Goal: Transaction & Acquisition: Purchase product/service

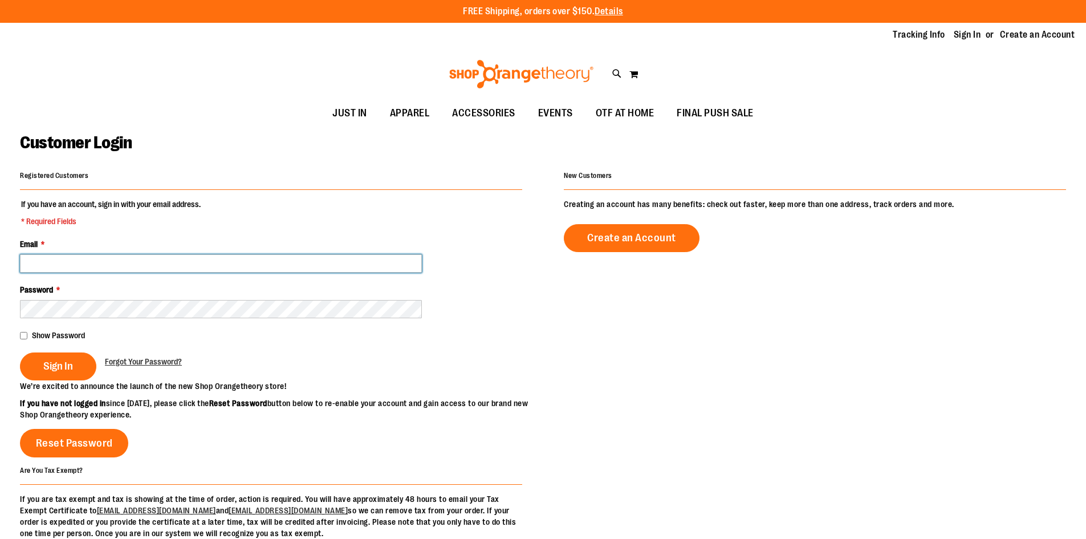
click at [76, 261] on input "Email *" at bounding box center [221, 263] width 402 height 18
type input "**********"
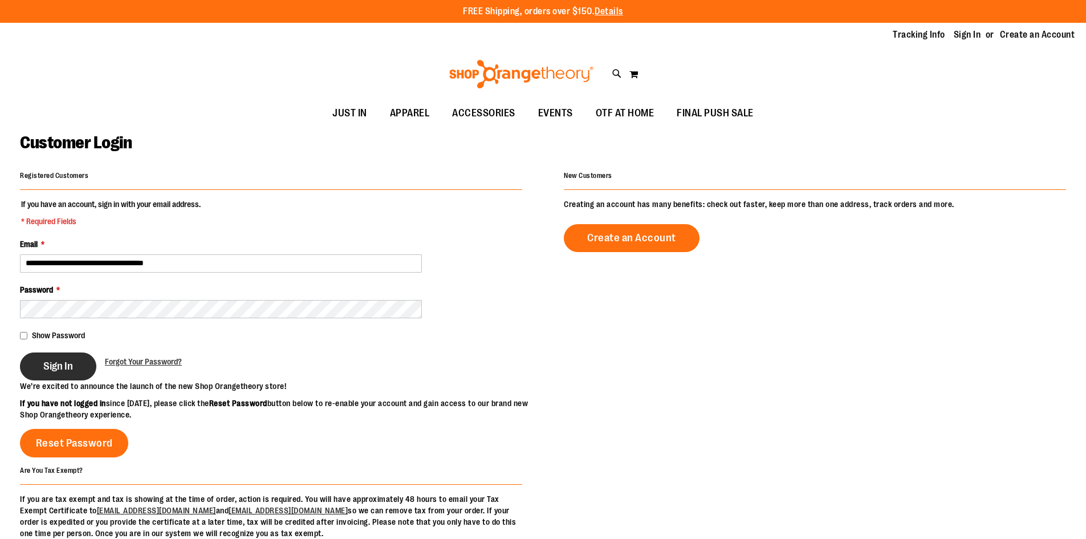
click at [51, 370] on span "Sign In" at bounding box center [58, 366] width 30 height 13
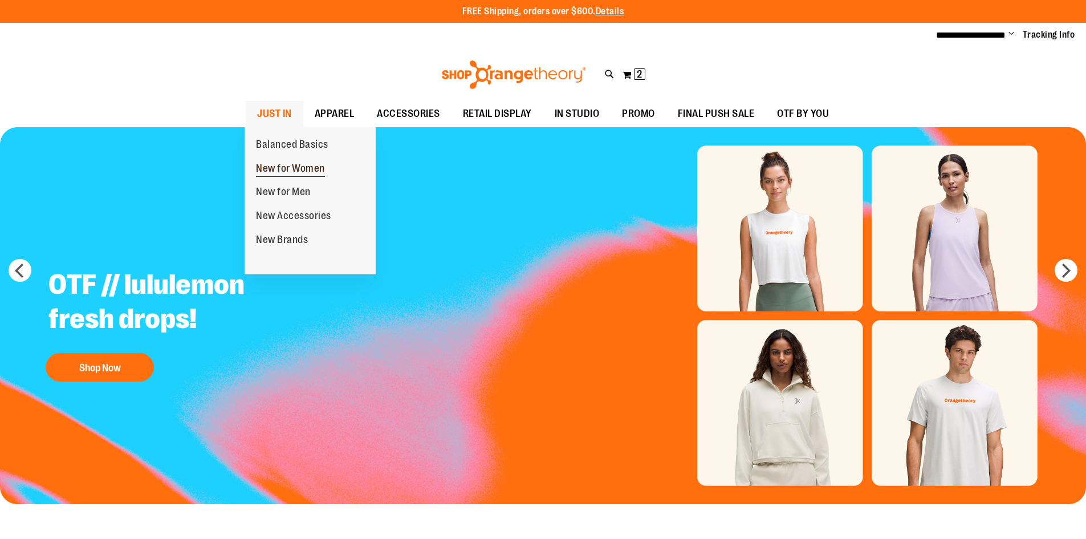
click at [282, 167] on span "New for Women" at bounding box center [290, 170] width 69 height 14
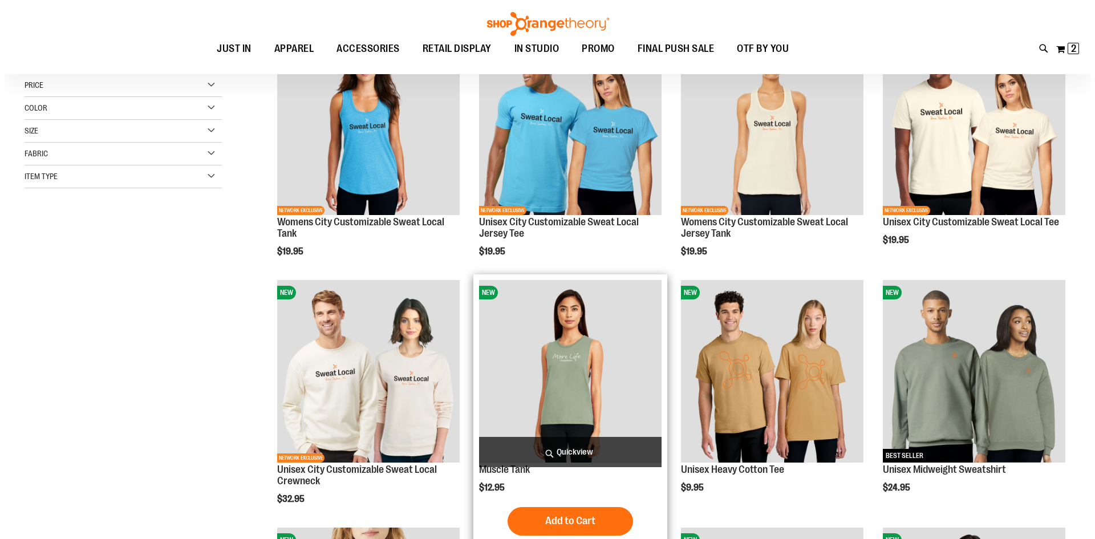
scroll to position [228, 0]
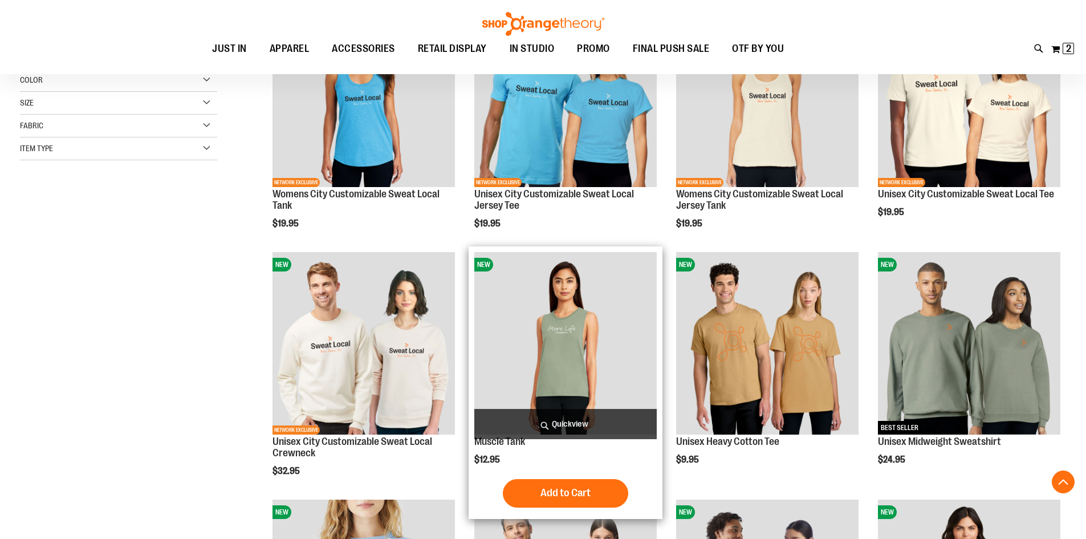
click at [567, 419] on span "Quickview" at bounding box center [565, 424] width 182 height 30
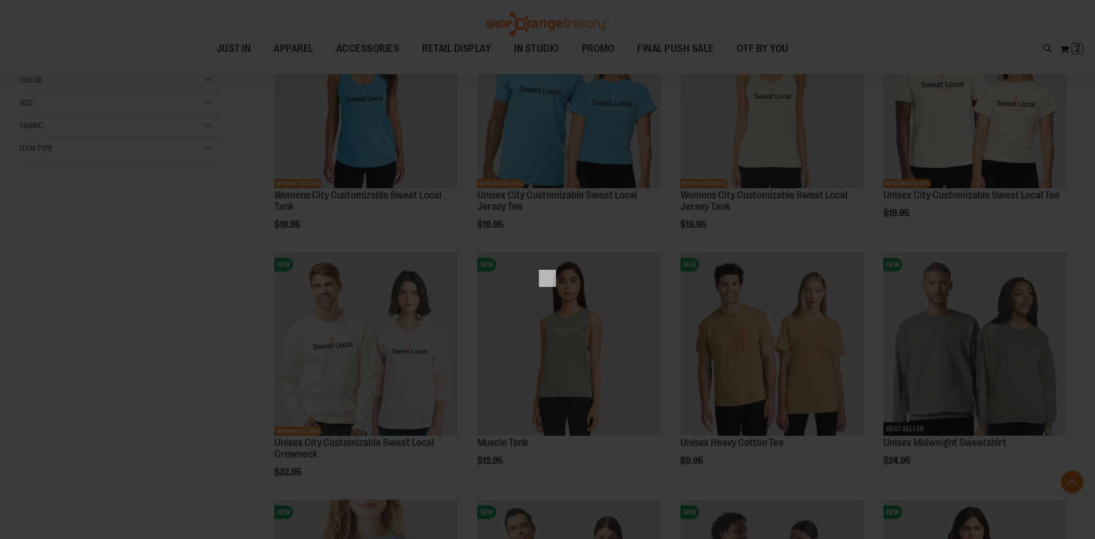
scroll to position [0, 0]
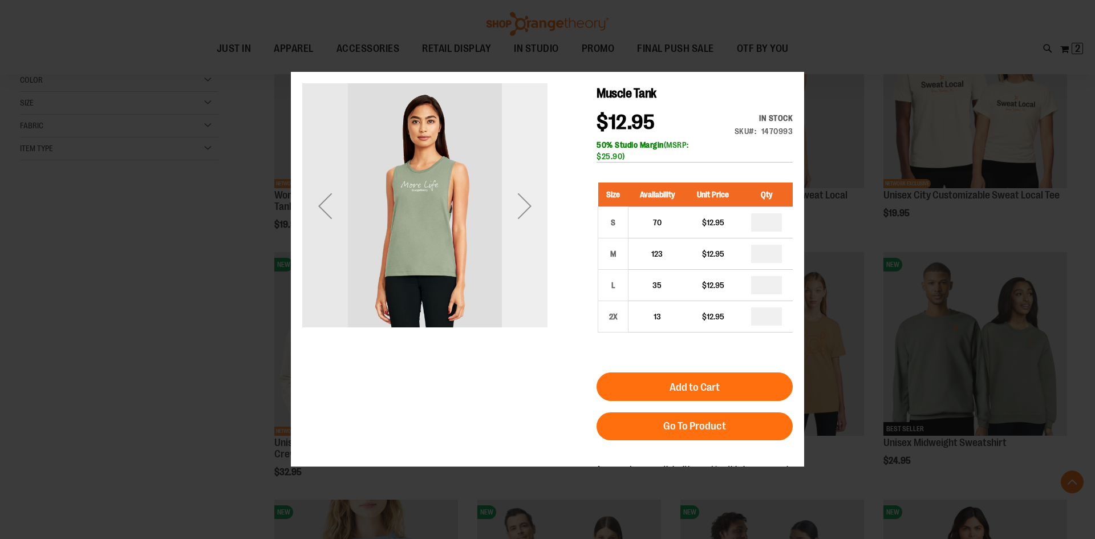
click at [528, 249] on div "Next" at bounding box center [525, 205] width 46 height 245
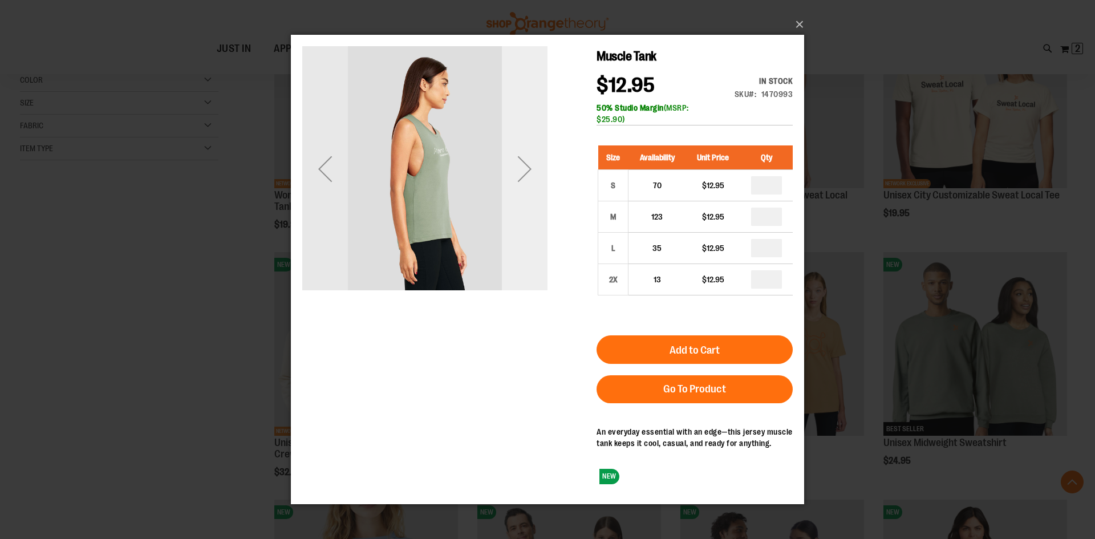
click at [529, 160] on div "Next" at bounding box center [525, 168] width 46 height 46
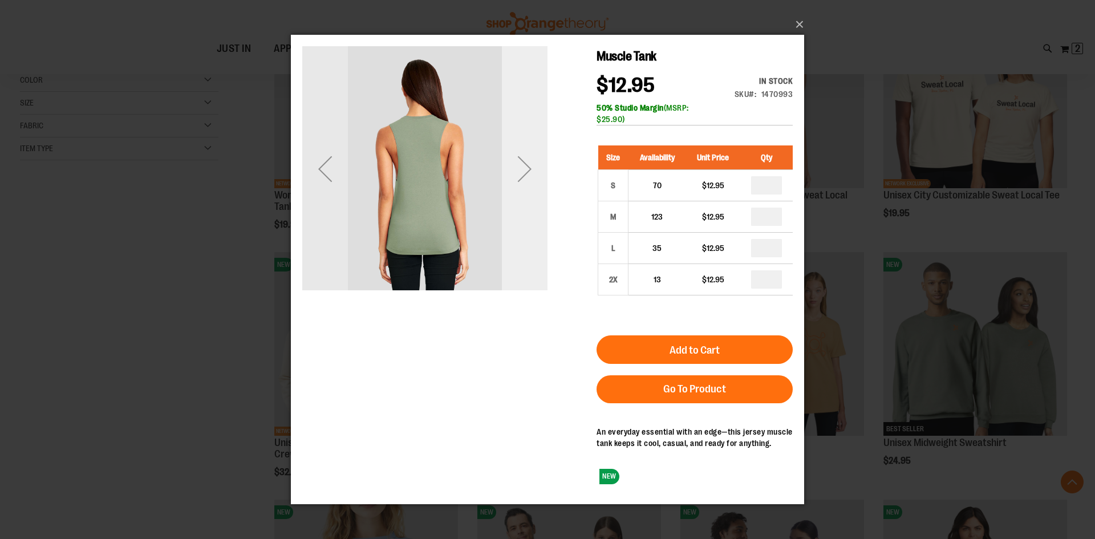
click at [529, 160] on div "Next" at bounding box center [525, 168] width 46 height 46
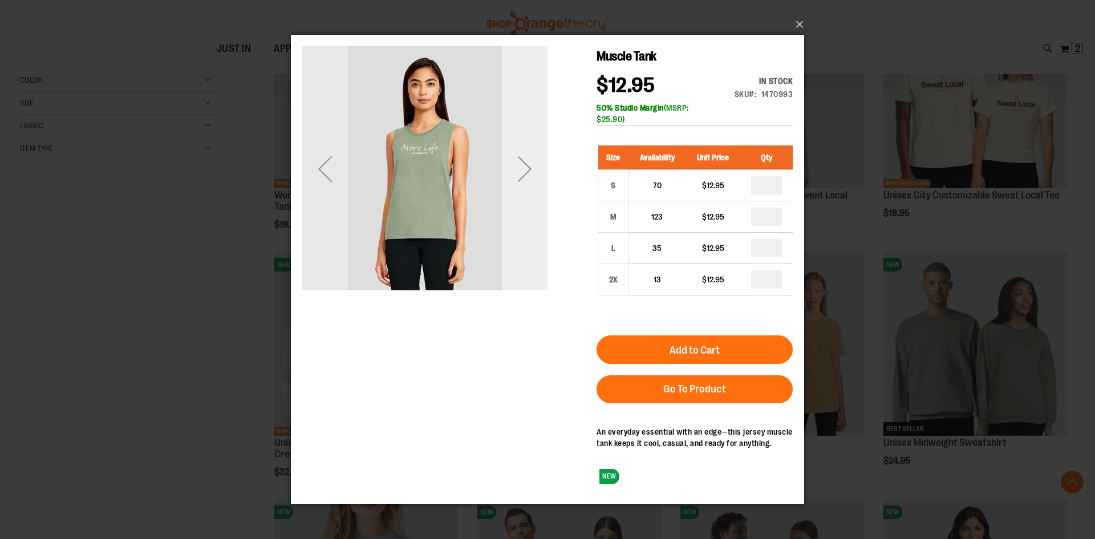
click at [529, 160] on div "Next" at bounding box center [525, 168] width 46 height 46
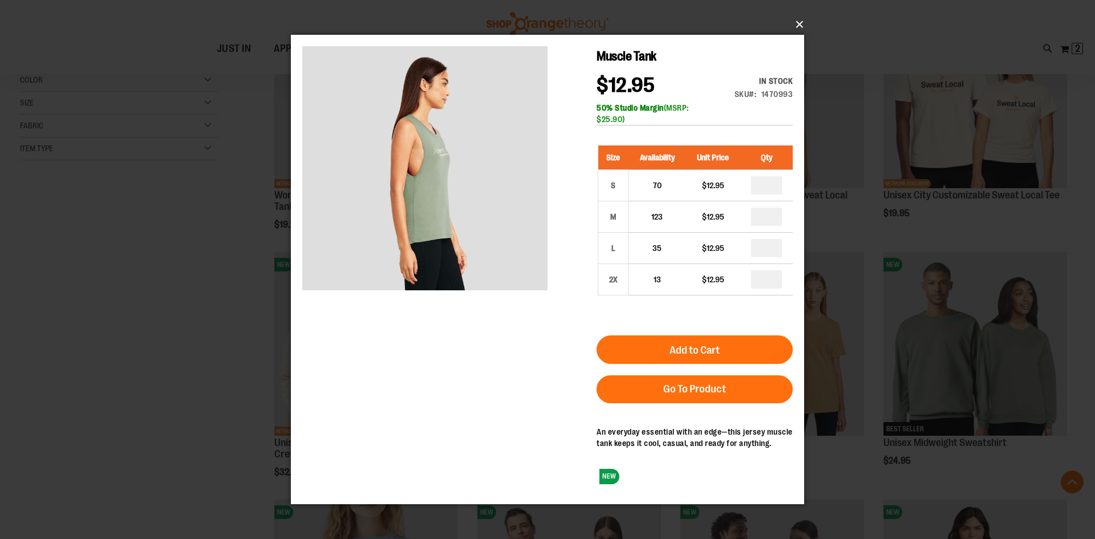
click at [802, 23] on button "×" at bounding box center [550, 24] width 513 height 25
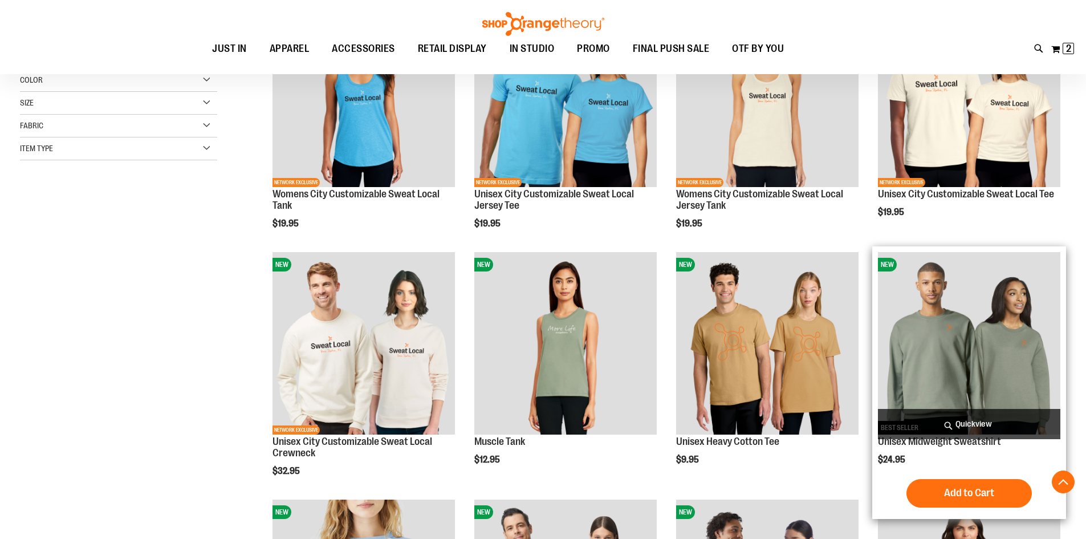
click at [964, 424] on span "Quickview" at bounding box center [969, 424] width 182 height 30
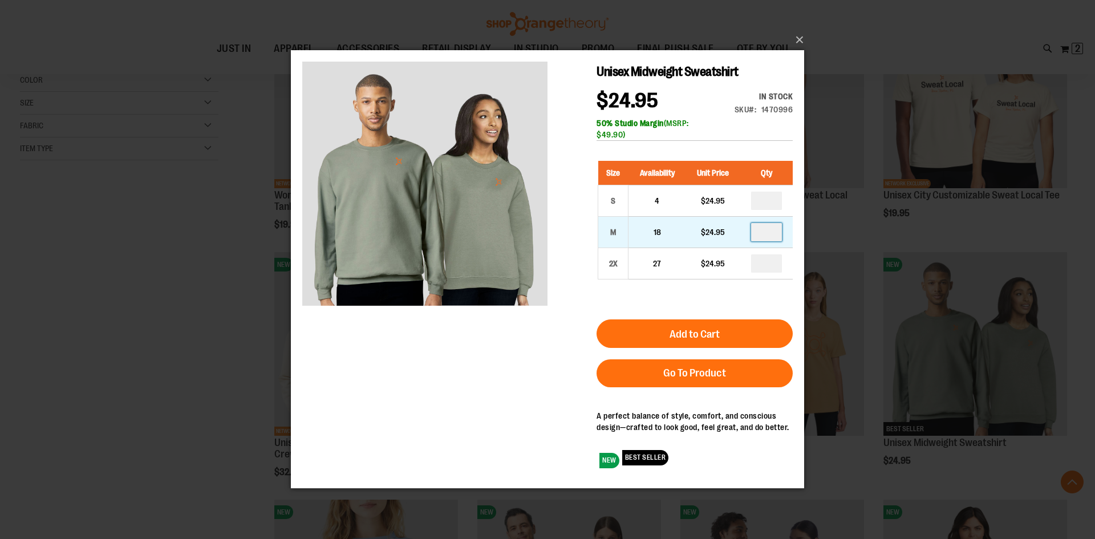
click at [767, 232] on input "number" at bounding box center [766, 232] width 31 height 18
type input "*"
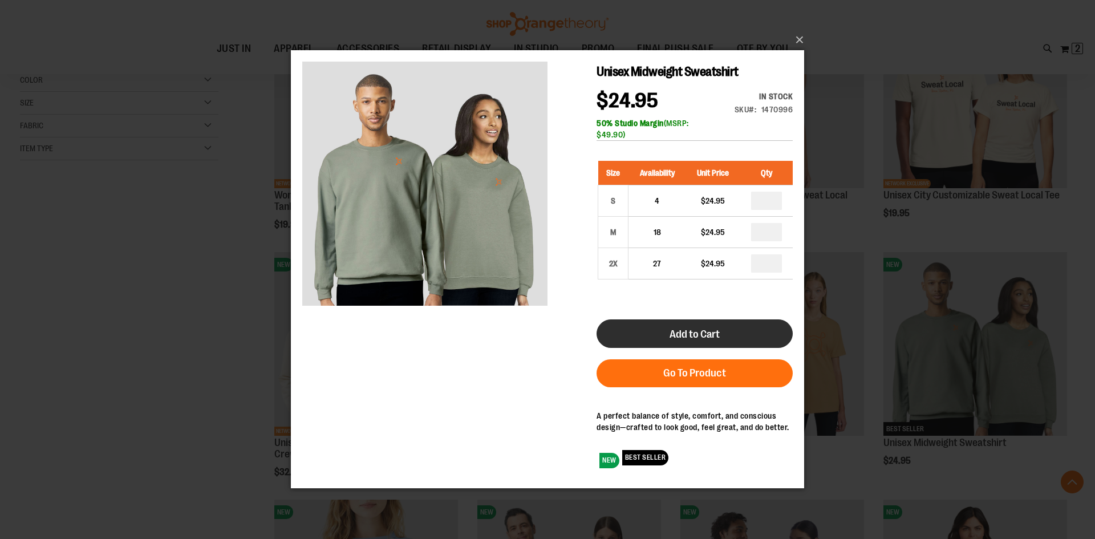
click at [720, 333] on button "Add to Cart" at bounding box center [695, 333] width 196 height 29
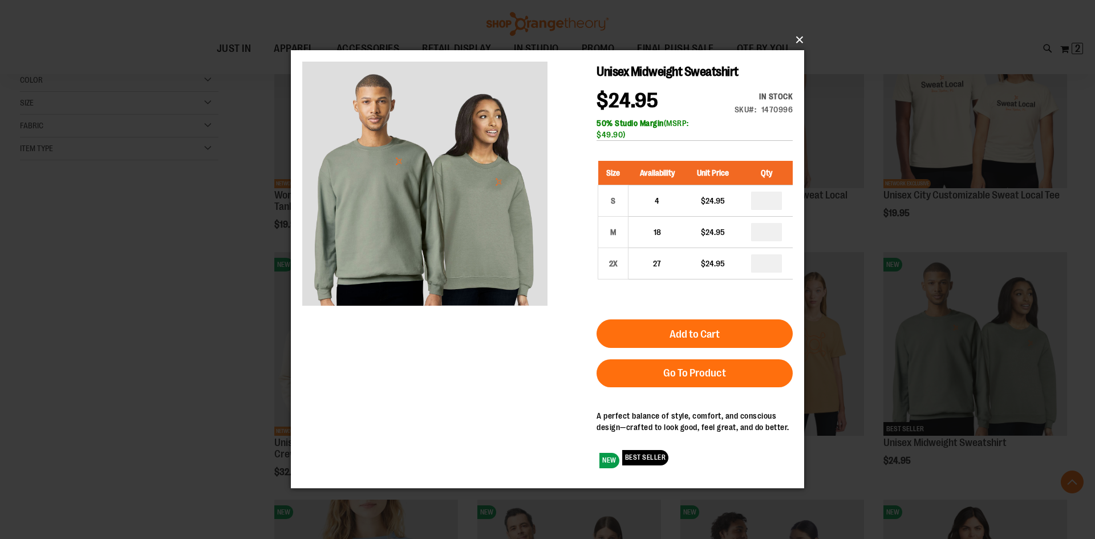
click at [797, 36] on button "×" at bounding box center [550, 39] width 513 height 25
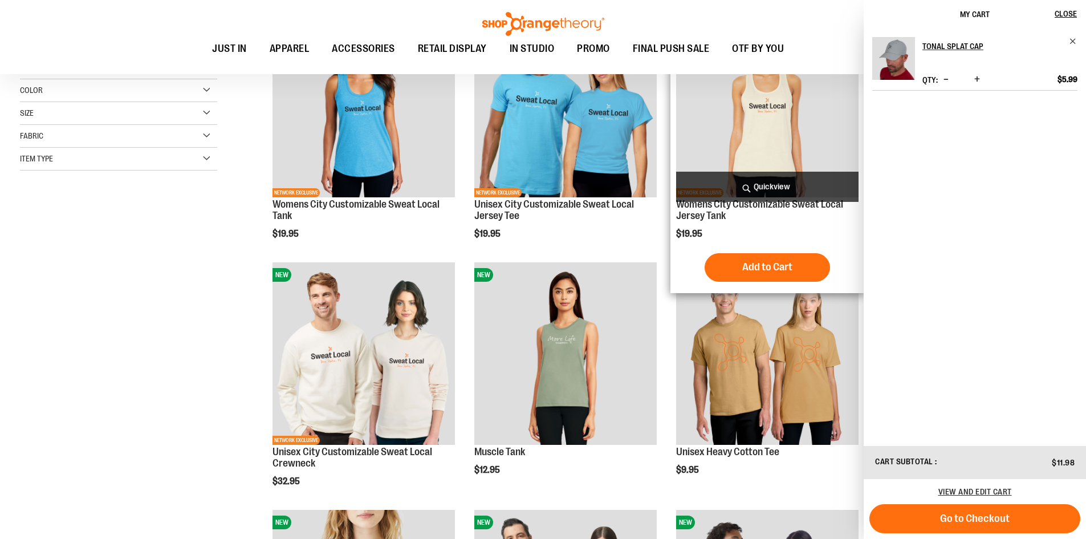
scroll to position [228, 0]
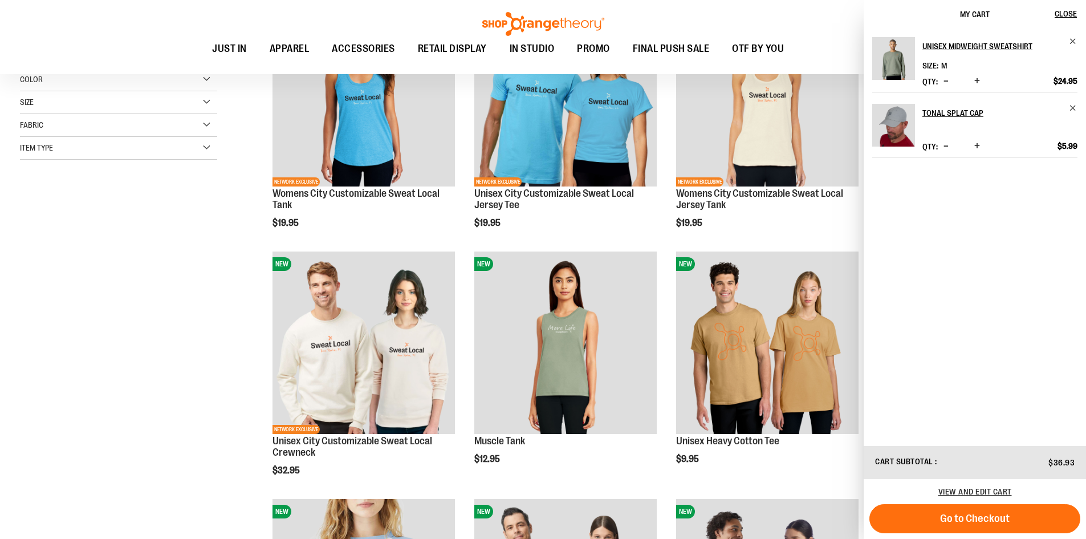
click at [826, 40] on ul "JUST IN JUST IN Balanced Basics New for Women New for Men New Accessories New B…" at bounding box center [498, 49] width 945 height 26
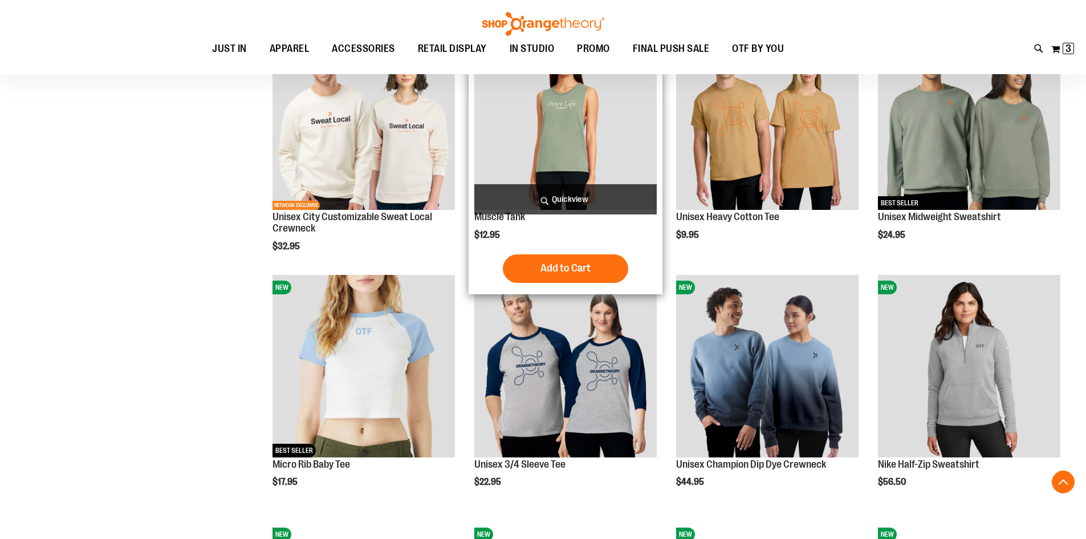
scroll to position [488, 0]
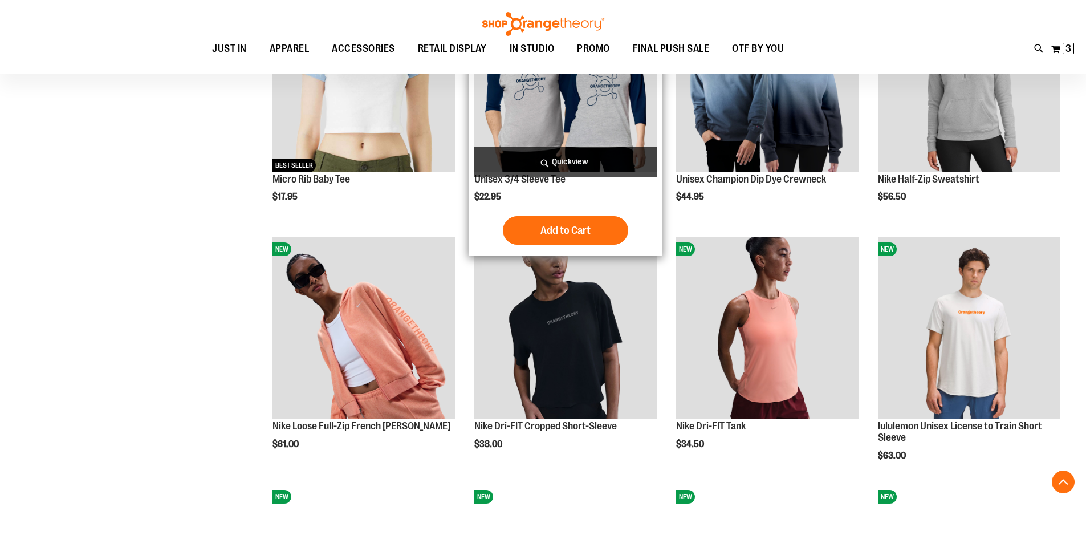
scroll to position [830, 0]
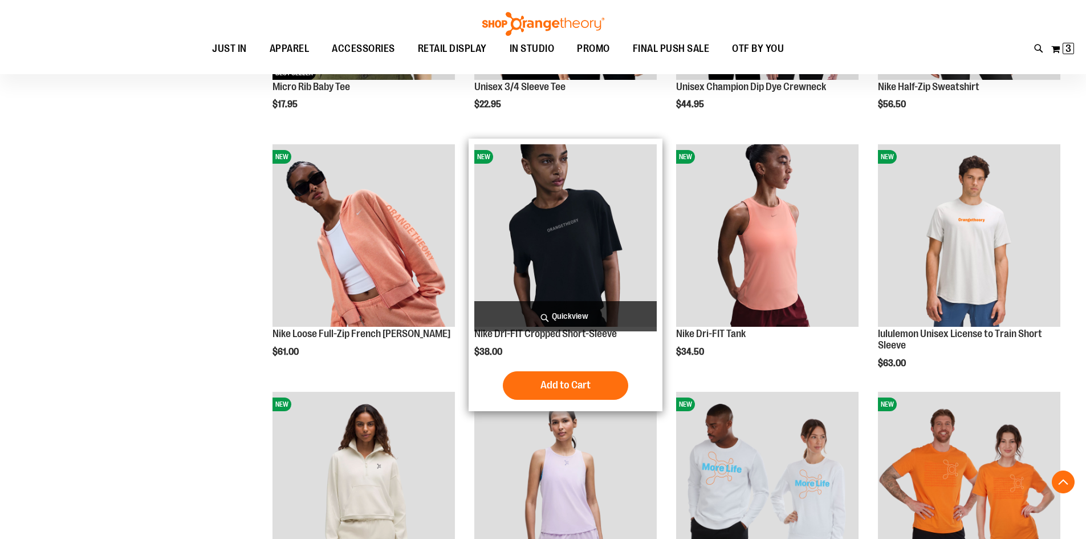
click at [582, 254] on img "product" at bounding box center [565, 235] width 182 height 182
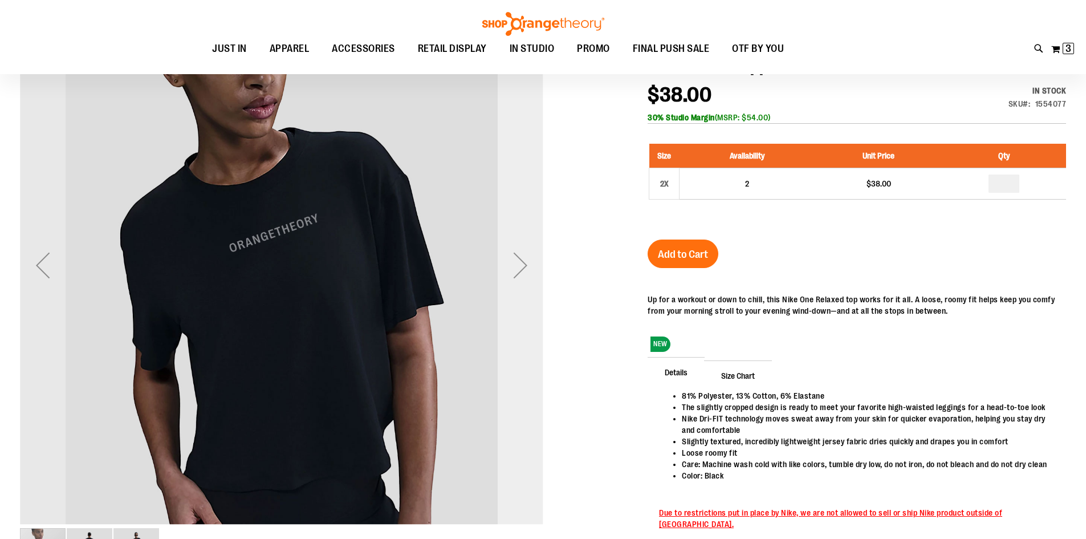
scroll to position [171, 0]
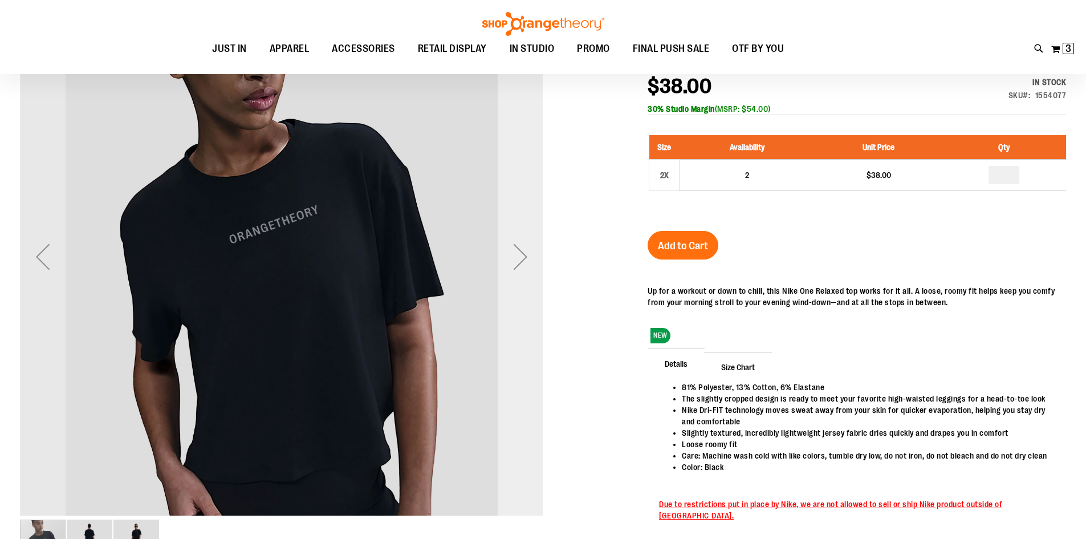
click at [527, 258] on div "Next" at bounding box center [521, 257] width 46 height 46
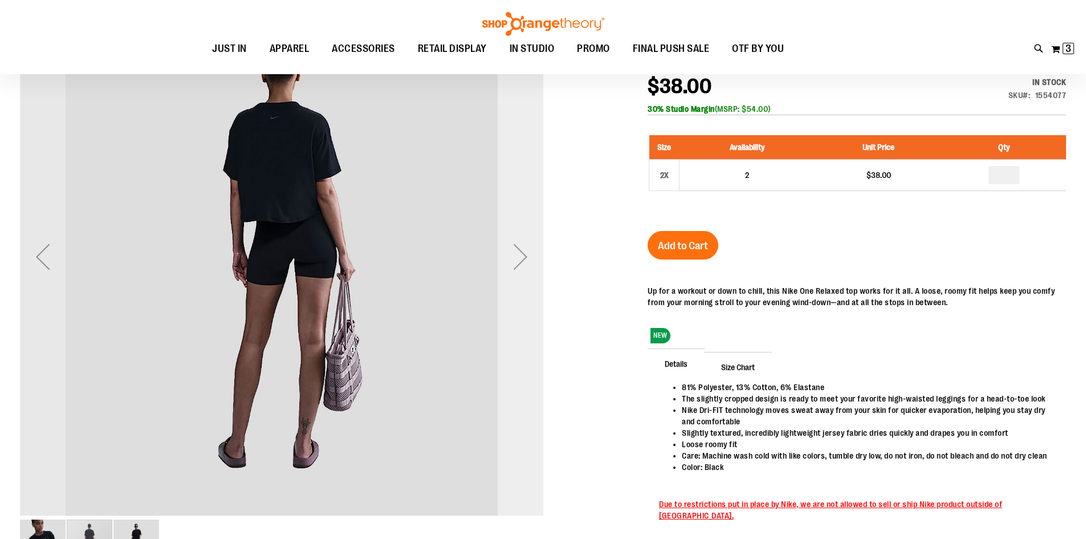
click at [527, 258] on div "Next" at bounding box center [521, 257] width 46 height 46
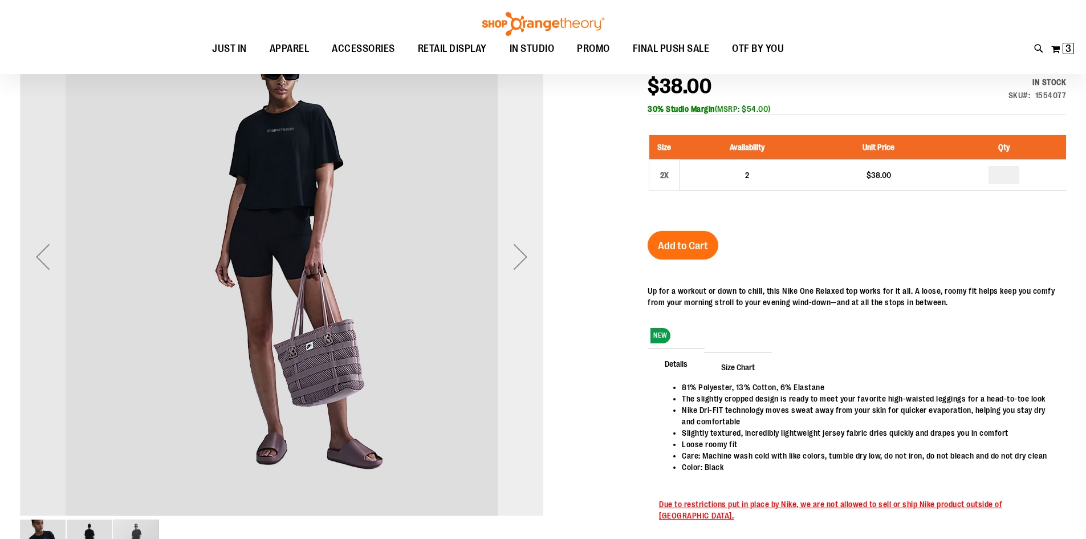
click at [527, 258] on div "Next" at bounding box center [521, 257] width 46 height 46
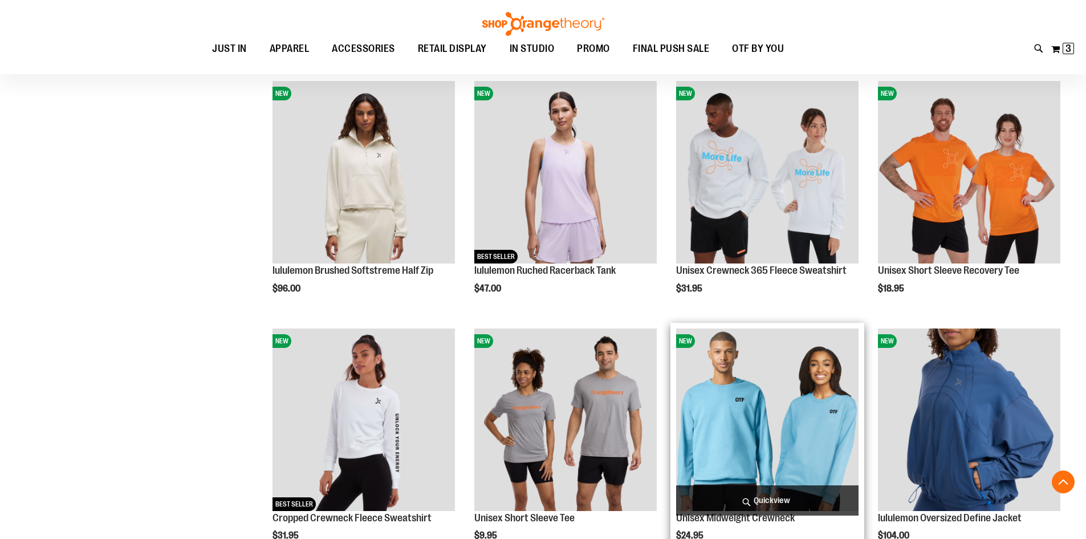
scroll to position [383, 0]
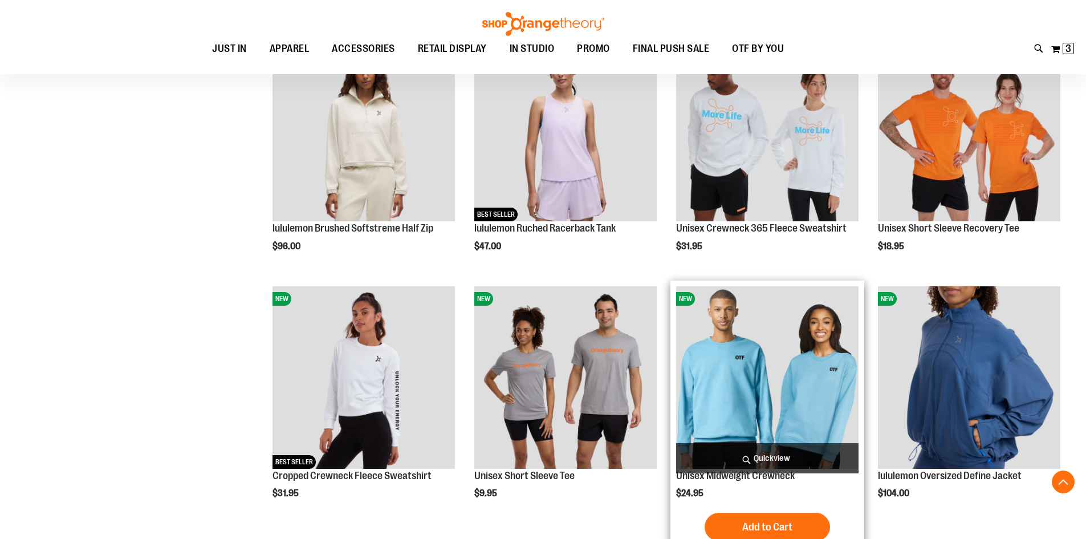
scroll to position [497, 0]
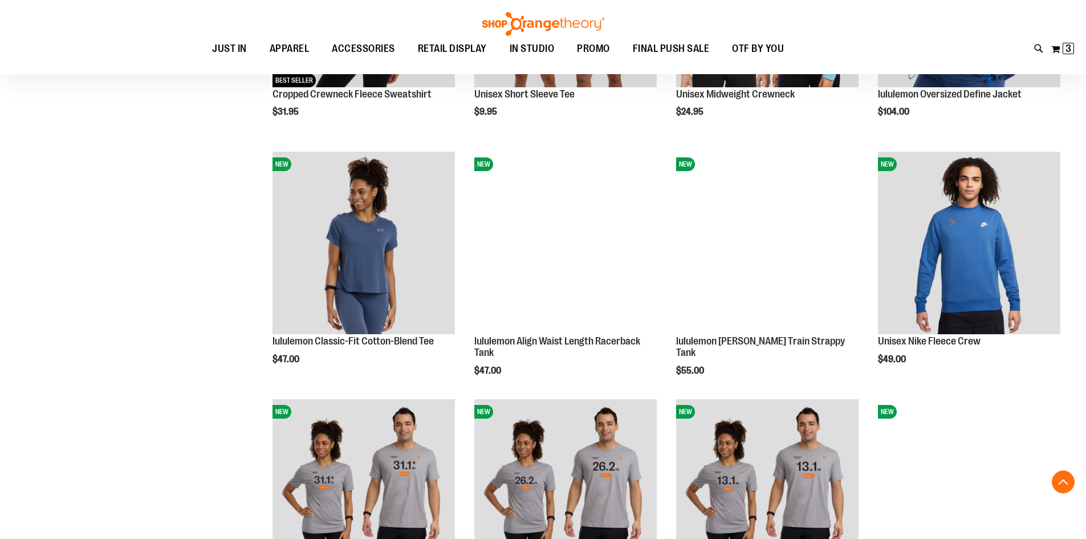
scroll to position [1010, 0]
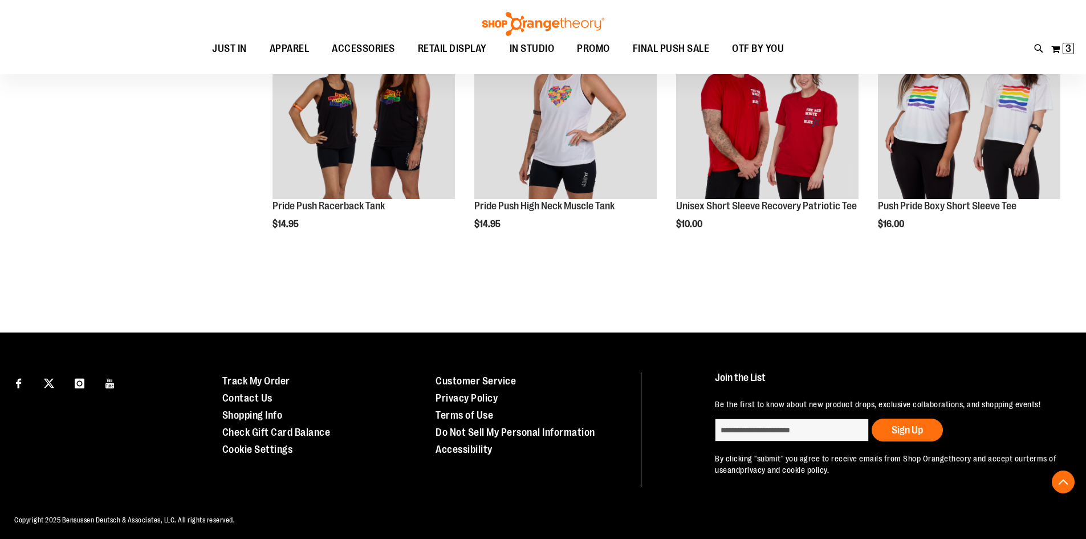
scroll to position [1979, 0]
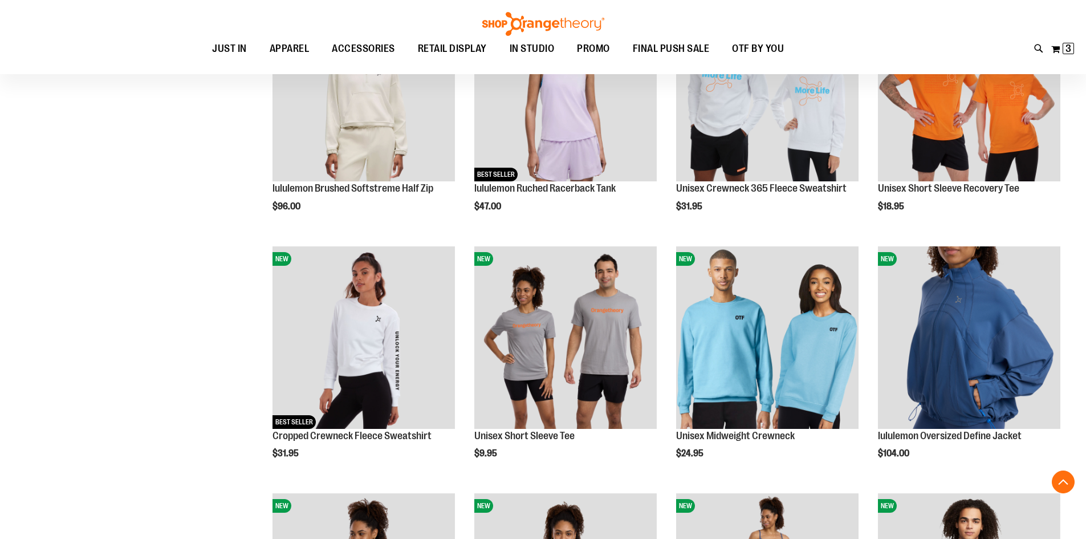
scroll to position [282, 0]
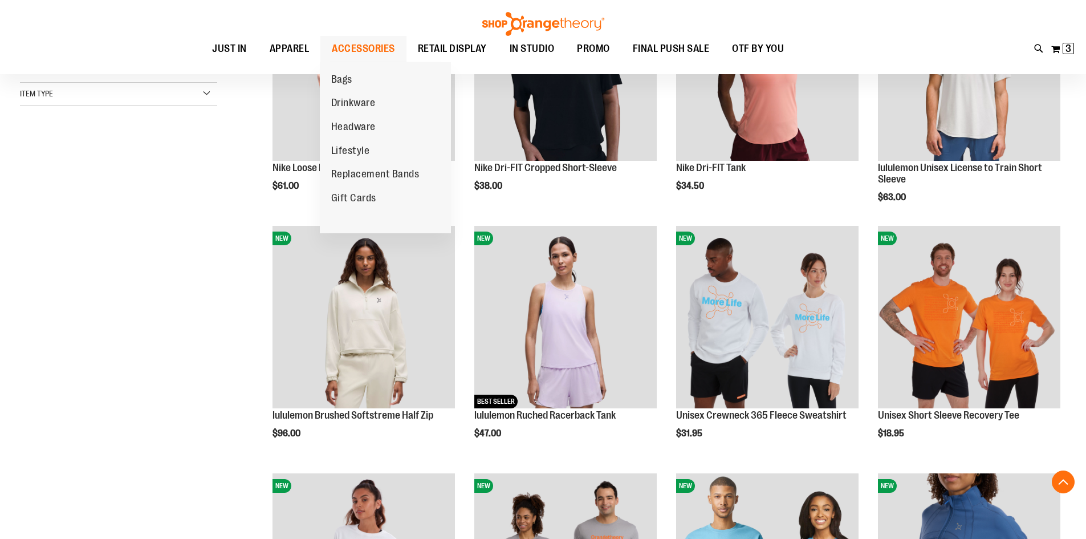
click at [356, 39] on span "ACCESSORIES" at bounding box center [363, 49] width 63 height 26
click at [357, 47] on span "ACCESSORIES" at bounding box center [363, 49] width 63 height 26
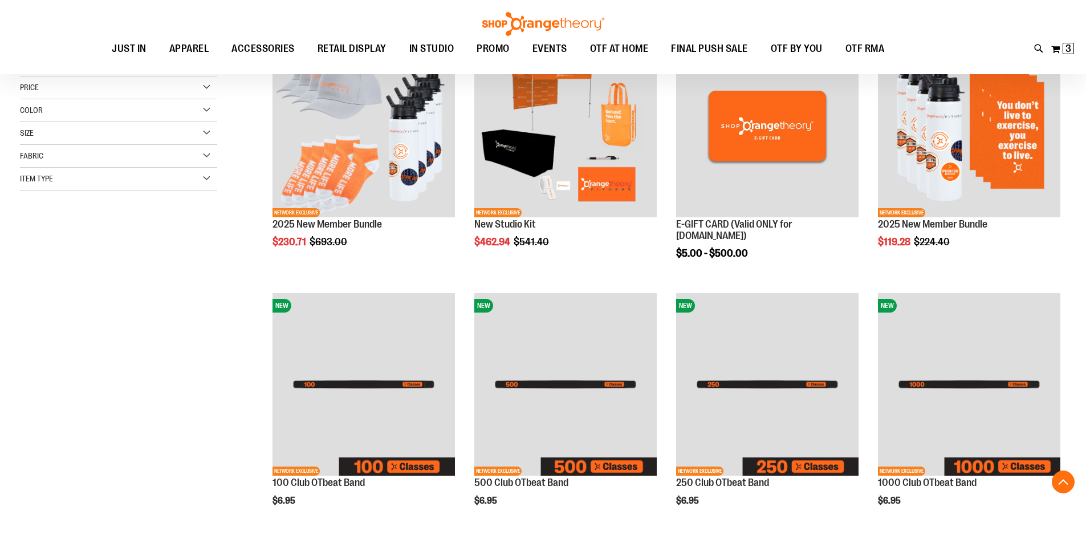
scroll to position [285, 0]
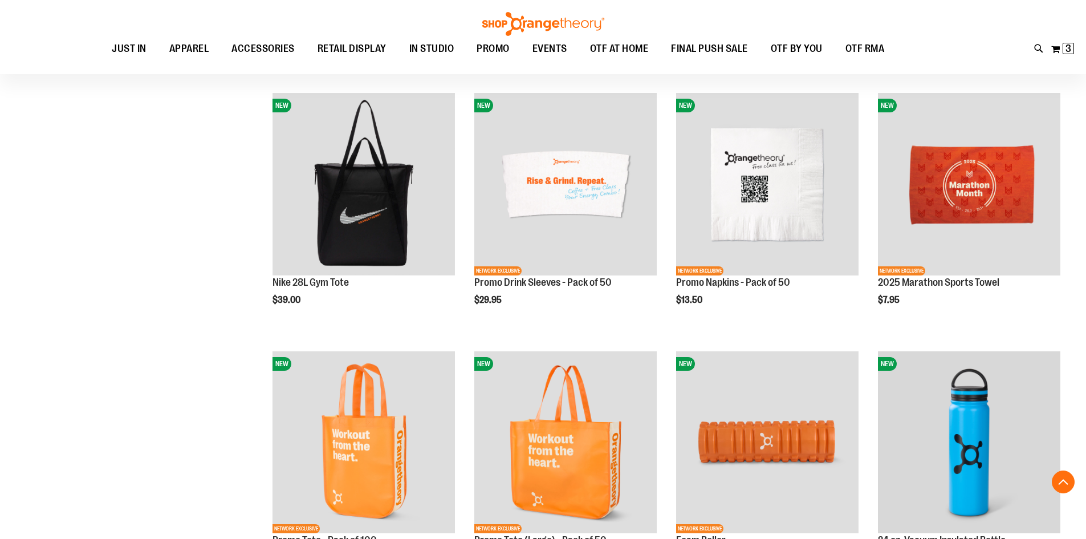
scroll to position [1254, 0]
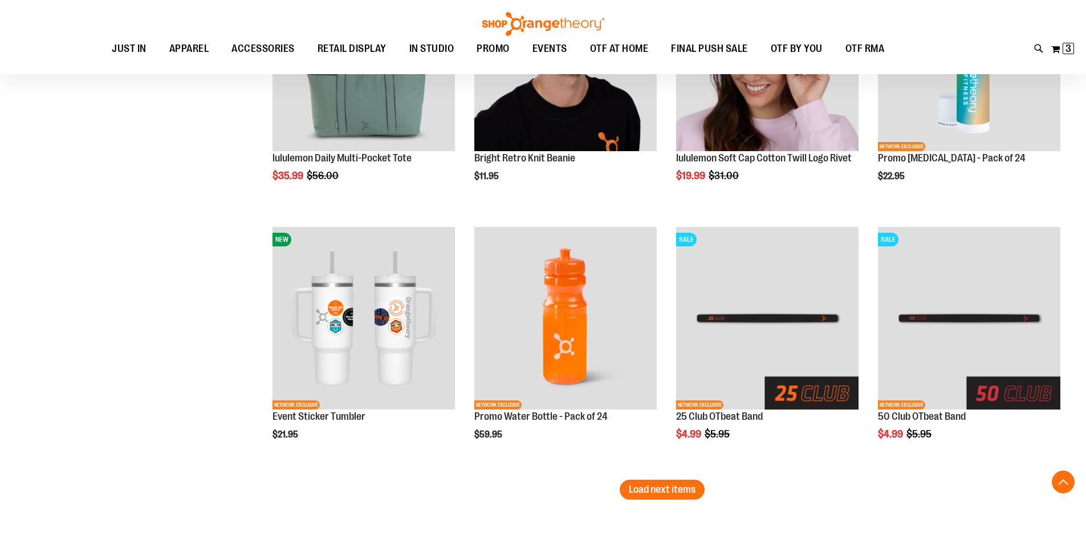
scroll to position [2110, 0]
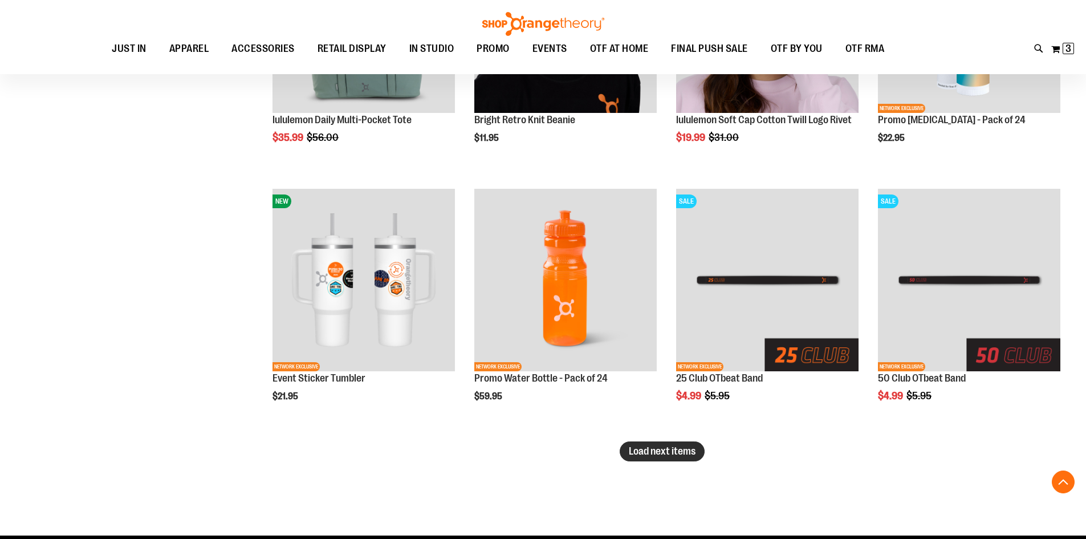
click at [661, 449] on span "Load next items" at bounding box center [662, 450] width 67 height 11
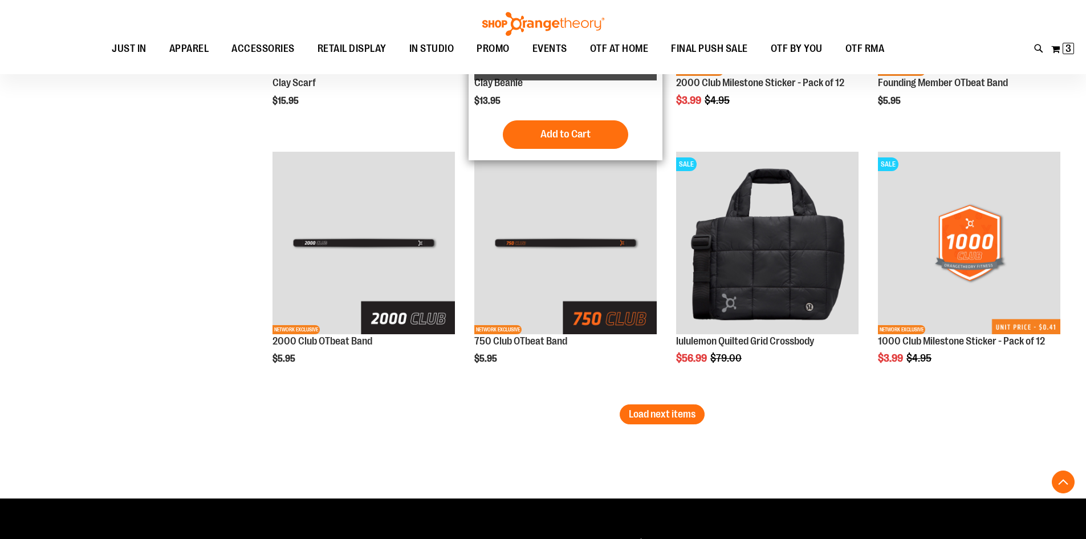
scroll to position [2965, 0]
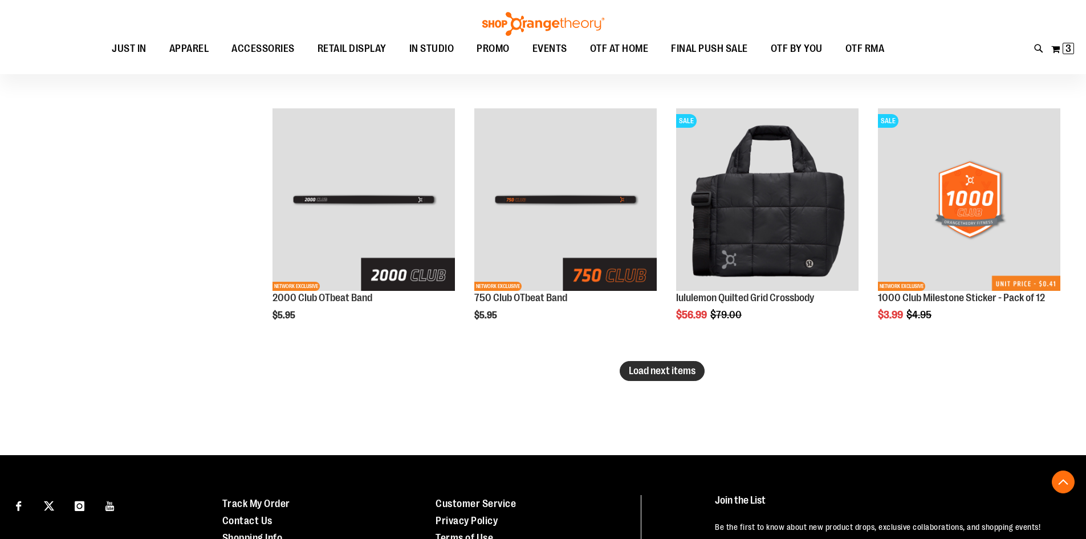
click at [680, 368] on span "Load next items" at bounding box center [662, 370] width 67 height 11
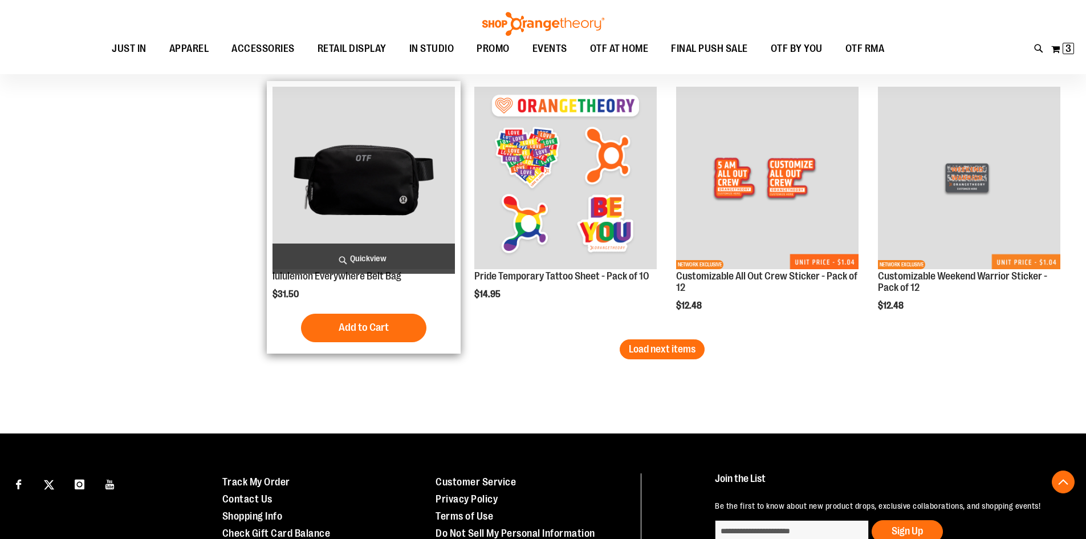
scroll to position [3763, 0]
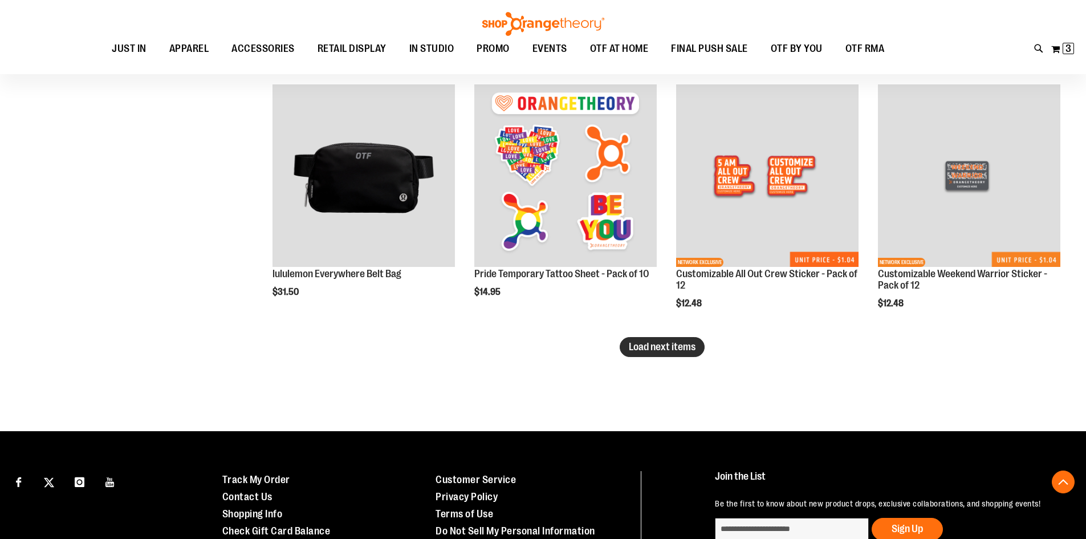
click at [674, 350] on span "Load next items" at bounding box center [662, 346] width 67 height 11
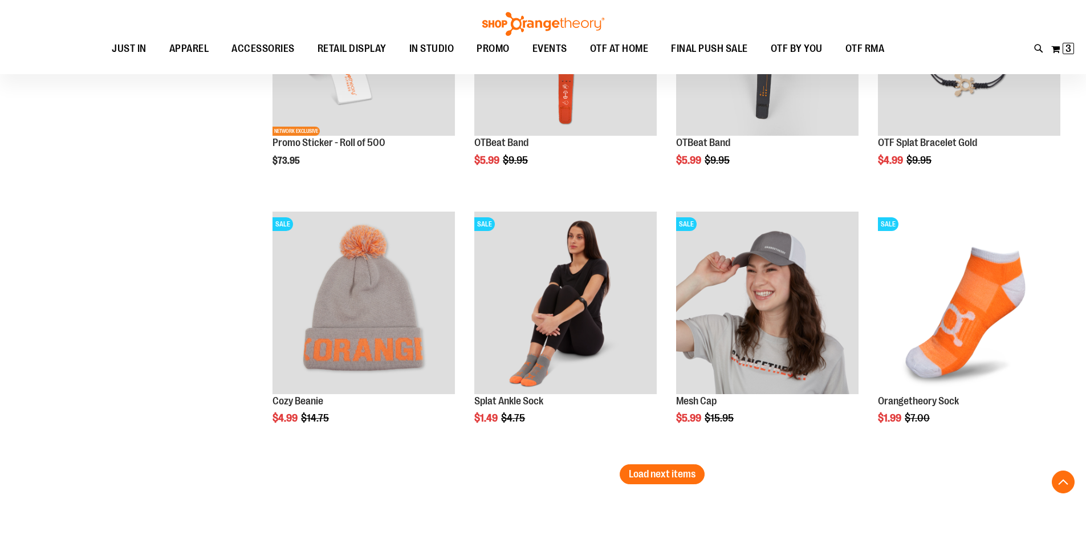
scroll to position [4448, 0]
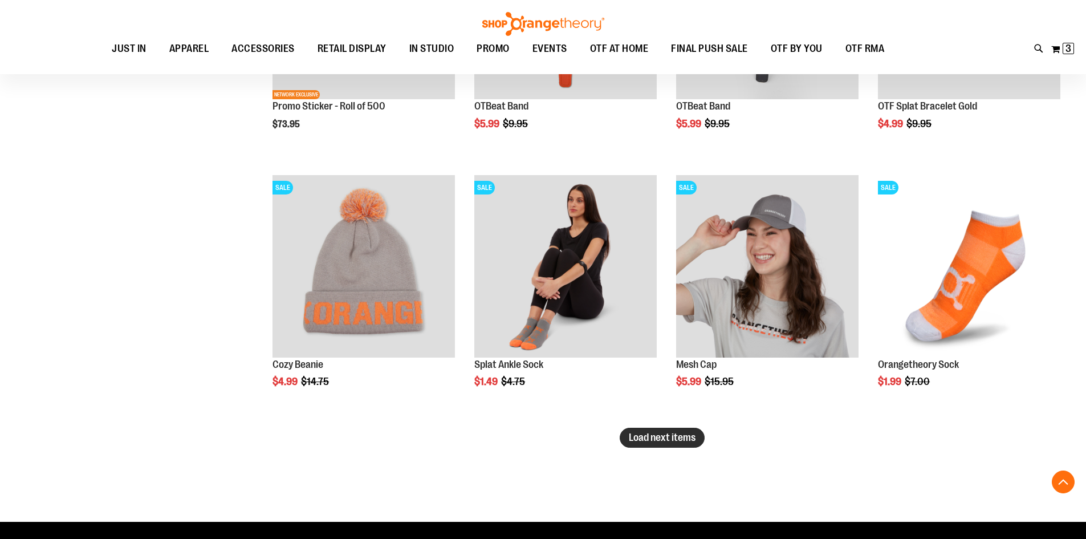
click at [667, 445] on button "Load next items" at bounding box center [662, 438] width 85 height 20
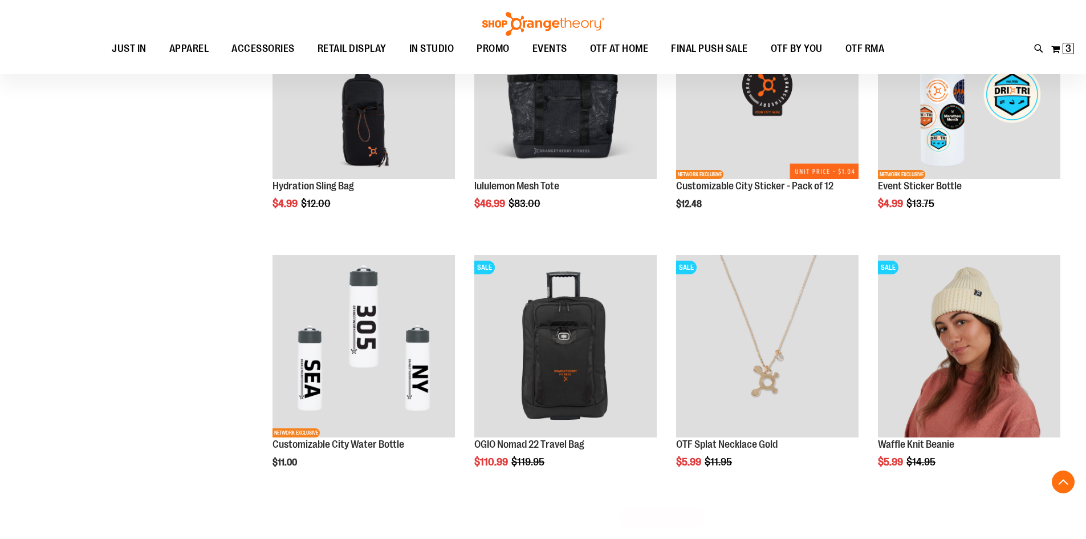
scroll to position [5189, 0]
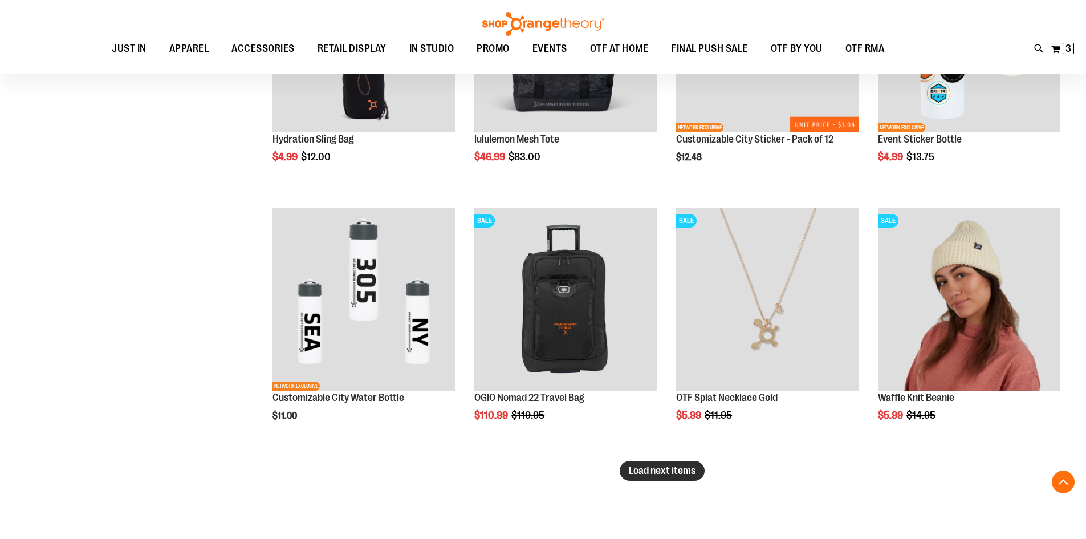
click at [668, 465] on span "Load next items" at bounding box center [662, 470] width 67 height 11
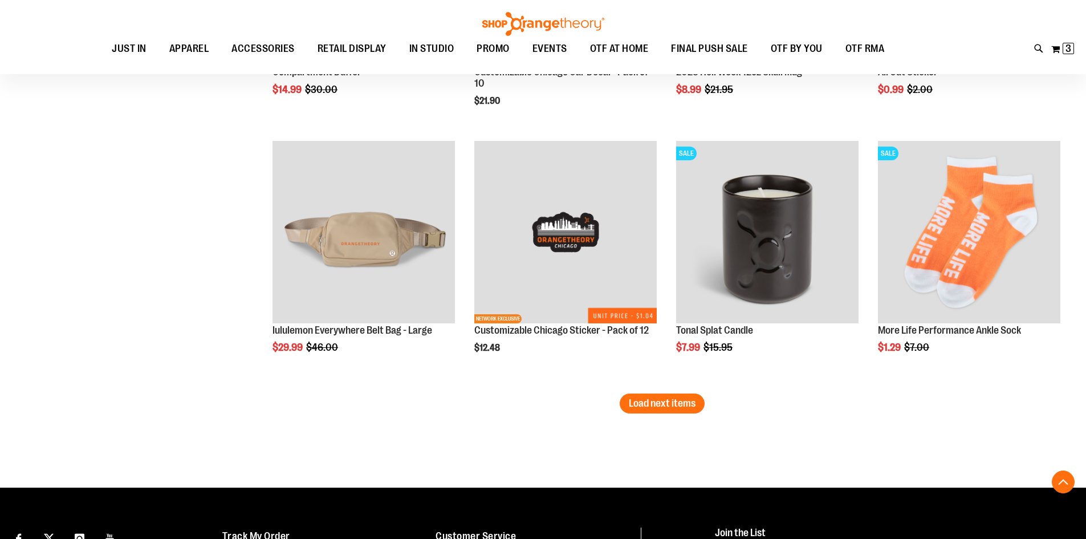
scroll to position [6045, 0]
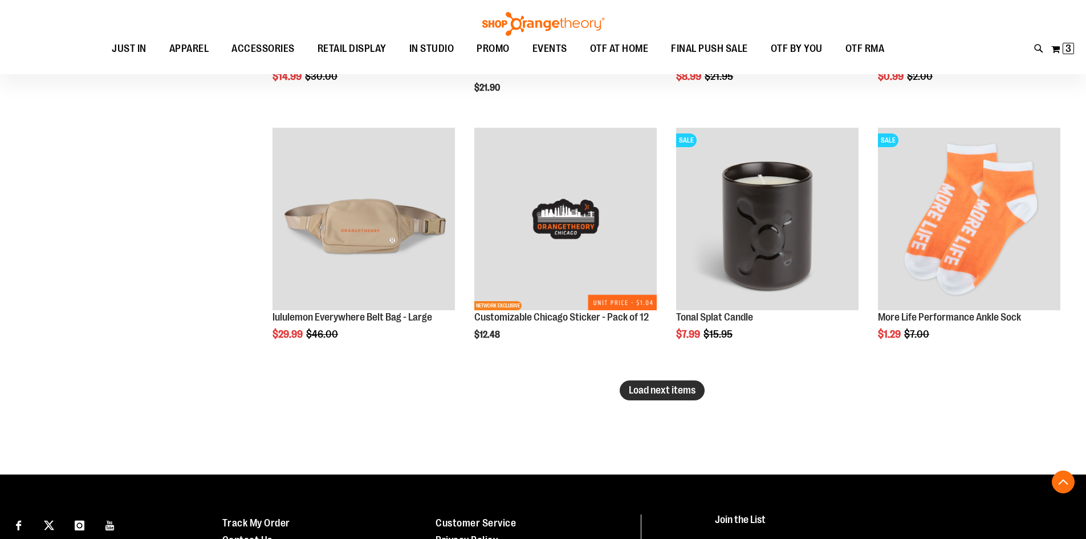
click at [647, 391] on span "Load next items" at bounding box center [662, 389] width 67 height 11
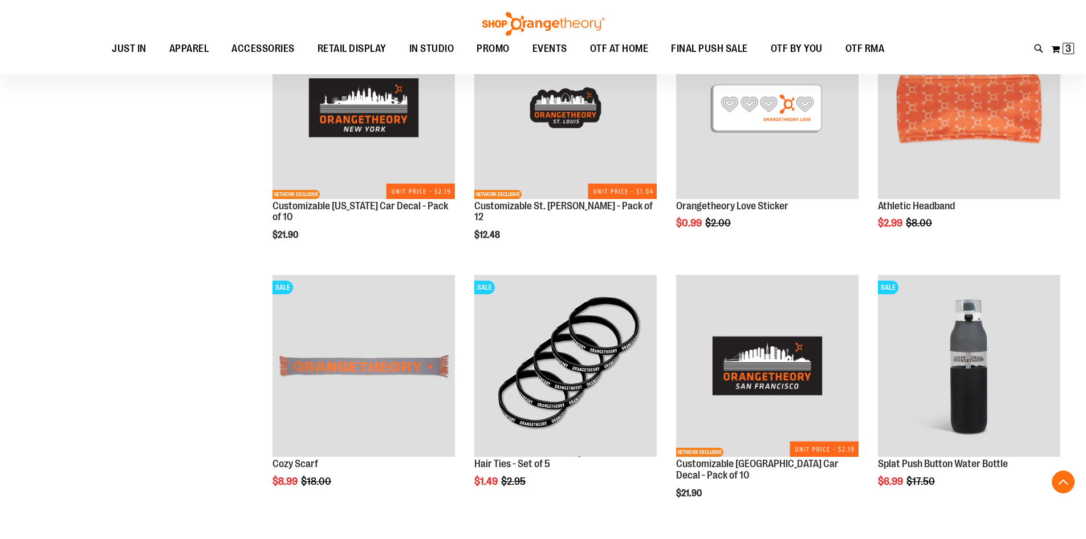
scroll to position [6387, 0]
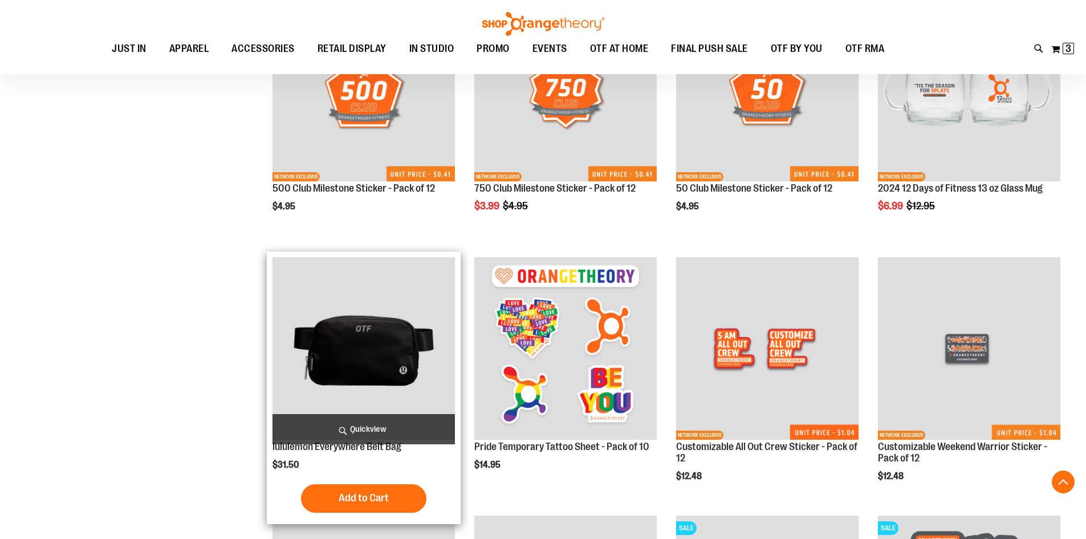
scroll to position [3592, 0]
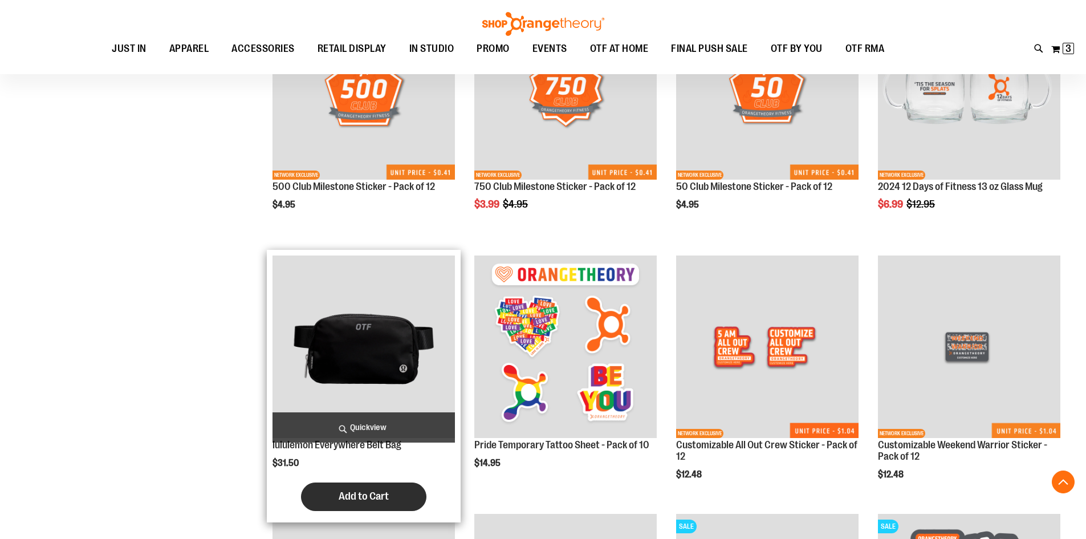
click at [372, 502] on span "Add to Cart" at bounding box center [364, 496] width 50 height 13
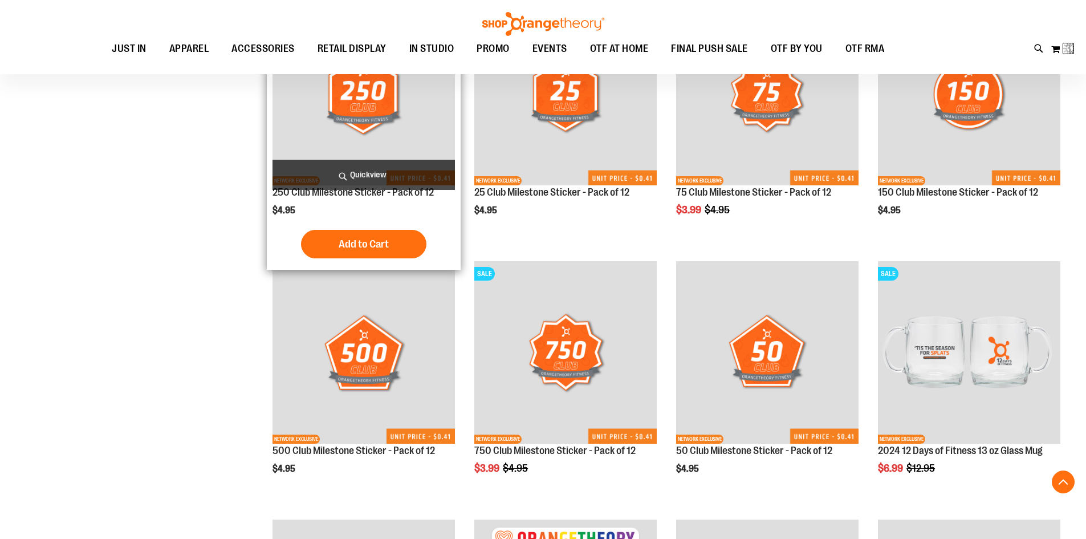
scroll to position [3307, 0]
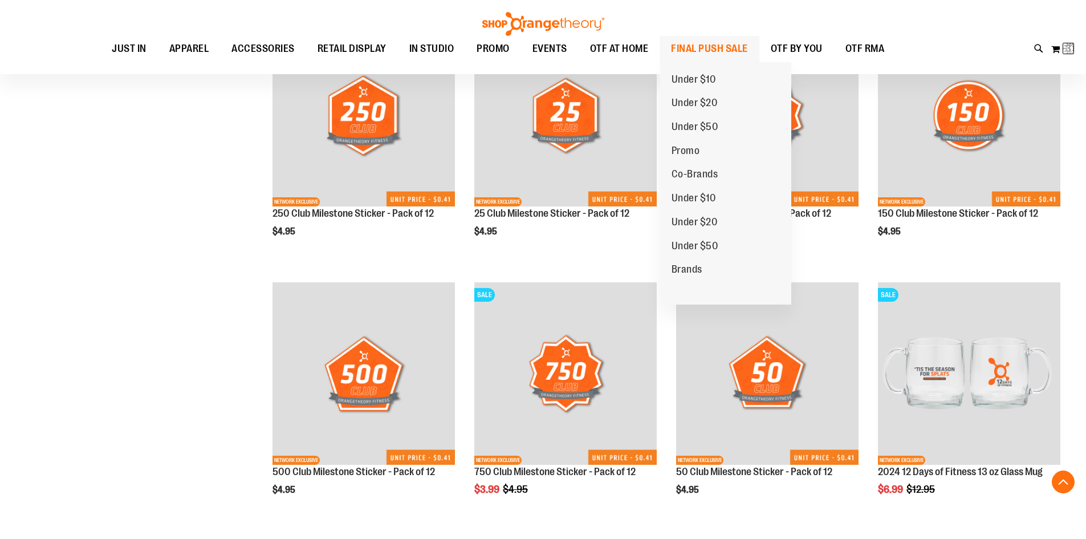
click at [706, 48] on span "FINAL PUSH SALE" at bounding box center [709, 49] width 77 height 26
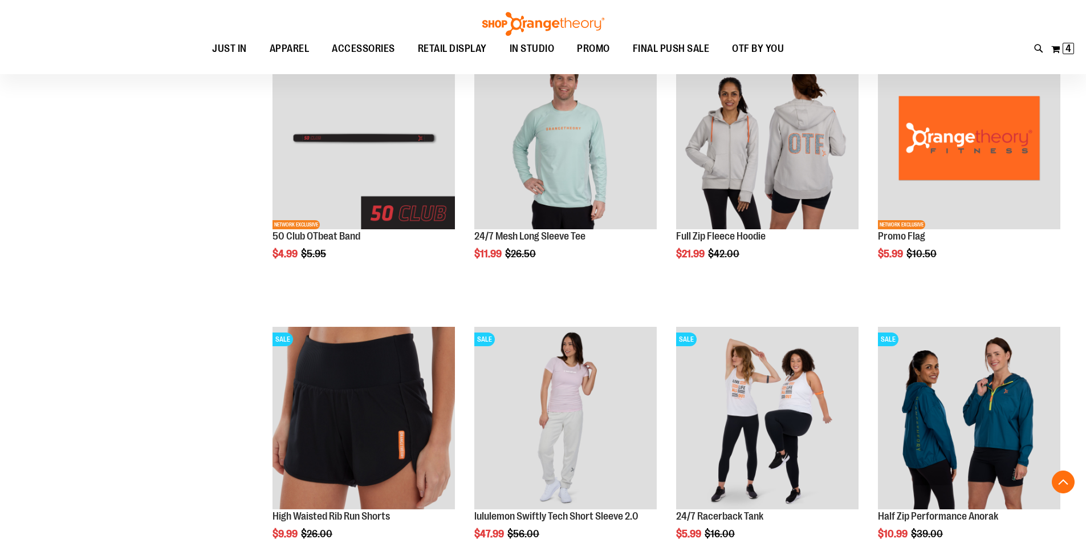
scroll to position [513, 0]
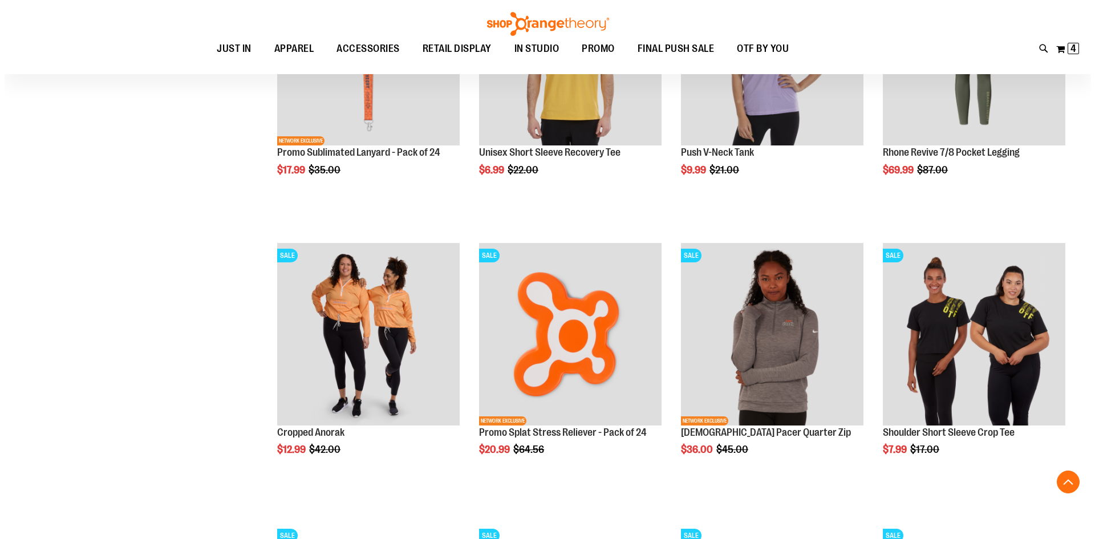
scroll to position [1140, 0]
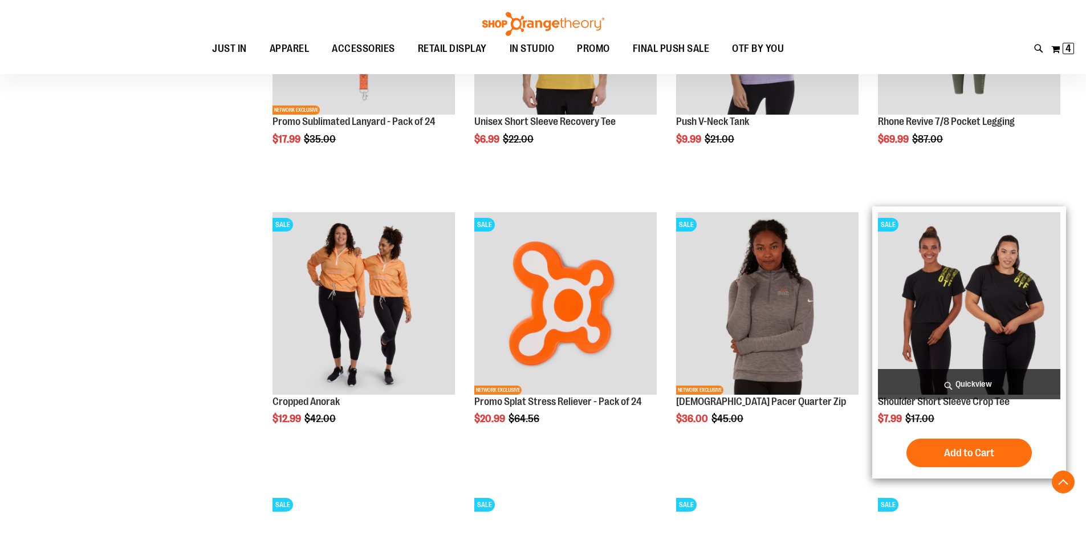
click at [969, 380] on span "Quickview" at bounding box center [969, 384] width 182 height 30
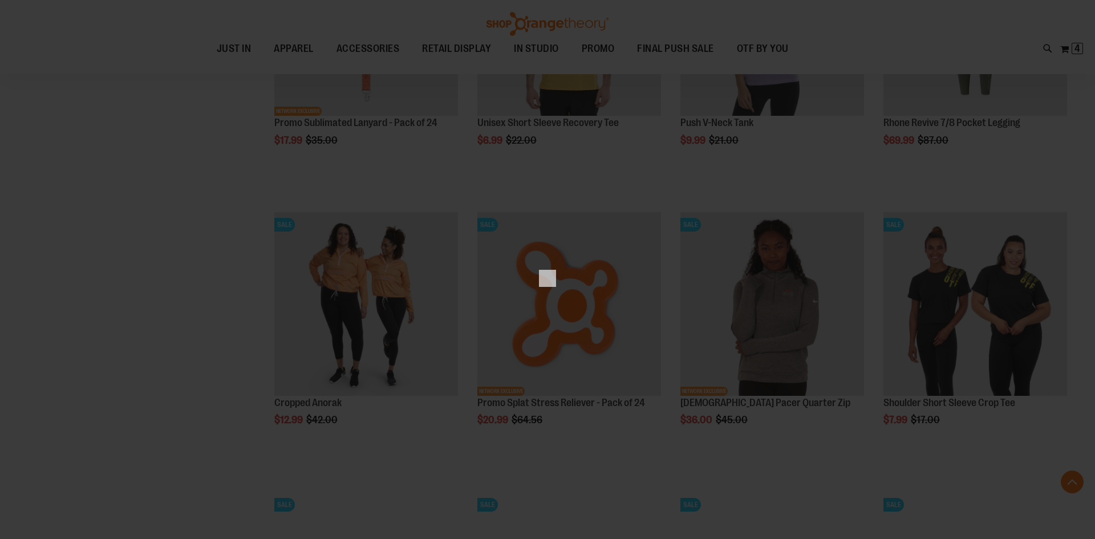
scroll to position [0, 0]
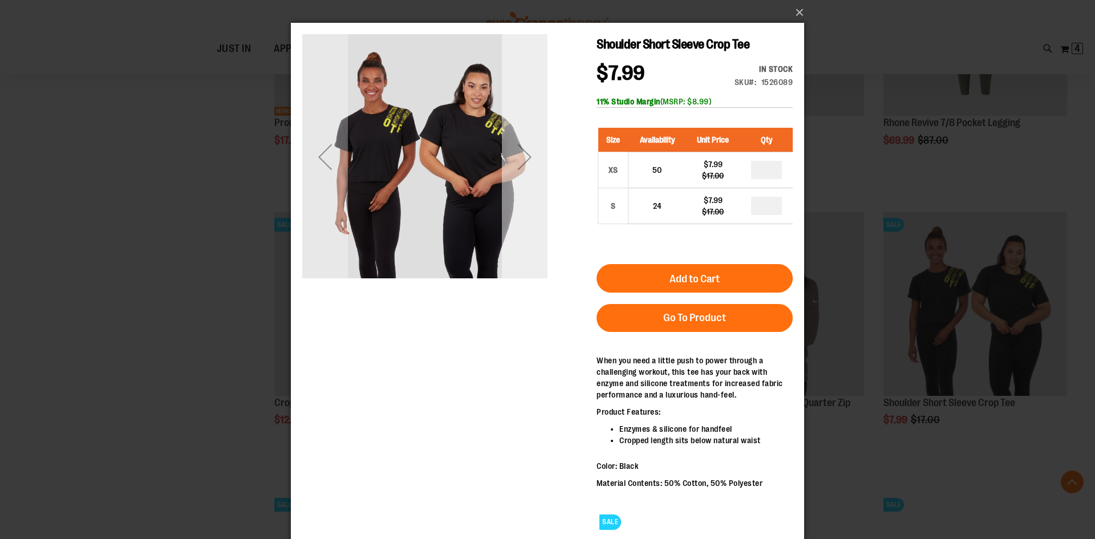
click at [517, 161] on div "Next" at bounding box center [525, 157] width 46 height 46
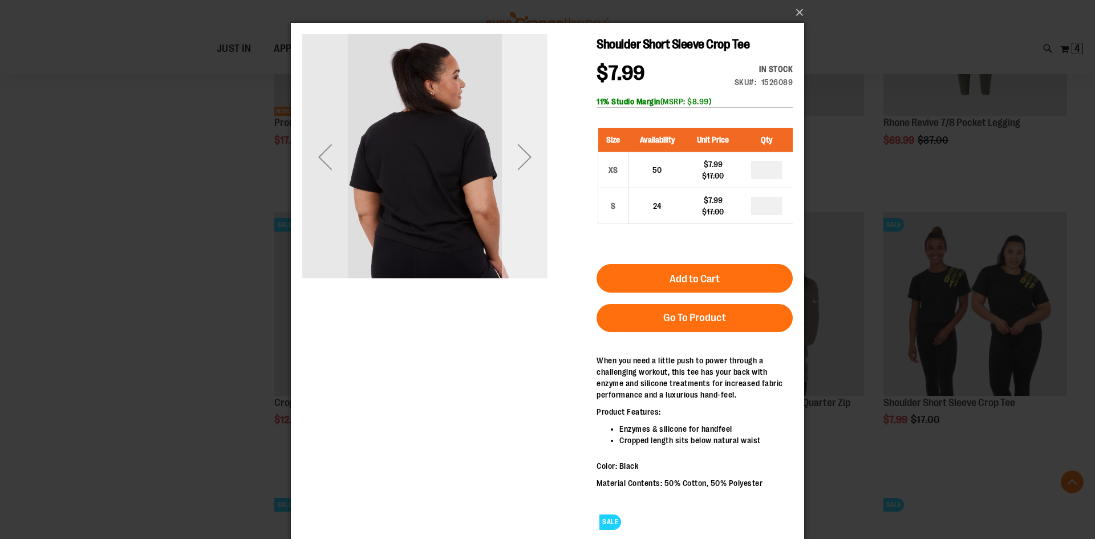
click at [517, 161] on div "Next" at bounding box center [525, 157] width 46 height 46
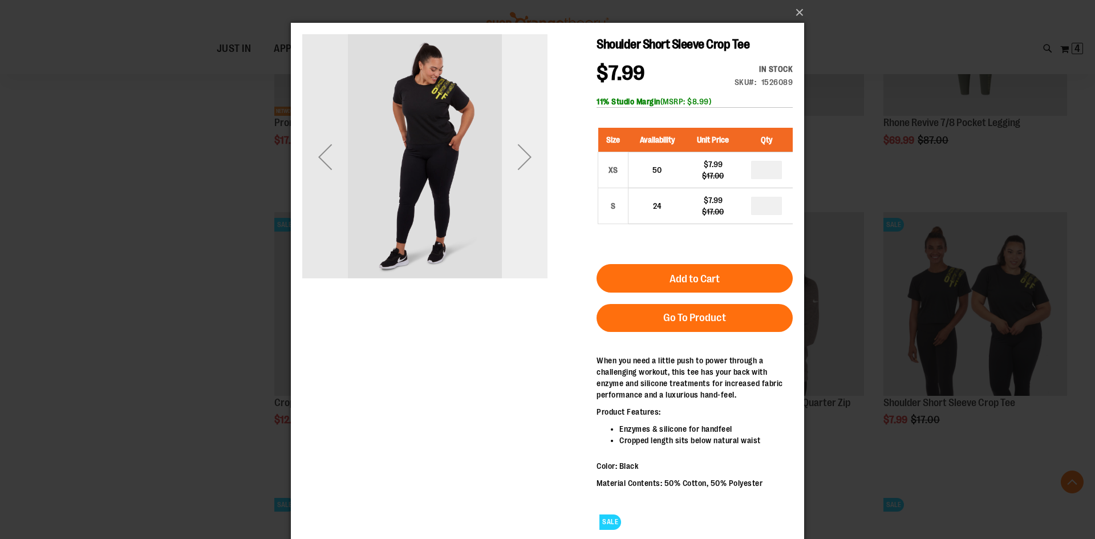
click at [518, 159] on div "Next" at bounding box center [525, 157] width 46 height 46
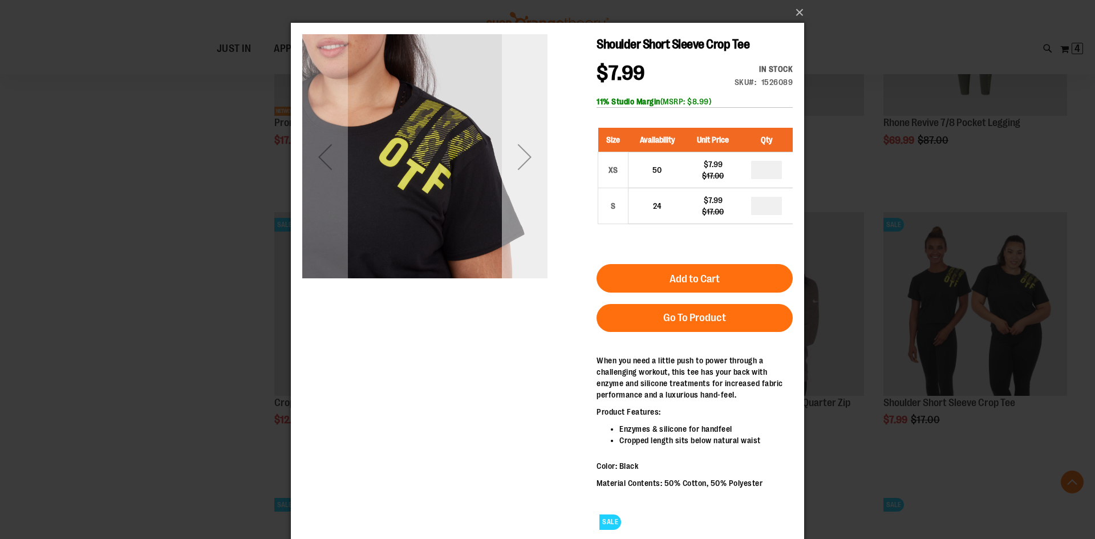
click at [518, 159] on div "Next" at bounding box center [525, 157] width 46 height 46
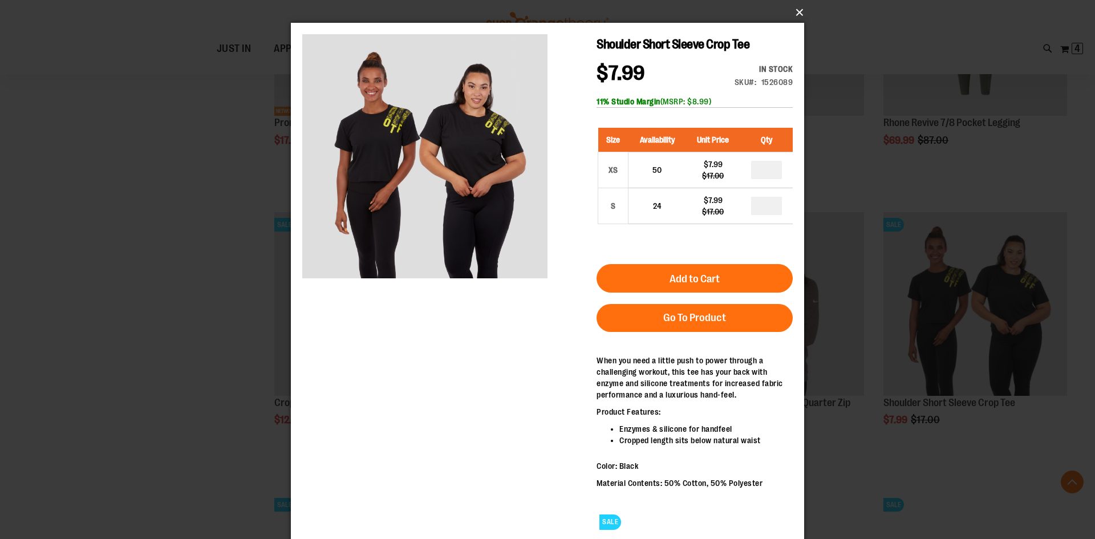
click at [796, 11] on button "×" at bounding box center [550, 12] width 513 height 25
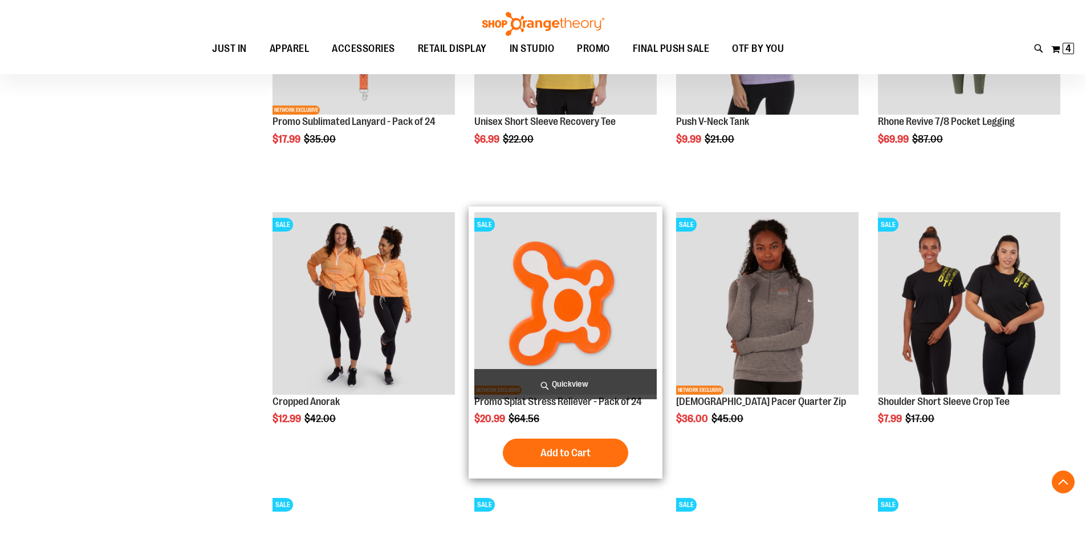
click at [591, 378] on span "Quickview" at bounding box center [565, 384] width 182 height 30
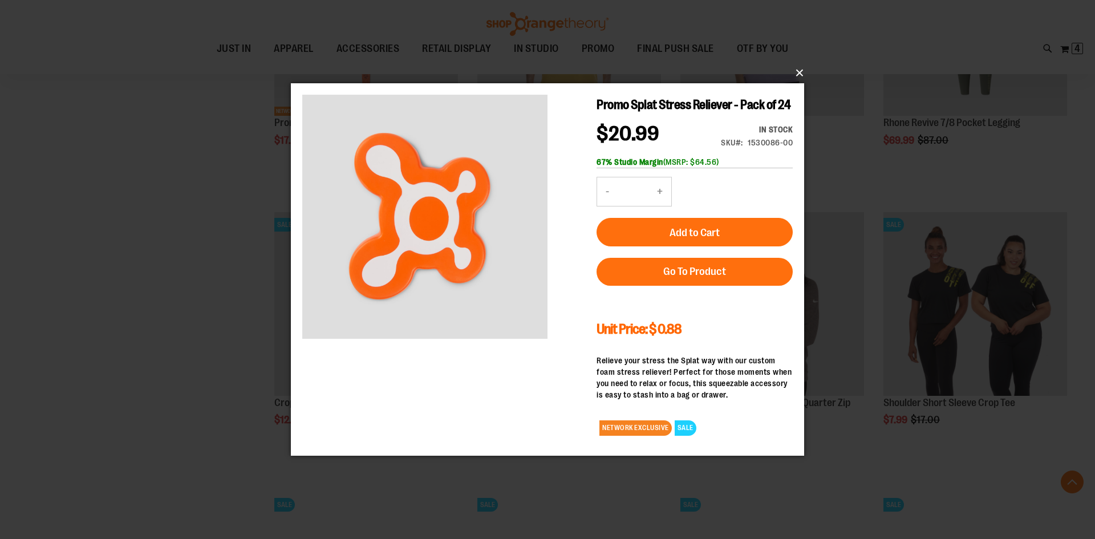
click at [798, 71] on button "×" at bounding box center [550, 72] width 513 height 25
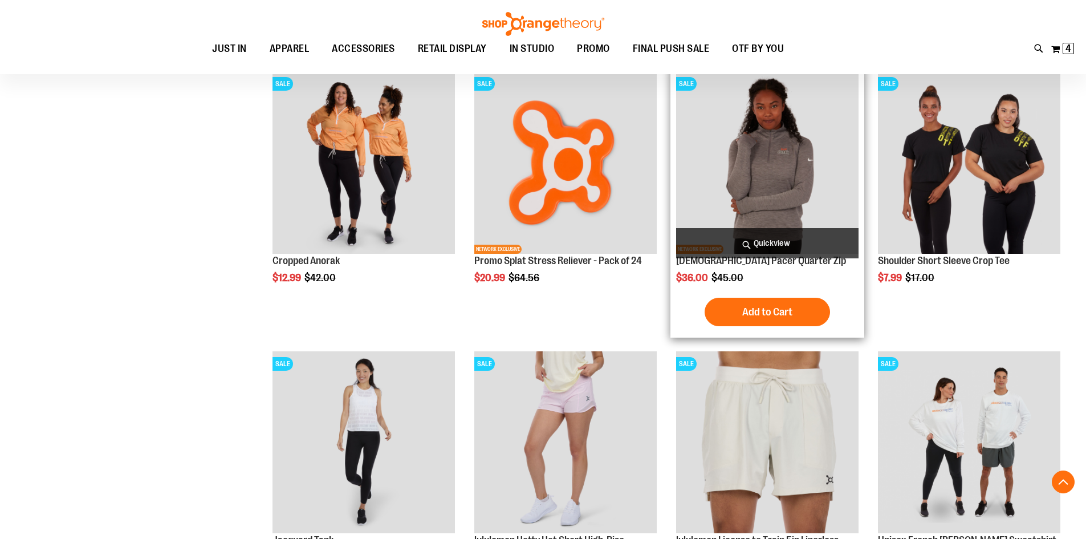
scroll to position [1368, 0]
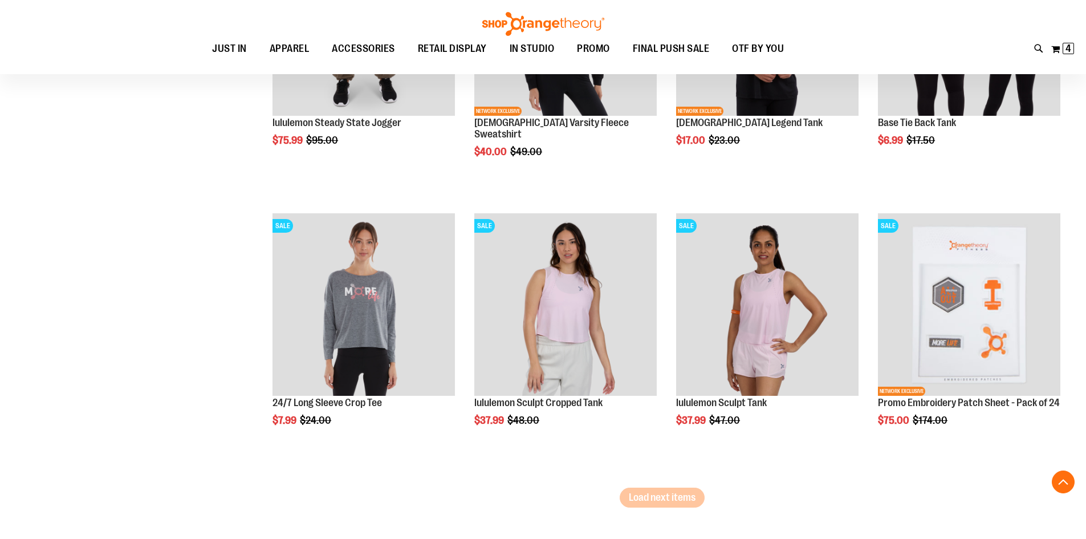
scroll to position [2281, 0]
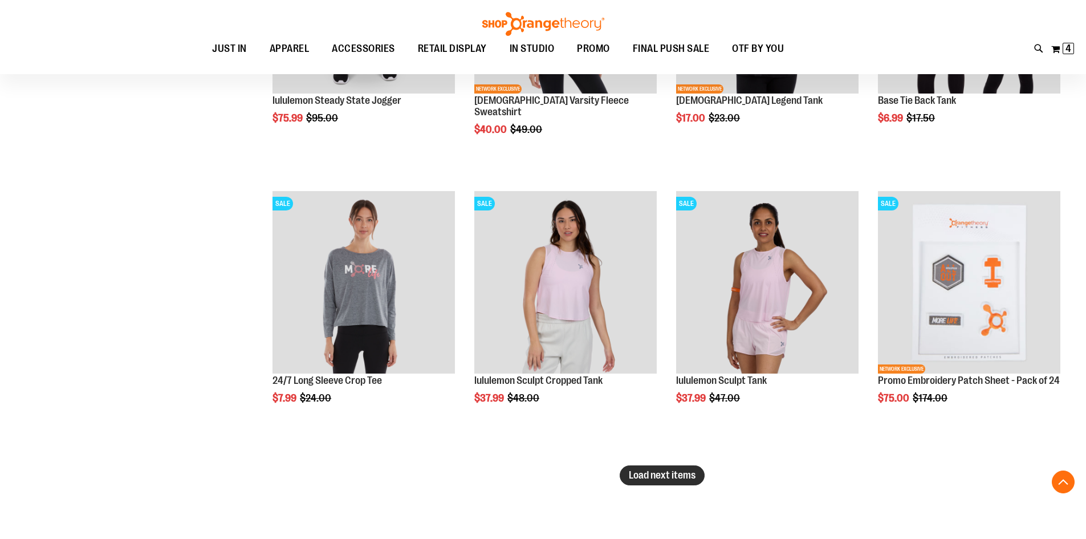
click at [646, 480] on span "Load next items" at bounding box center [662, 474] width 67 height 11
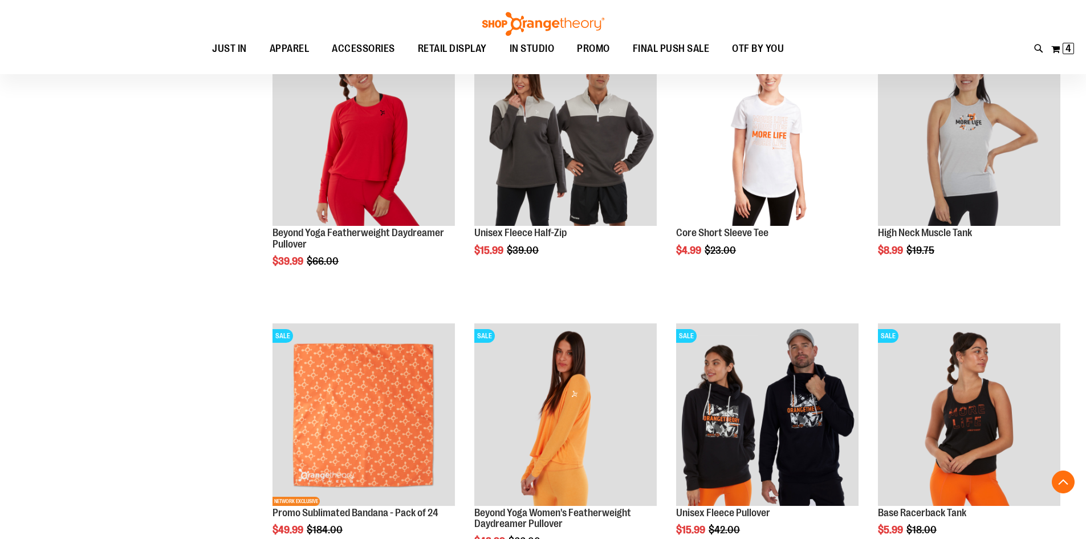
scroll to position [3079, 0]
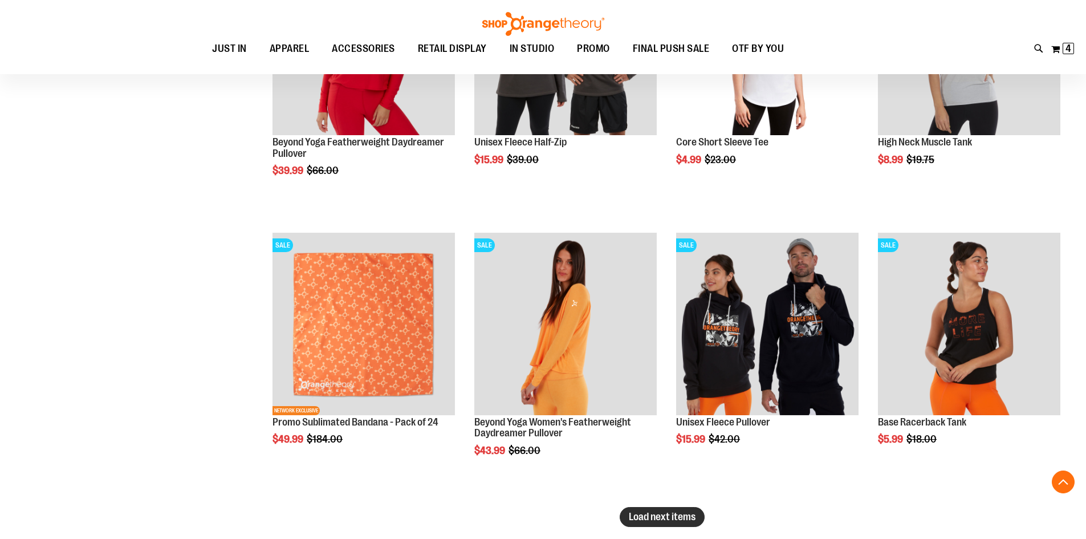
click at [673, 514] on span "Load next items" at bounding box center [662, 516] width 67 height 11
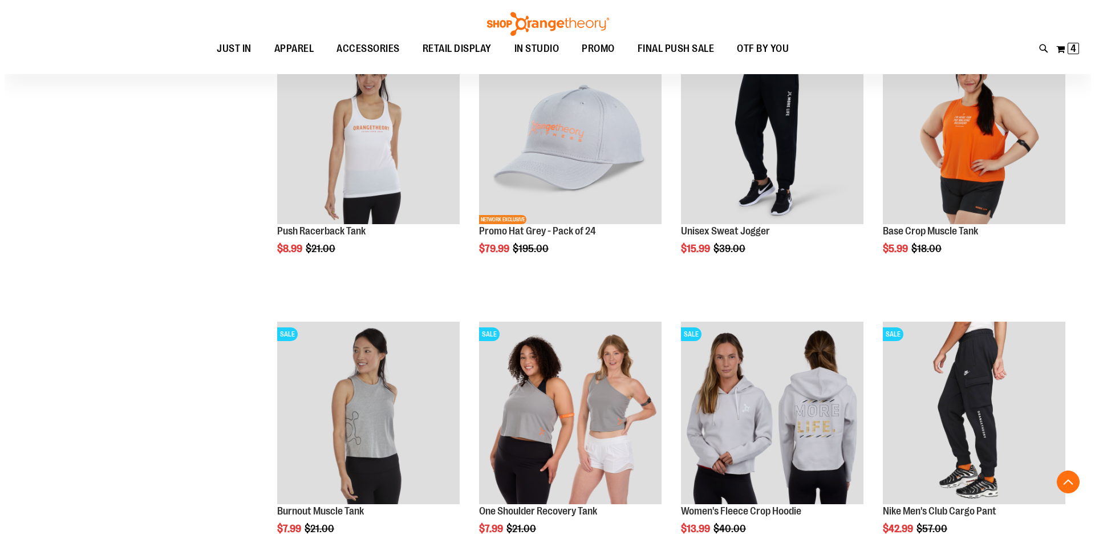
scroll to position [3592, 0]
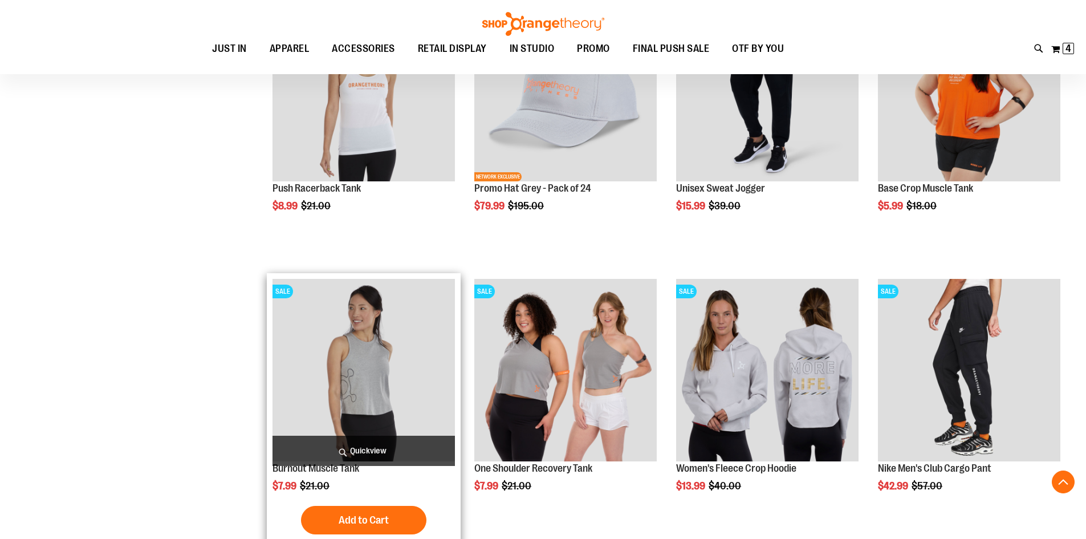
click at [356, 444] on span "Quickview" at bounding box center [364, 451] width 182 height 30
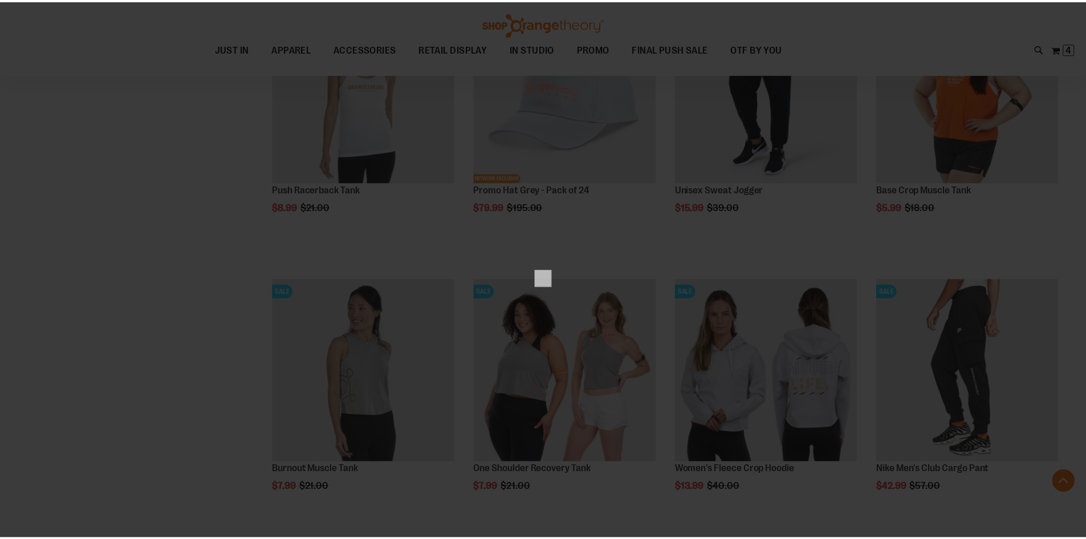
scroll to position [0, 0]
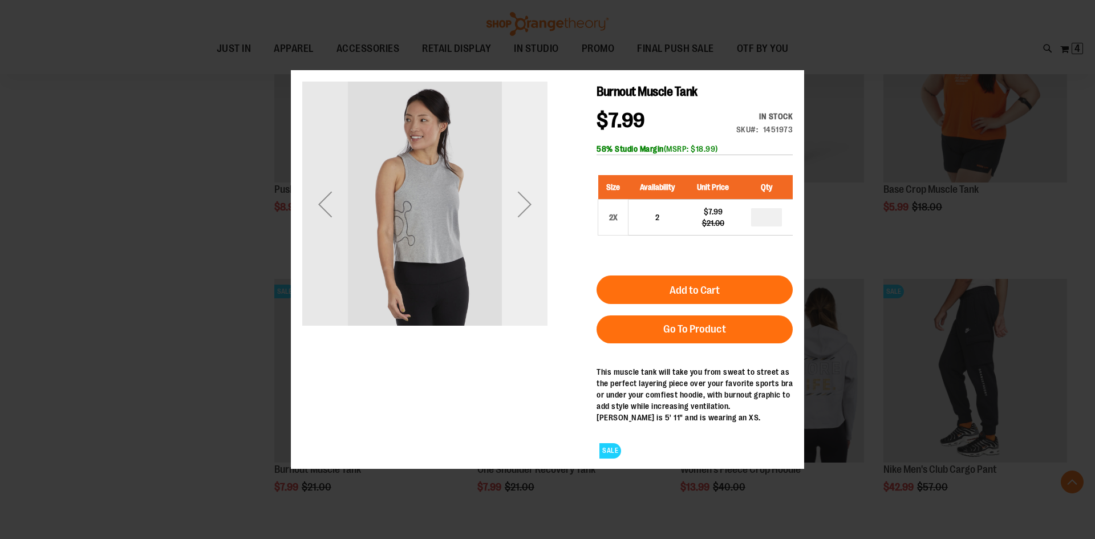
click at [520, 238] on div "Next" at bounding box center [525, 204] width 46 height 245
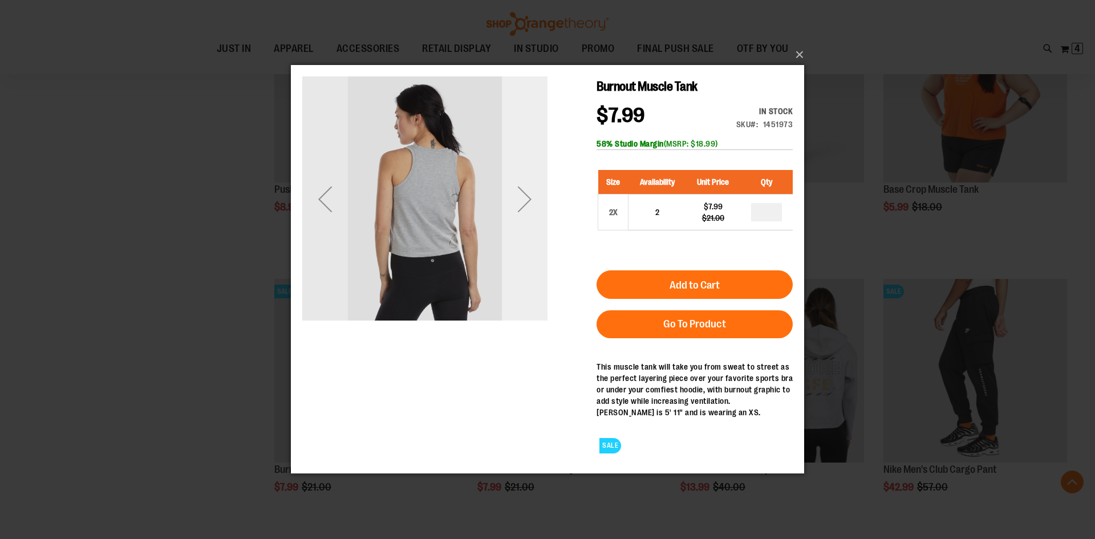
click at [532, 196] on div "Next" at bounding box center [525, 199] width 46 height 46
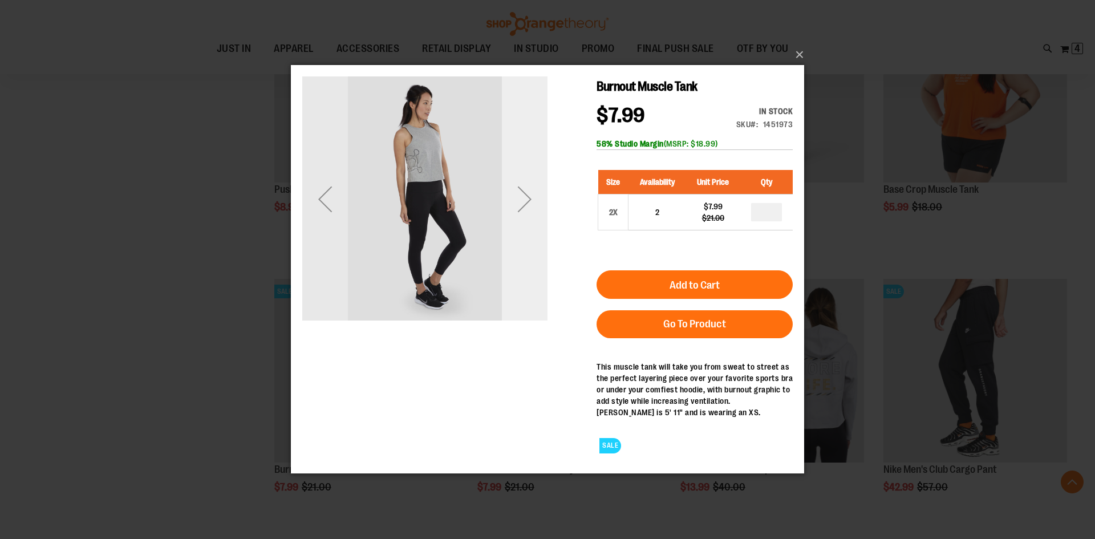
click at [532, 196] on div "Next" at bounding box center [525, 199] width 46 height 46
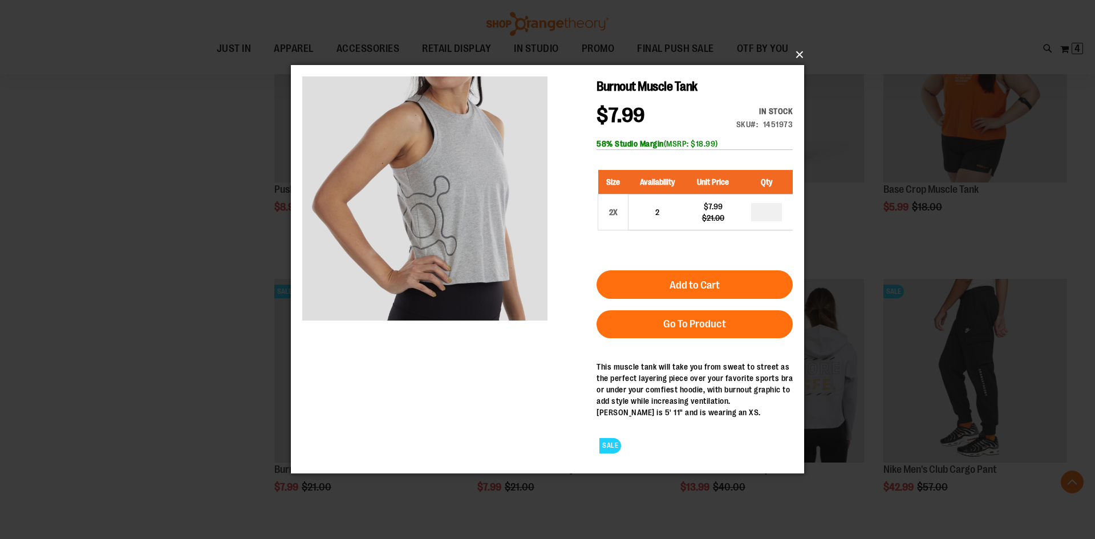
click at [796, 50] on button "×" at bounding box center [550, 54] width 513 height 25
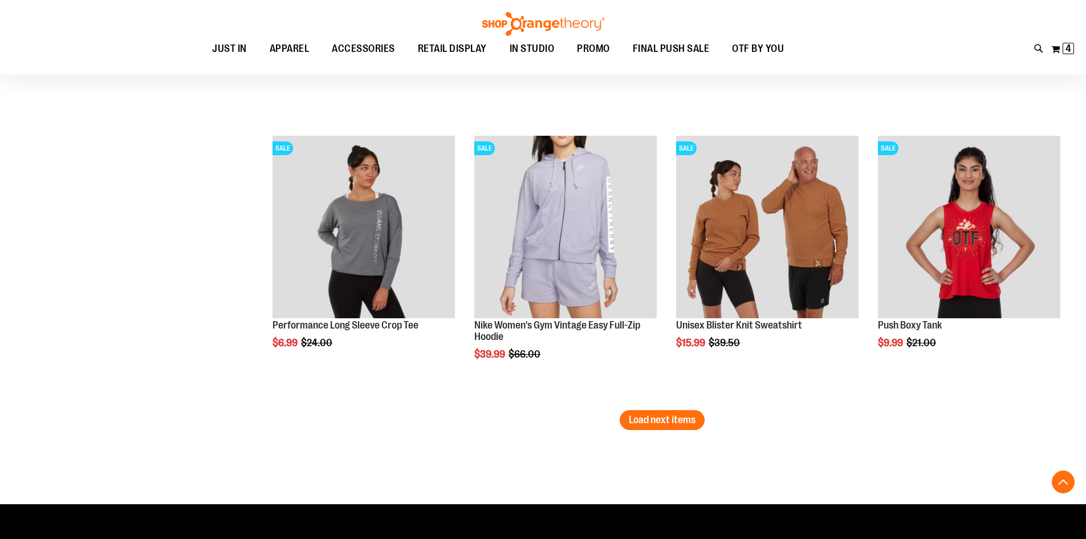
scroll to position [4049, 0]
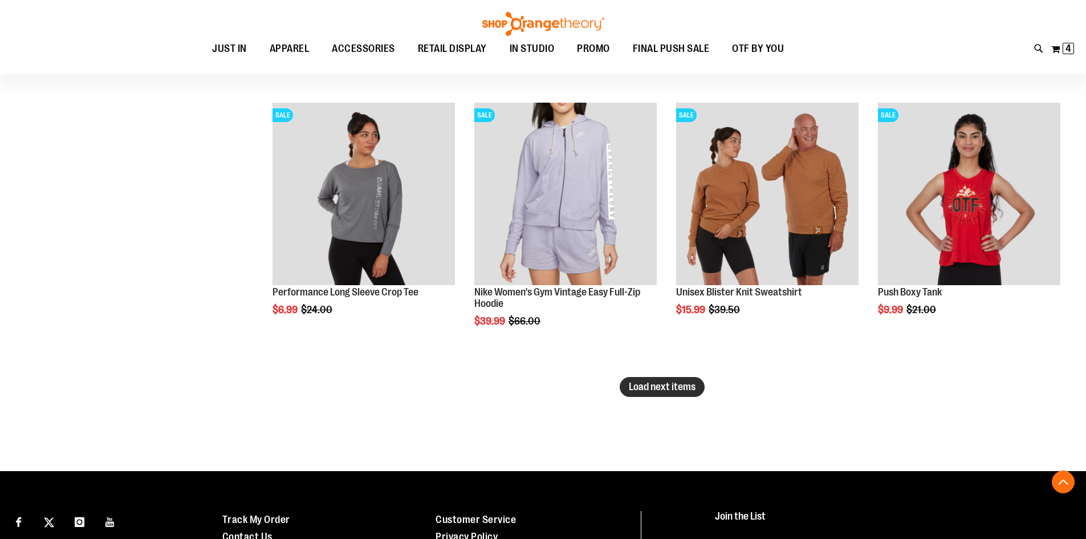
click at [662, 380] on button "Load next items" at bounding box center [662, 387] width 85 height 20
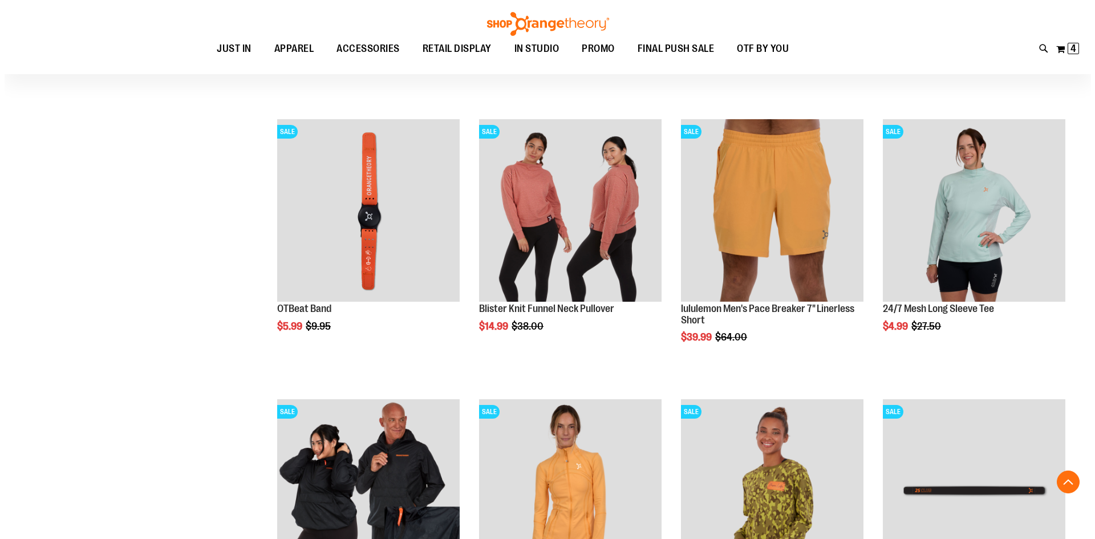
scroll to position [4676, 0]
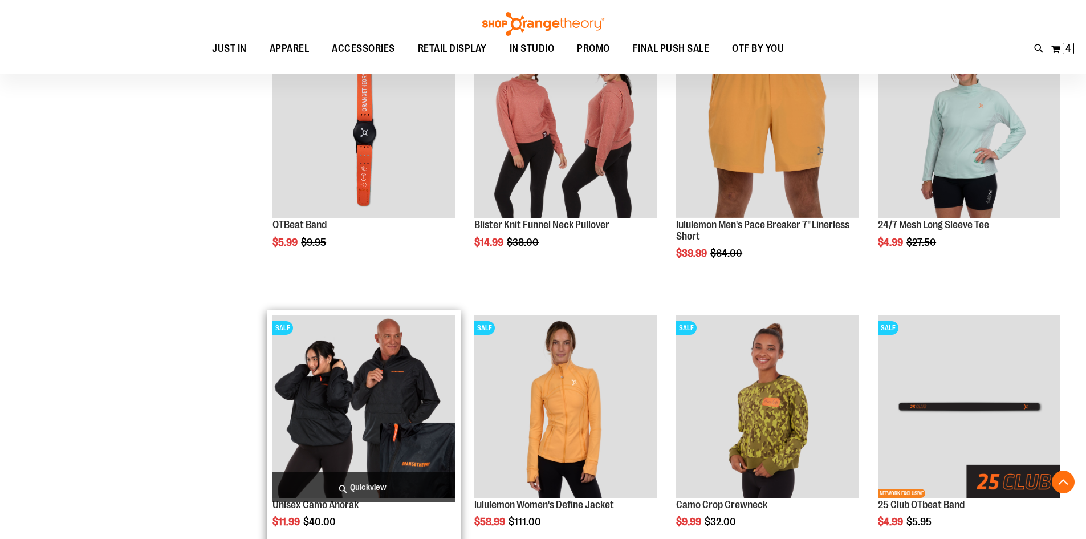
click at [372, 487] on span "Quickview" at bounding box center [364, 487] width 182 height 30
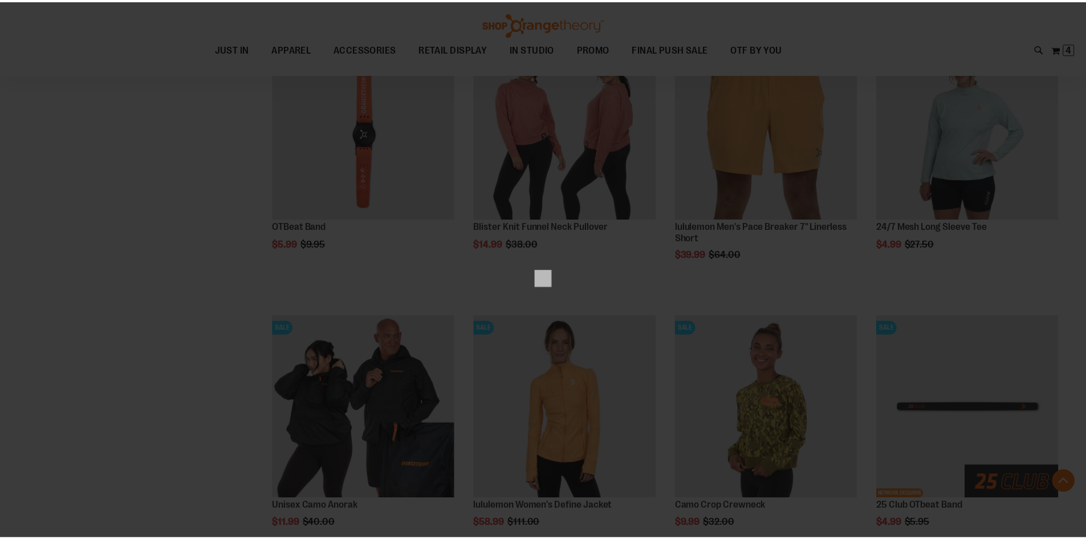
scroll to position [0, 0]
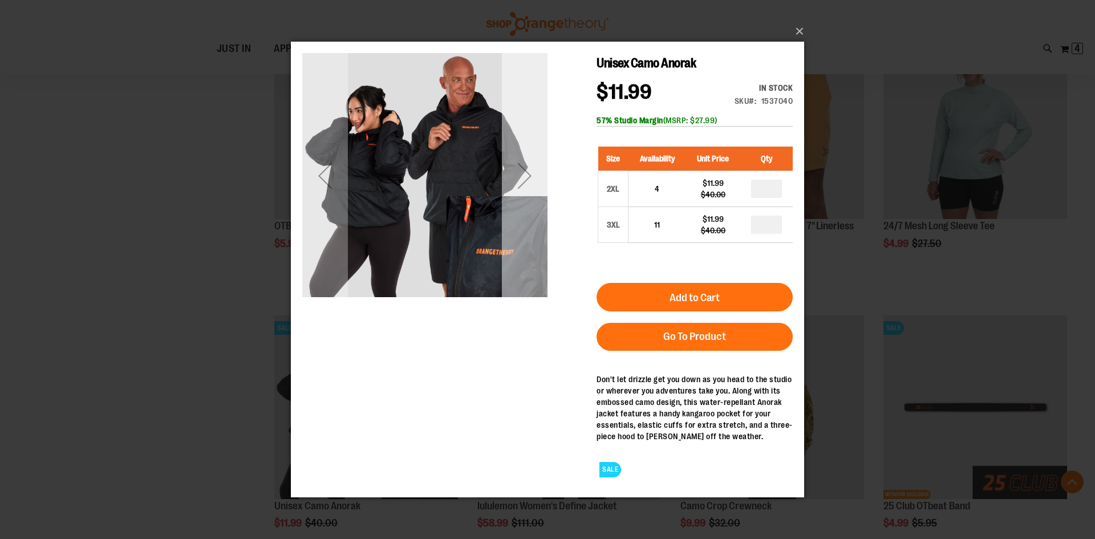
click at [527, 172] on div "Next" at bounding box center [525, 175] width 46 height 46
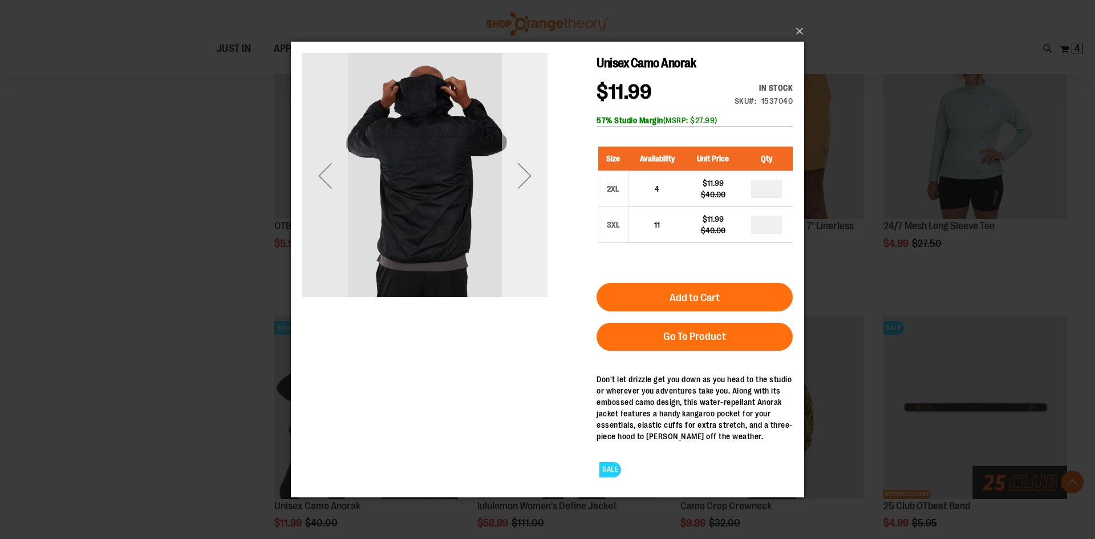
click at [527, 172] on div "Next" at bounding box center [525, 175] width 46 height 46
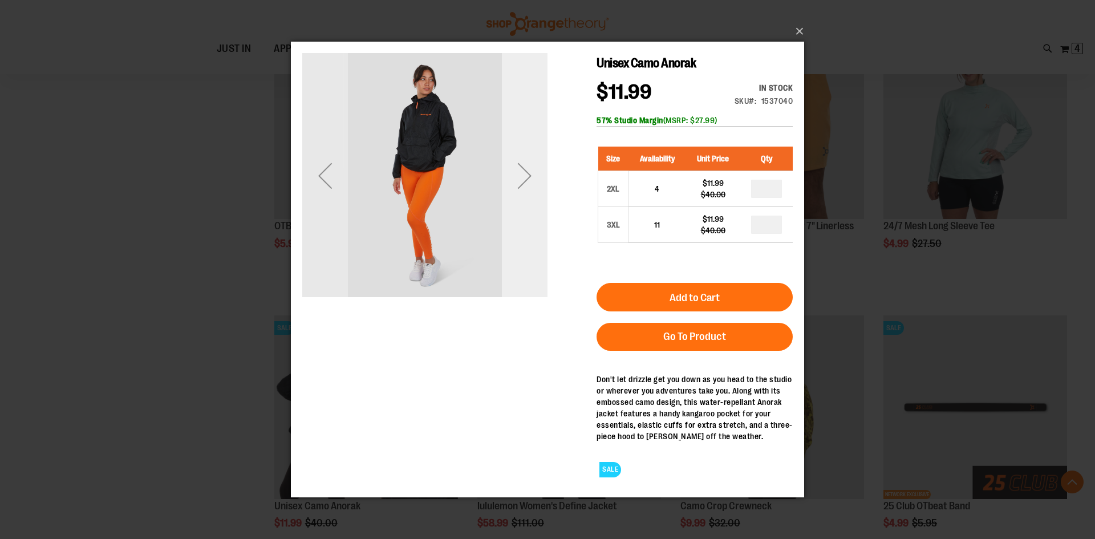
click at [527, 172] on div "Next" at bounding box center [525, 175] width 46 height 46
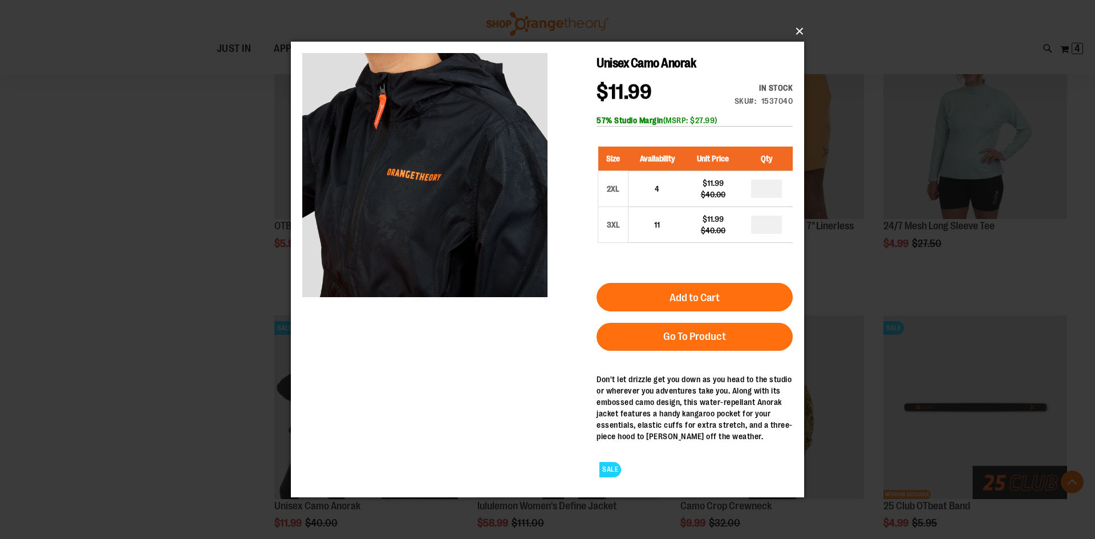
click at [802, 31] on button "×" at bounding box center [550, 31] width 513 height 25
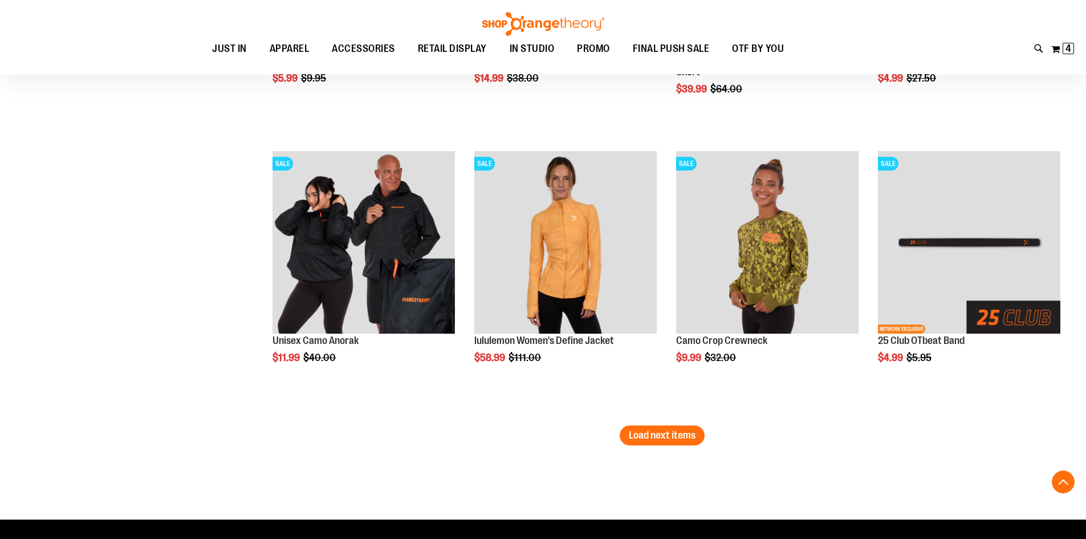
scroll to position [4904, 0]
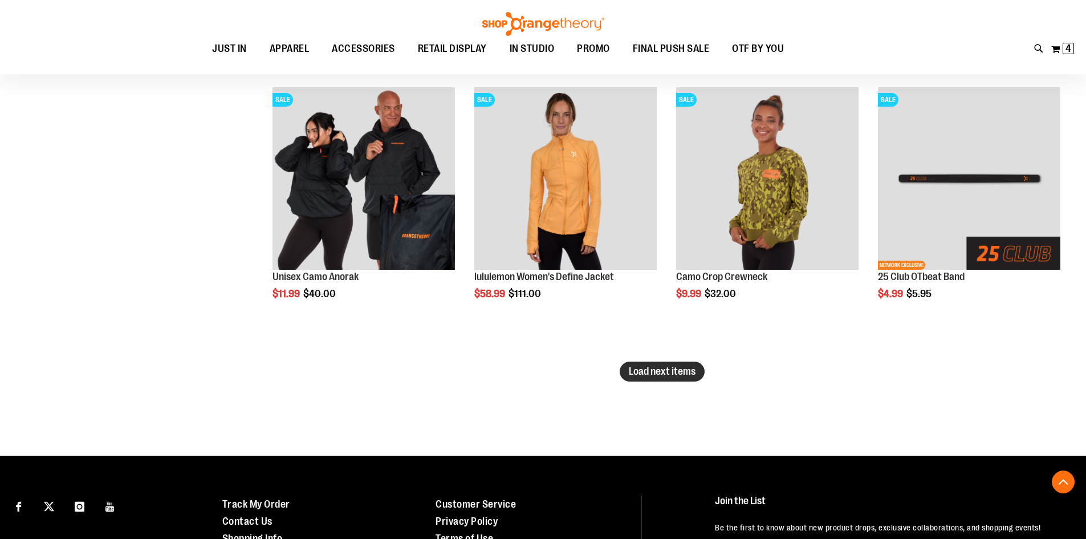
click at [672, 379] on button "Load next items" at bounding box center [662, 372] width 85 height 20
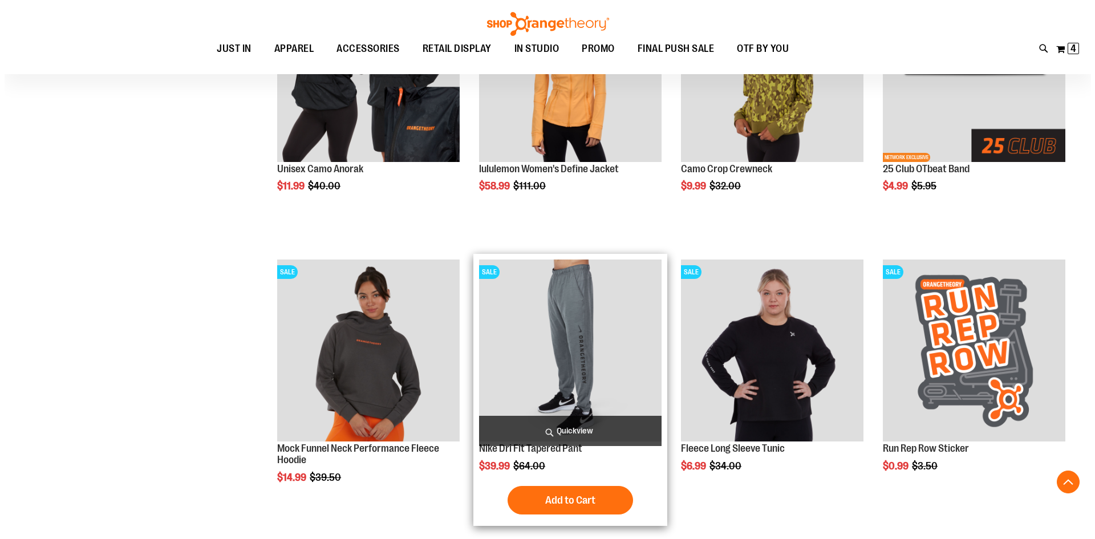
scroll to position [5018, 0]
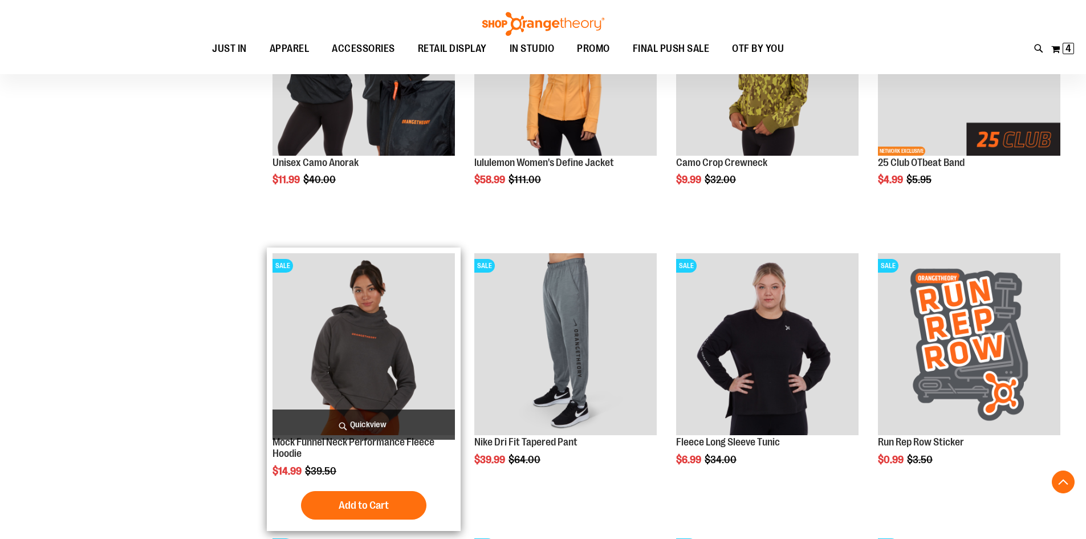
click at [358, 424] on span "Quickview" at bounding box center [364, 424] width 182 height 30
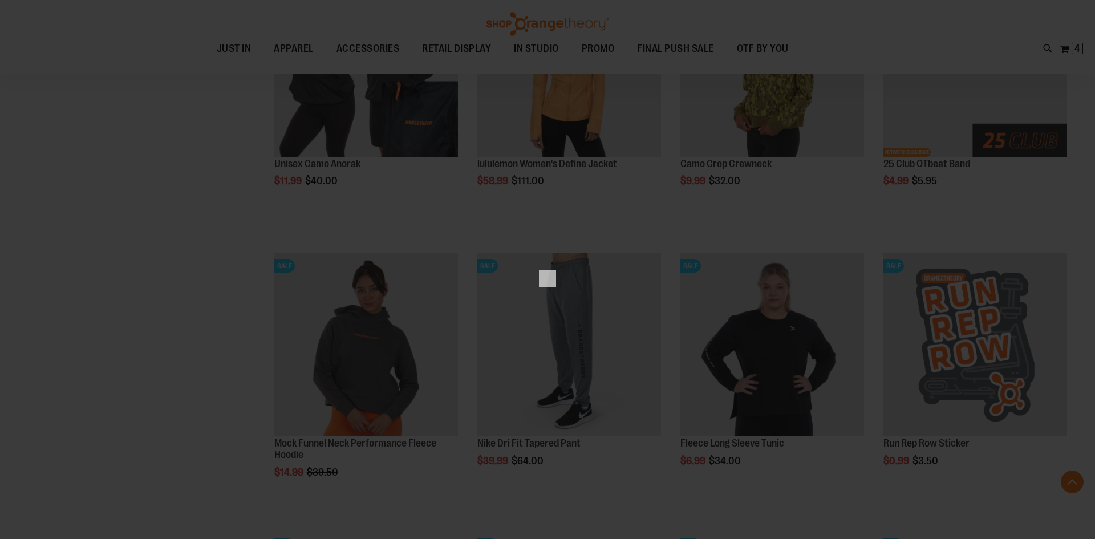
scroll to position [0, 0]
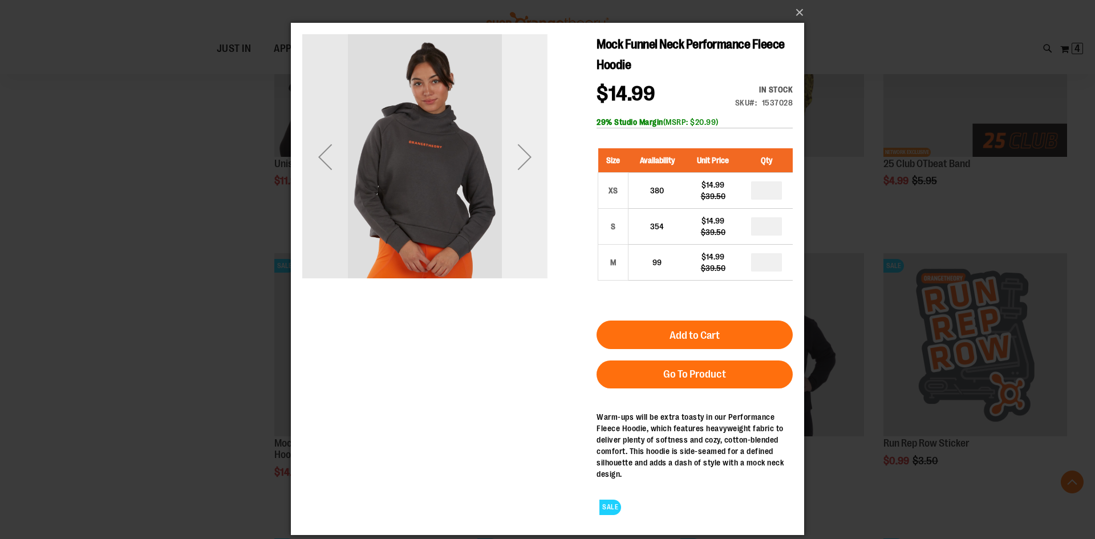
click at [529, 155] on div "Next" at bounding box center [525, 157] width 46 height 46
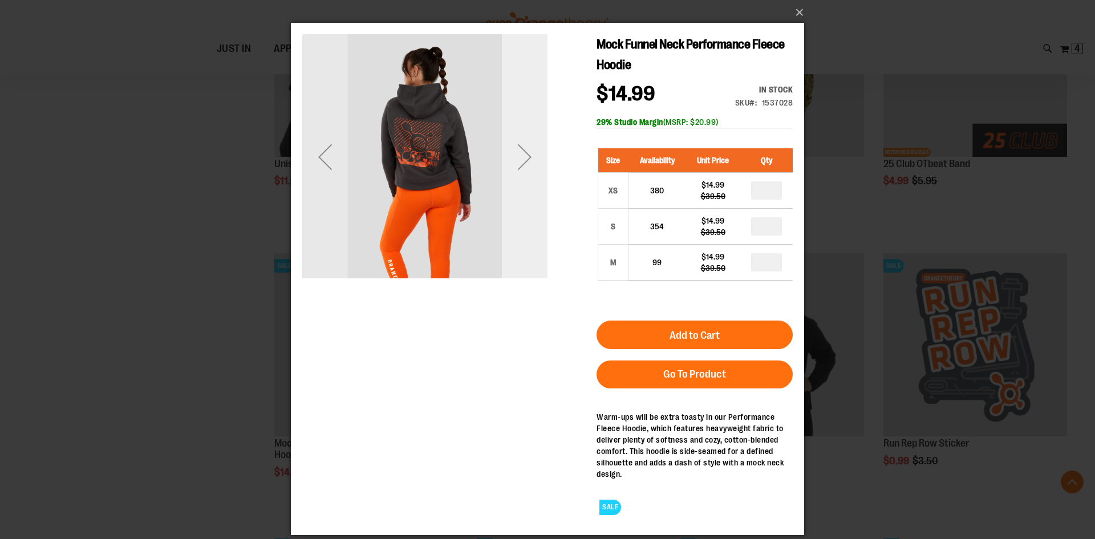
click at [529, 155] on div "Next" at bounding box center [525, 157] width 46 height 46
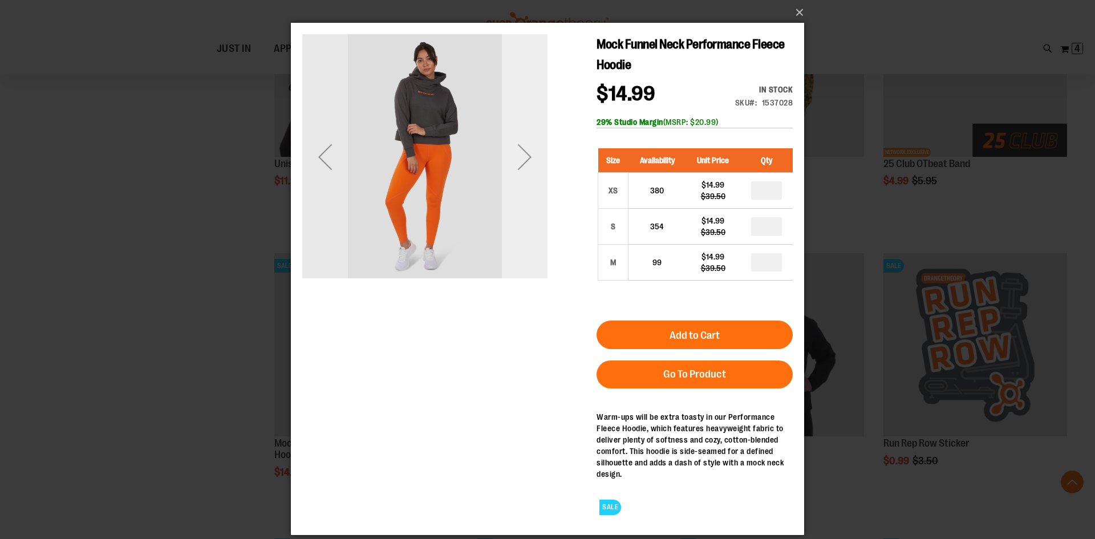
click at [529, 155] on div "Next" at bounding box center [525, 157] width 46 height 46
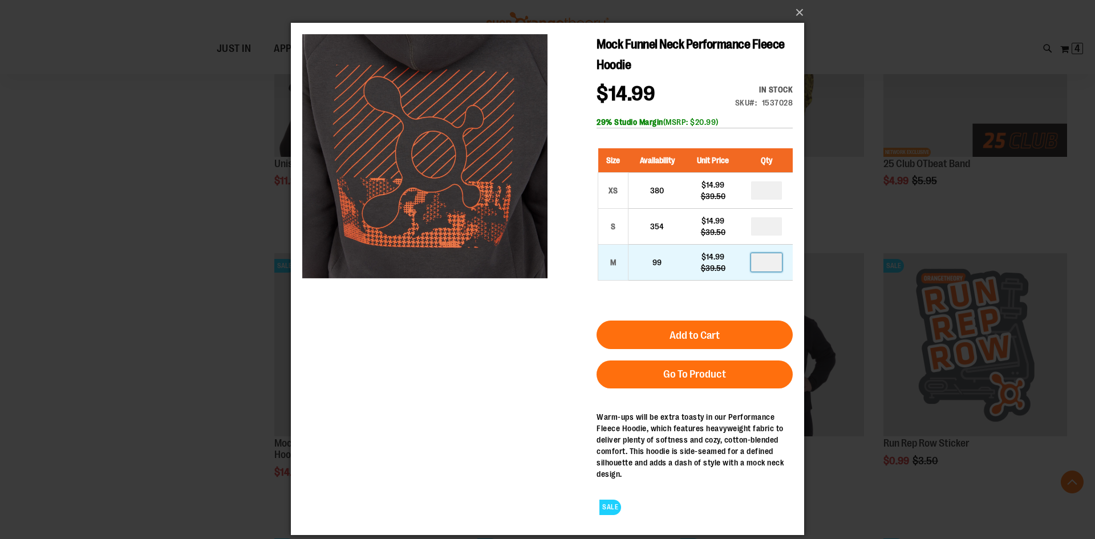
click at [778, 263] on input "number" at bounding box center [766, 262] width 31 height 18
type input "*"
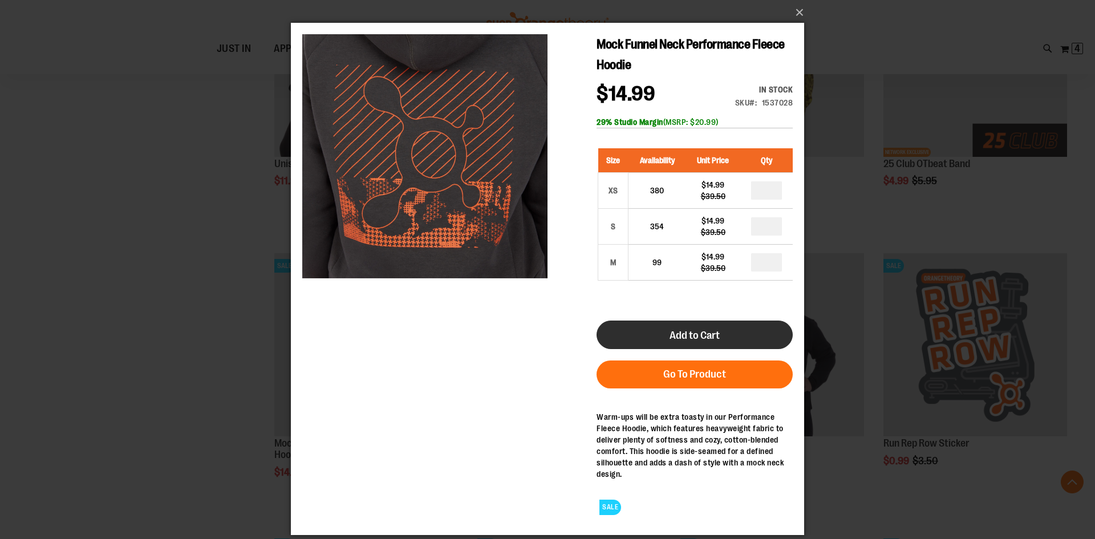
click at [660, 328] on button "Add to Cart" at bounding box center [695, 335] width 196 height 29
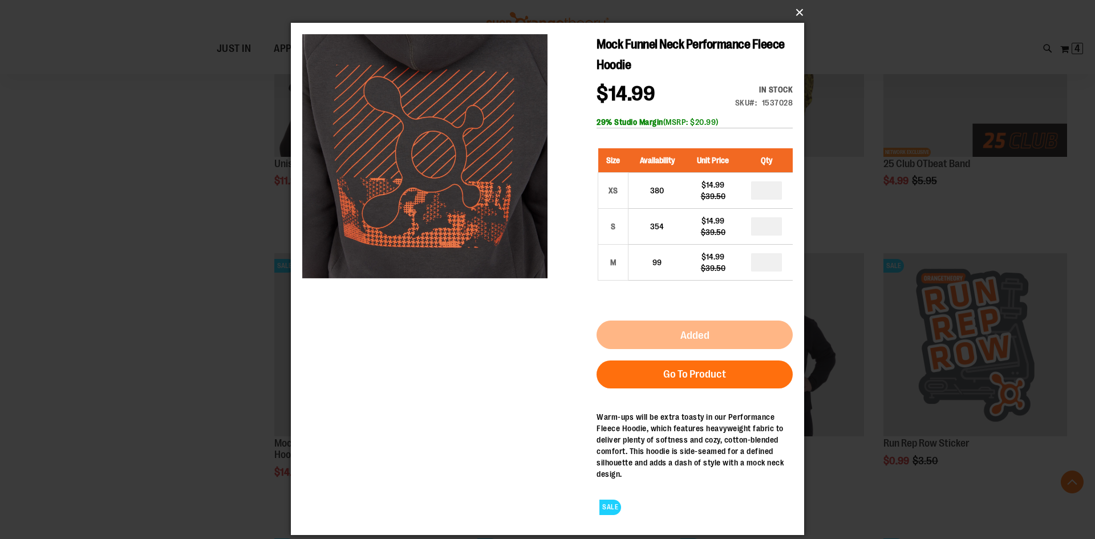
click at [797, 14] on button "×" at bounding box center [550, 12] width 513 height 25
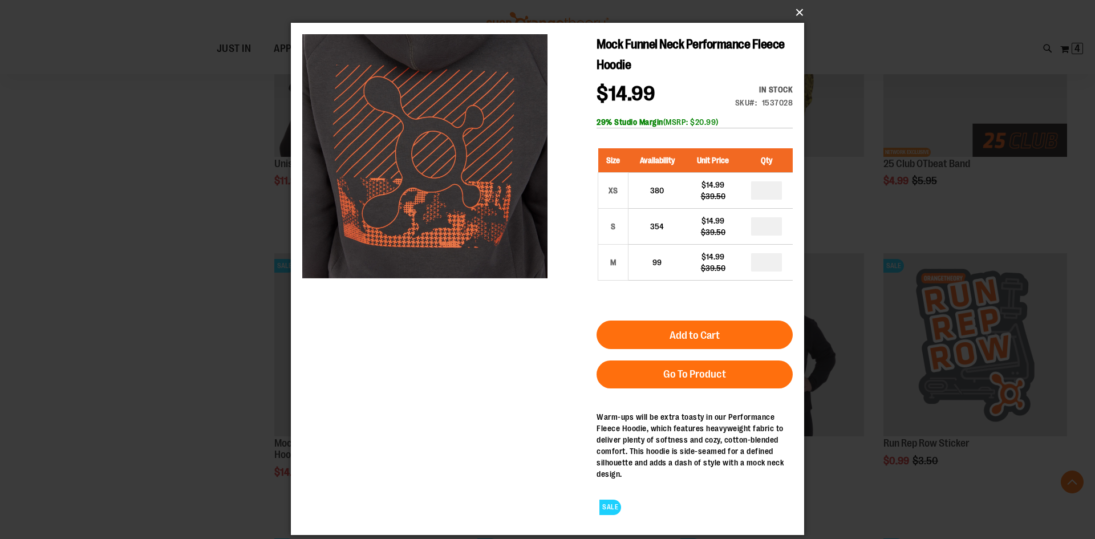
click at [798, 10] on button "×" at bounding box center [550, 12] width 513 height 25
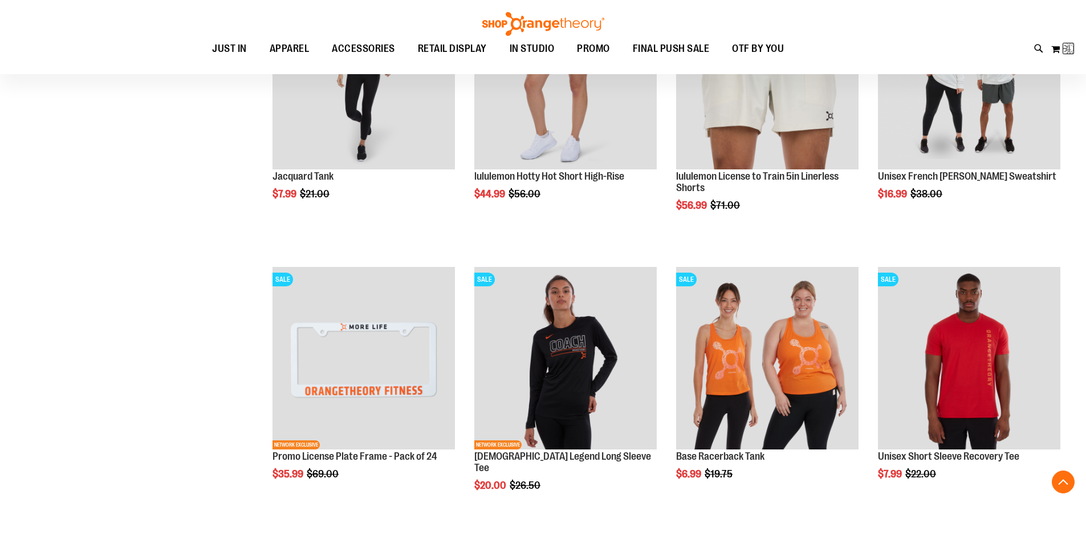
scroll to position [338, 0]
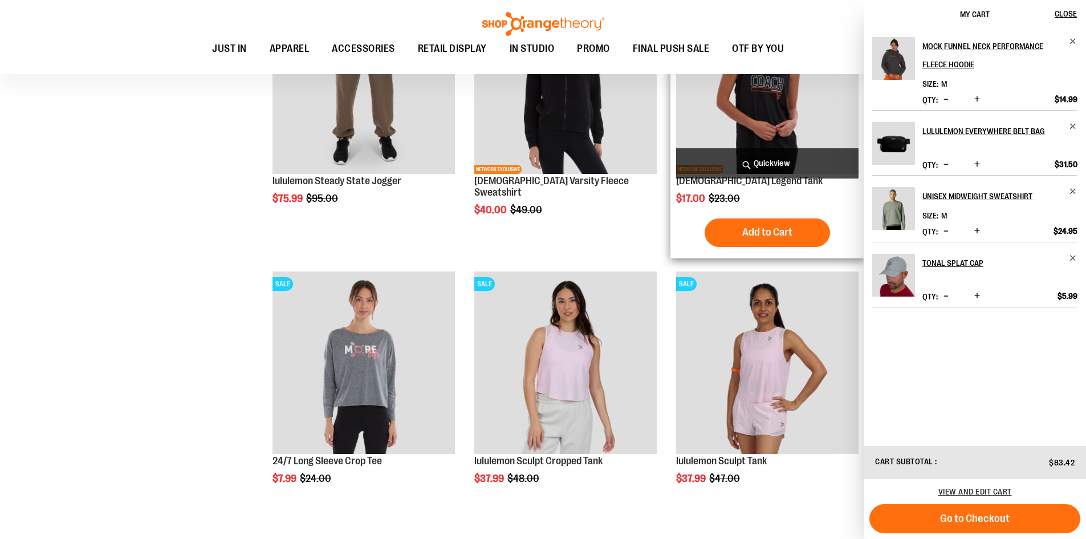
scroll to position [2509, 0]
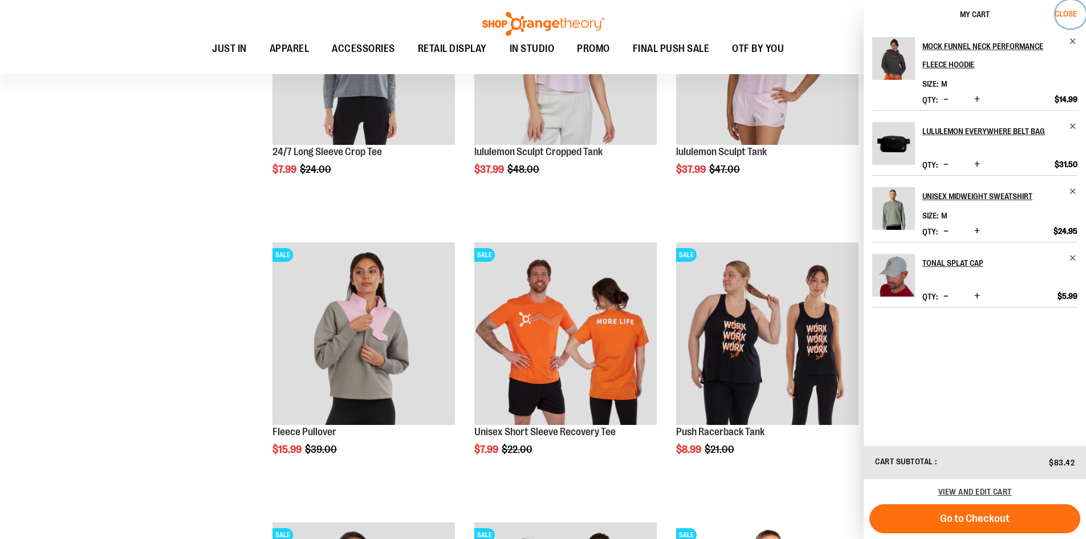
click at [1069, 11] on span "Close" at bounding box center [1066, 13] width 22 height 9
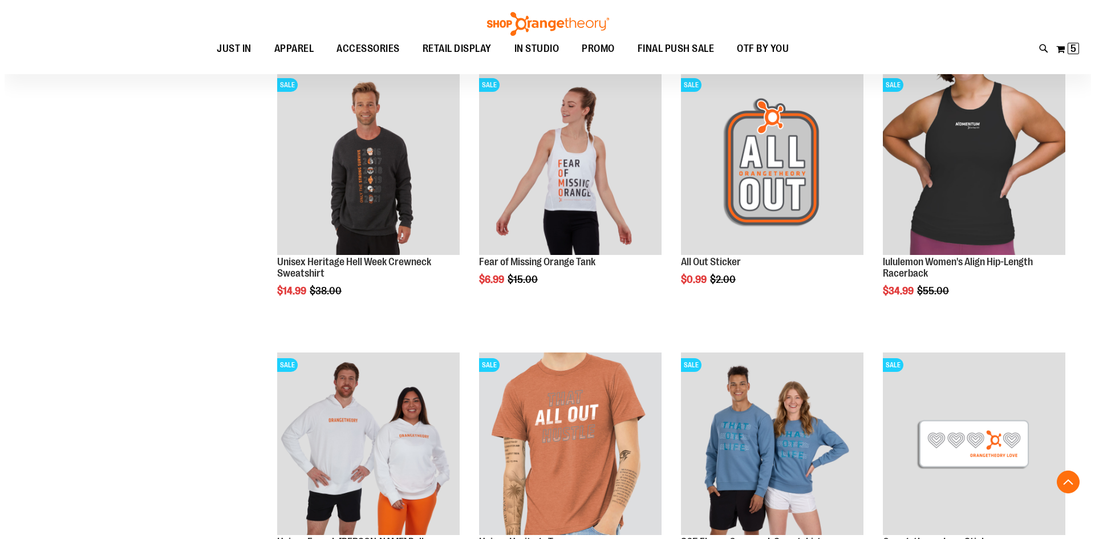
scroll to position [5486, 0]
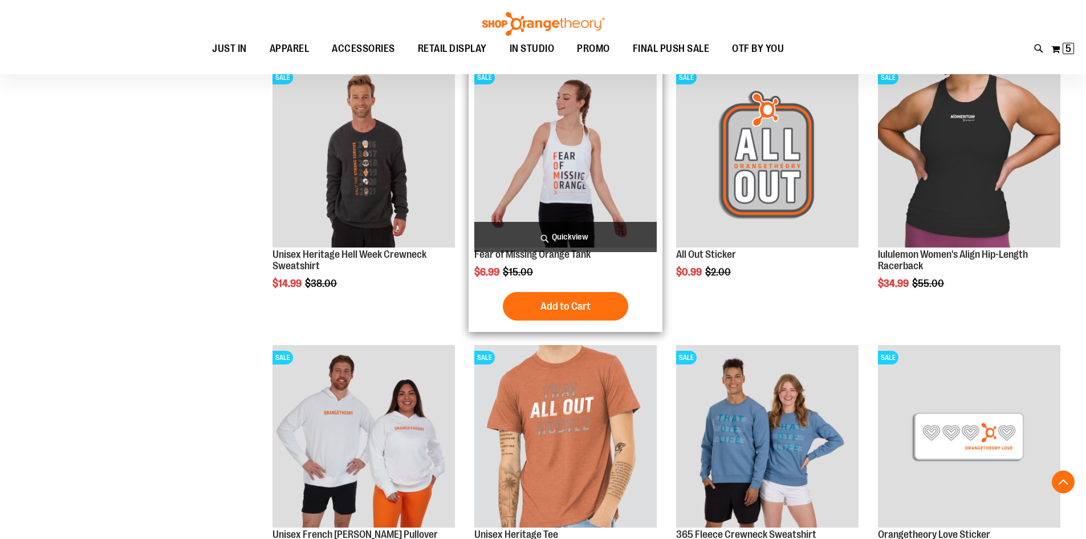
click at [577, 239] on span "Quickview" at bounding box center [565, 237] width 182 height 30
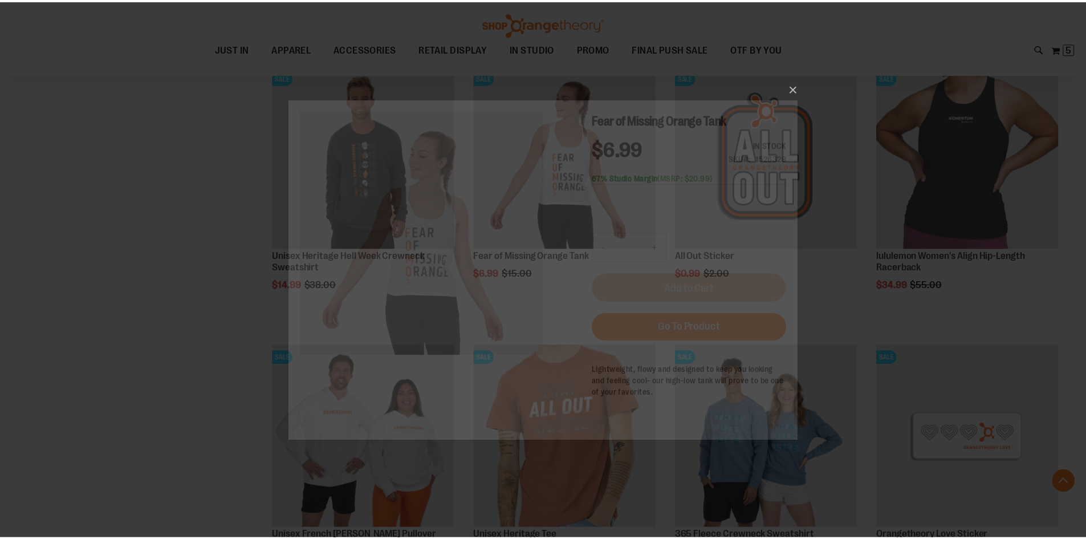
scroll to position [0, 0]
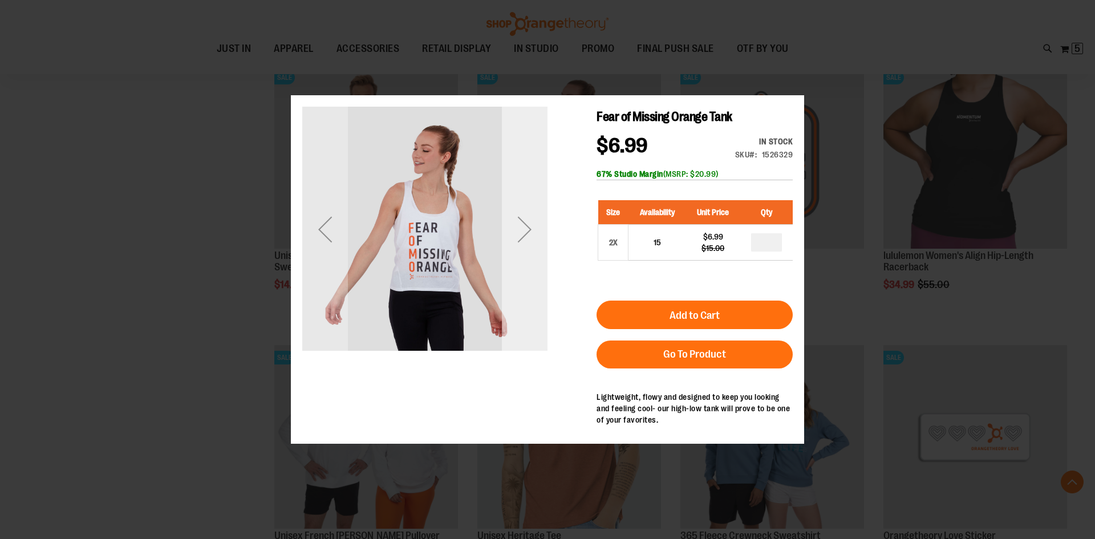
click at [530, 234] on div "Next" at bounding box center [525, 229] width 46 height 46
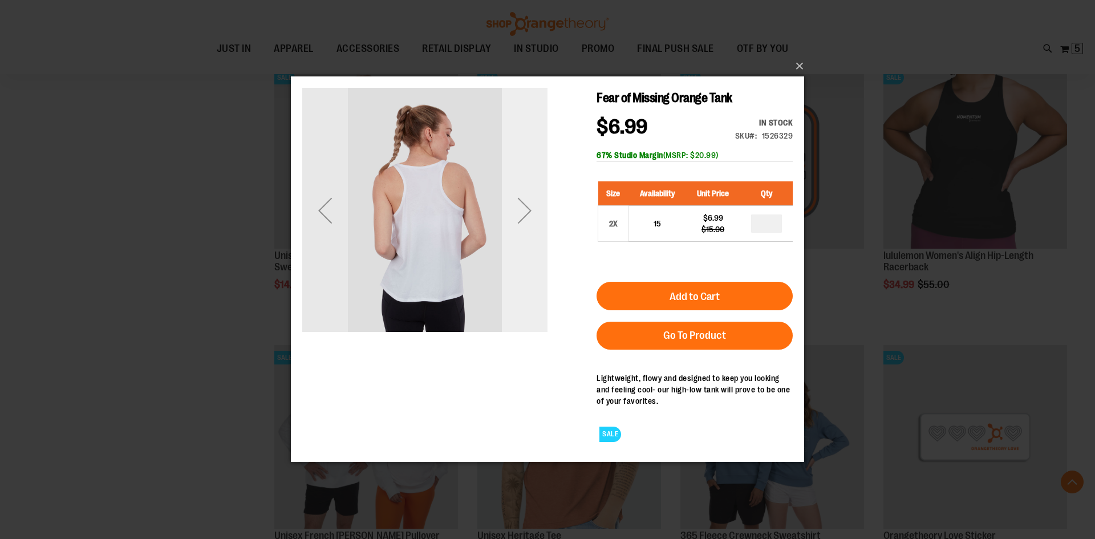
click at [528, 204] on div "Next" at bounding box center [525, 211] width 46 height 46
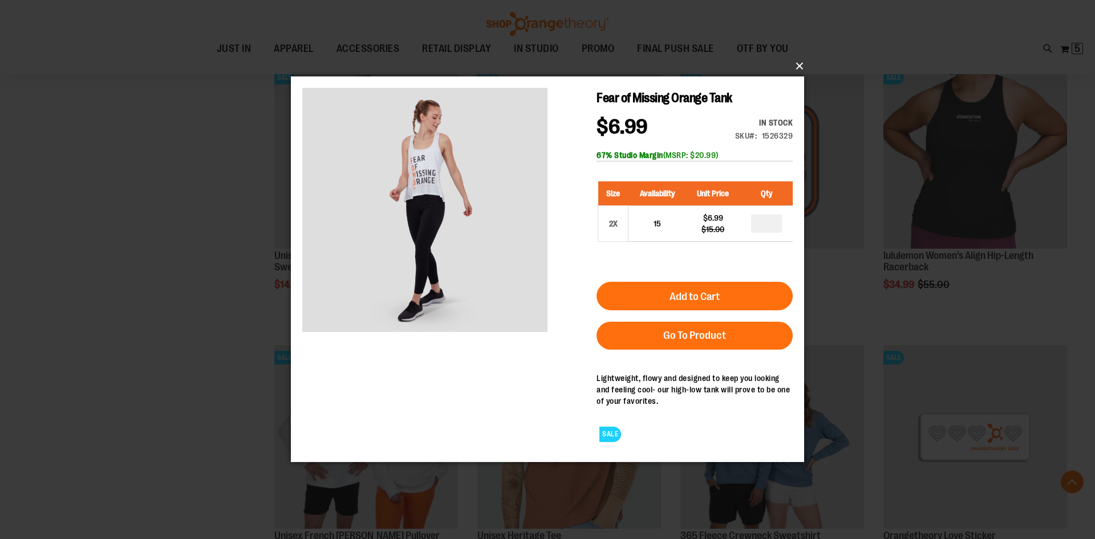
click at [797, 65] on button "×" at bounding box center [550, 66] width 513 height 25
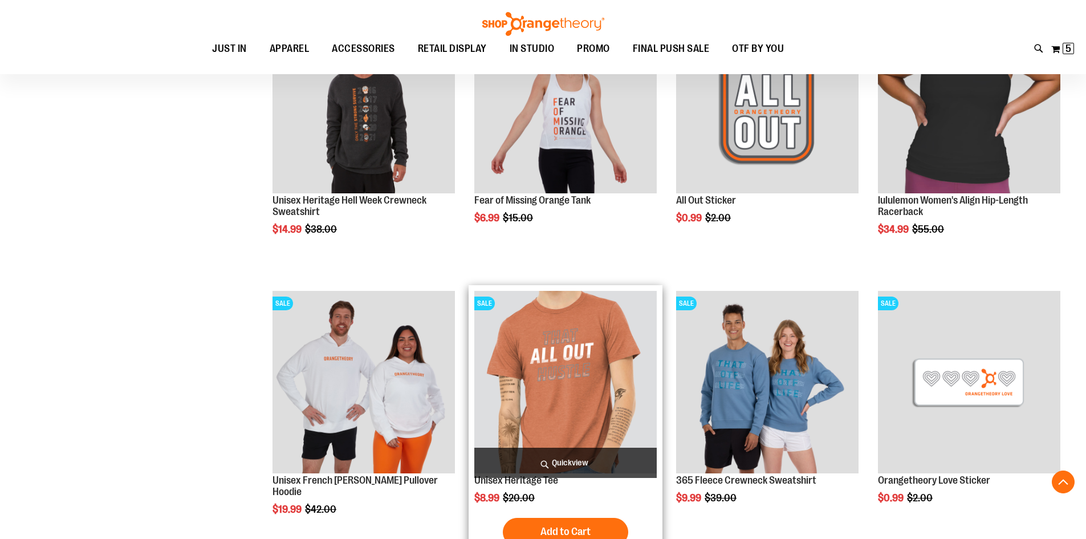
scroll to position [5771, 0]
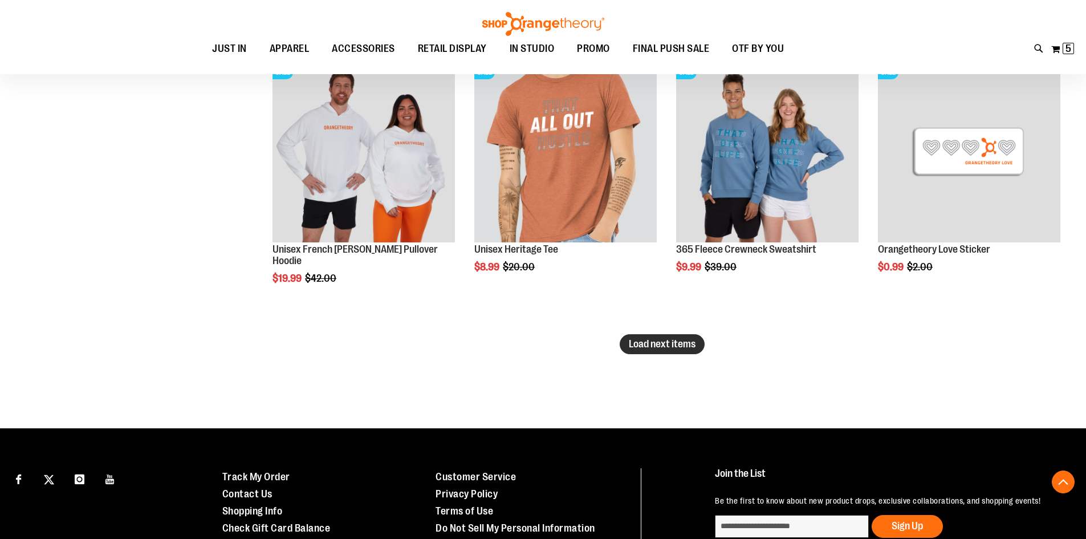
click at [671, 339] on span "Load next items" at bounding box center [662, 343] width 67 height 11
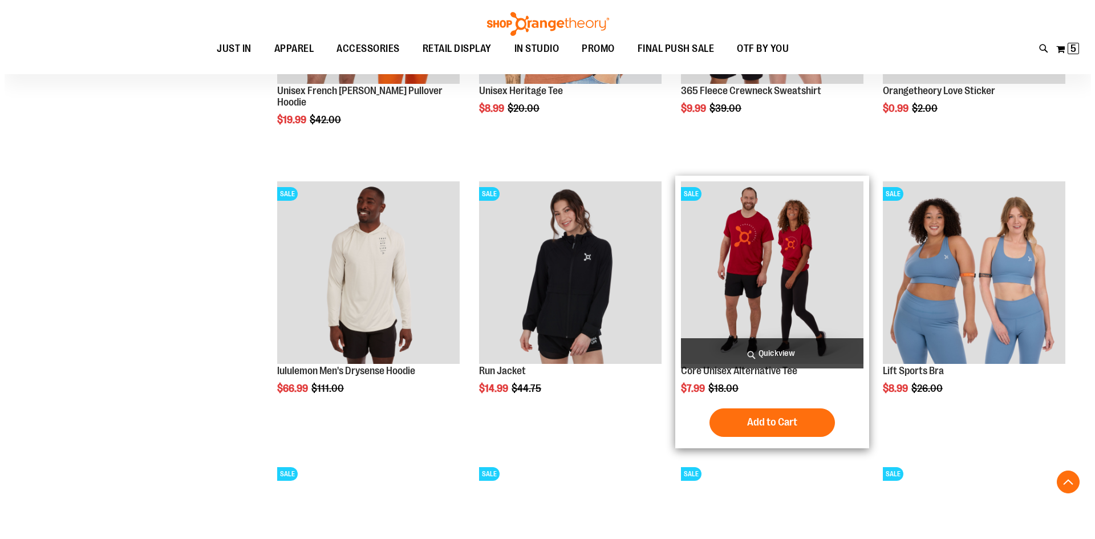
scroll to position [5942, 0]
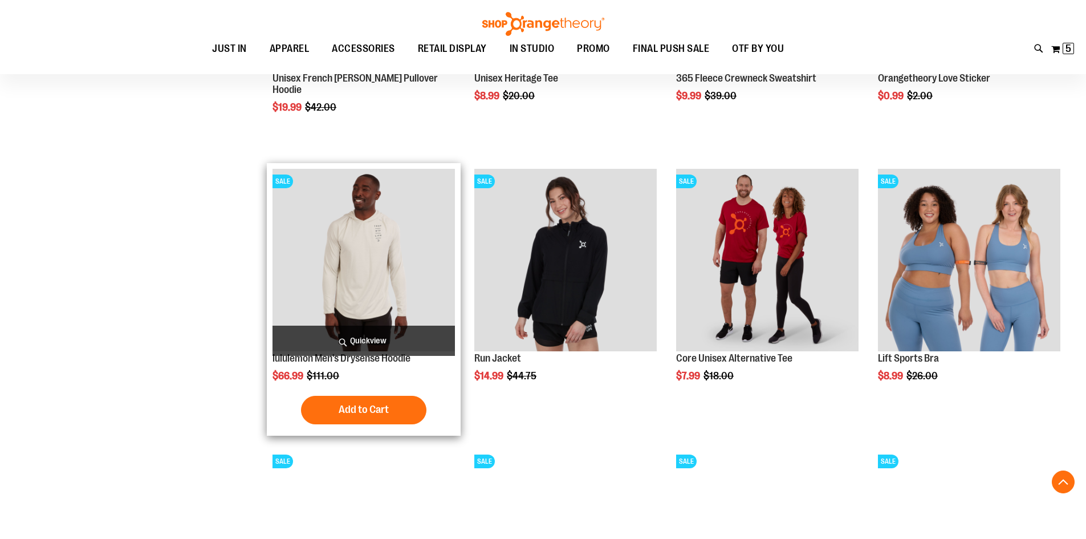
click at [365, 343] on span "Quickview" at bounding box center [364, 341] width 182 height 30
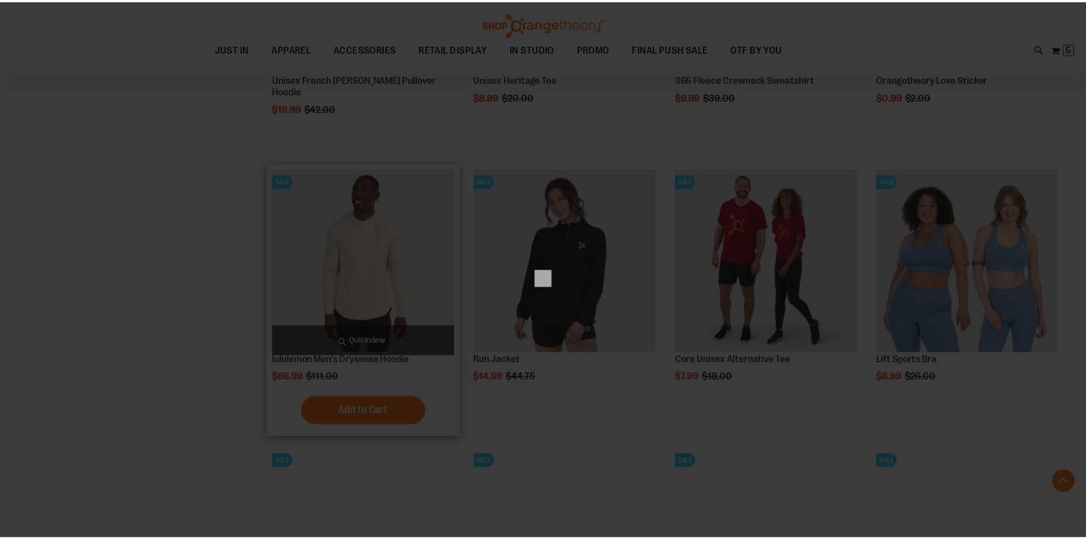
scroll to position [0, 0]
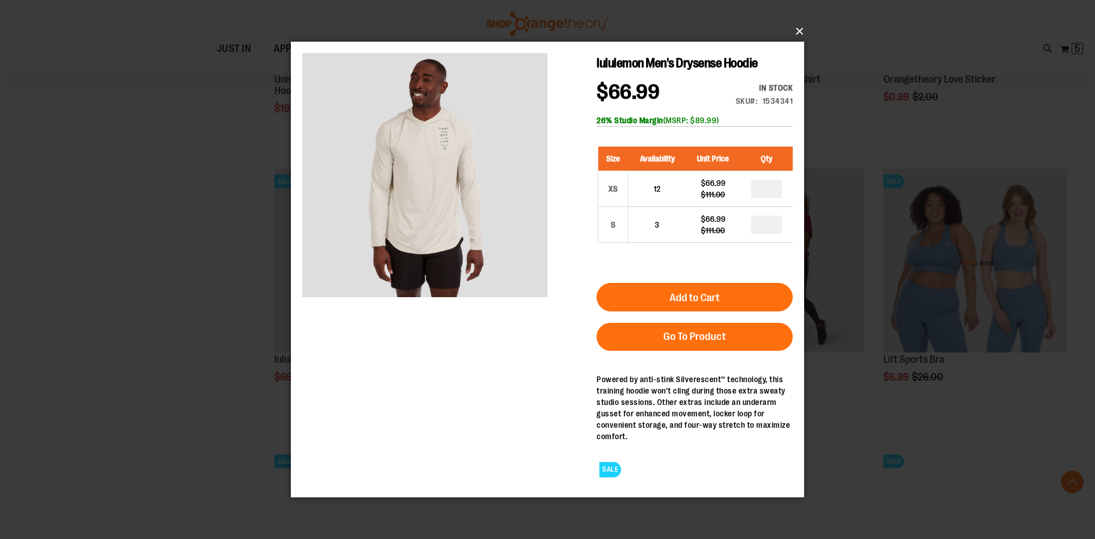
click at [798, 25] on button "×" at bounding box center [550, 31] width 513 height 25
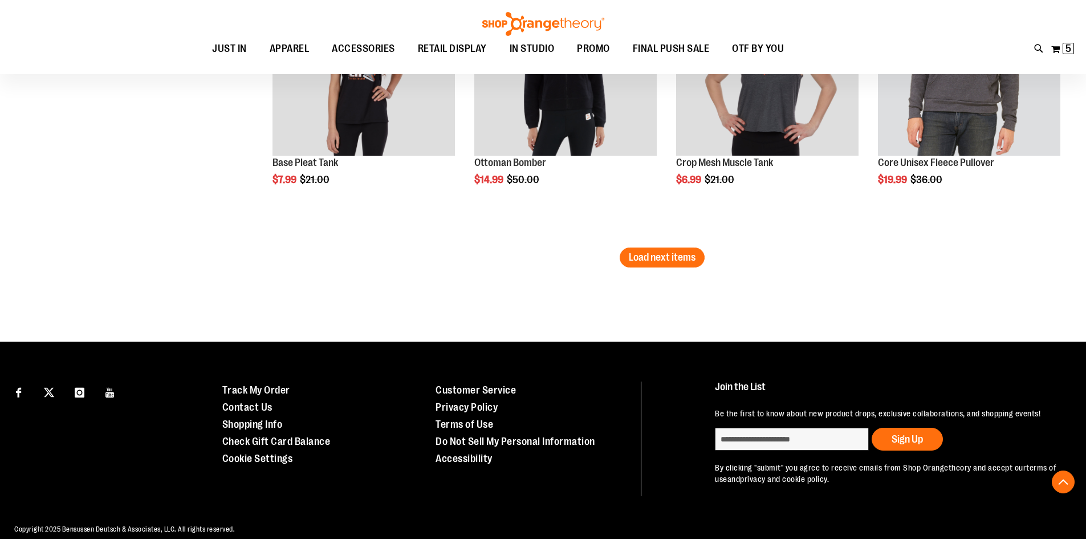
scroll to position [6725, 0]
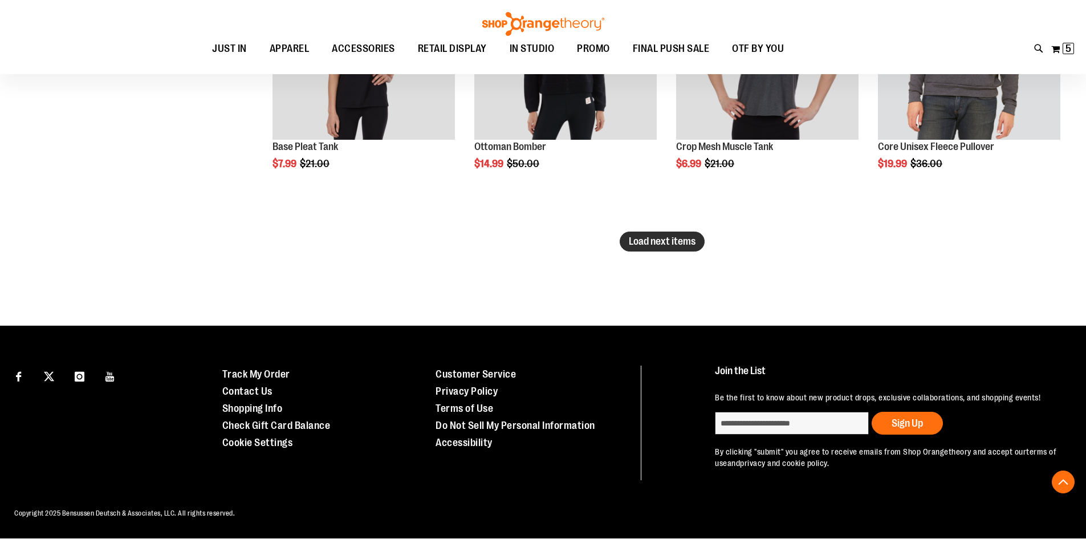
click at [689, 238] on button "Load next items" at bounding box center [662, 242] width 85 height 20
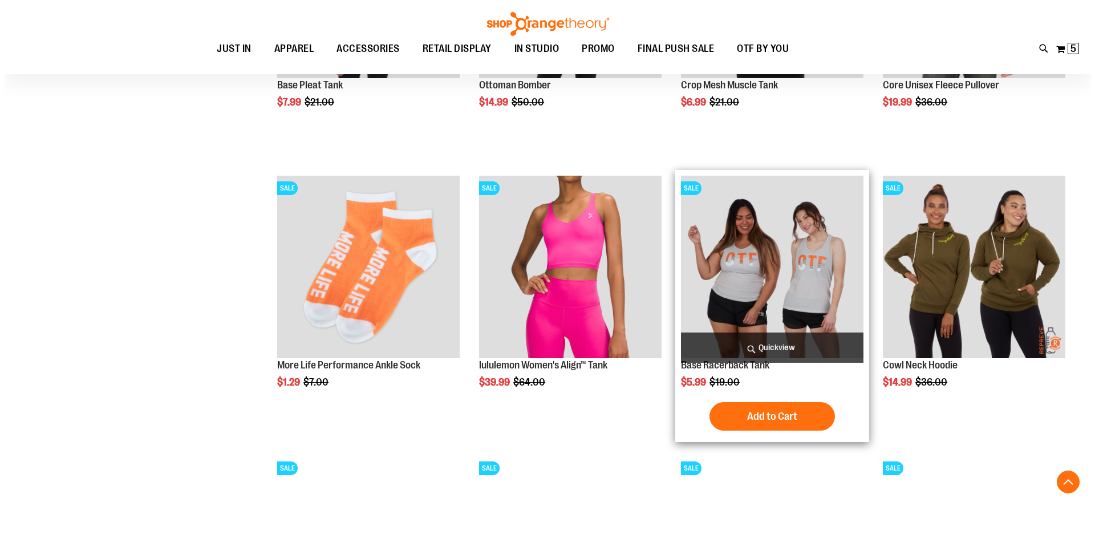
scroll to position [7067, 0]
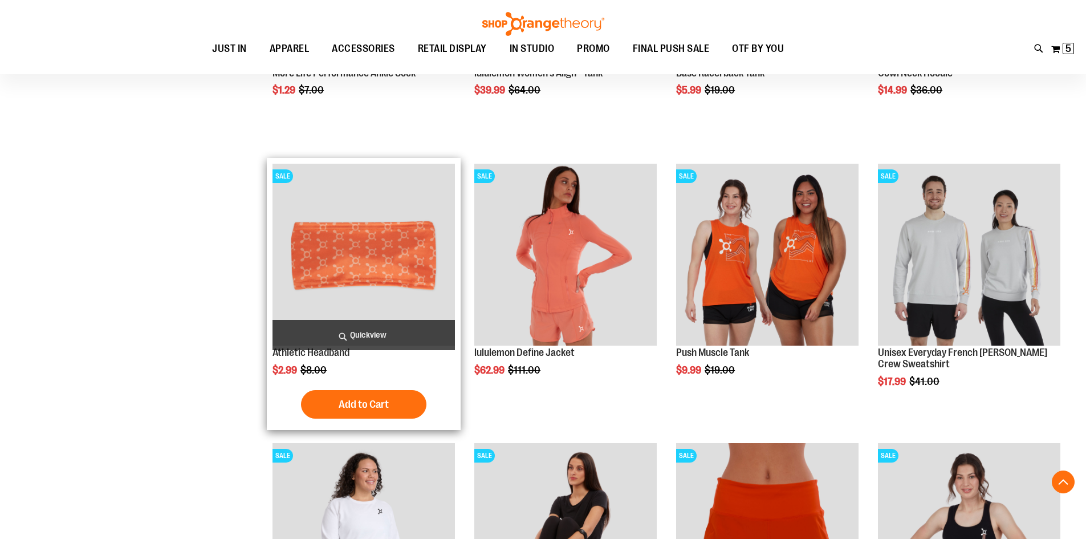
click at [371, 331] on span "Quickview" at bounding box center [364, 335] width 182 height 30
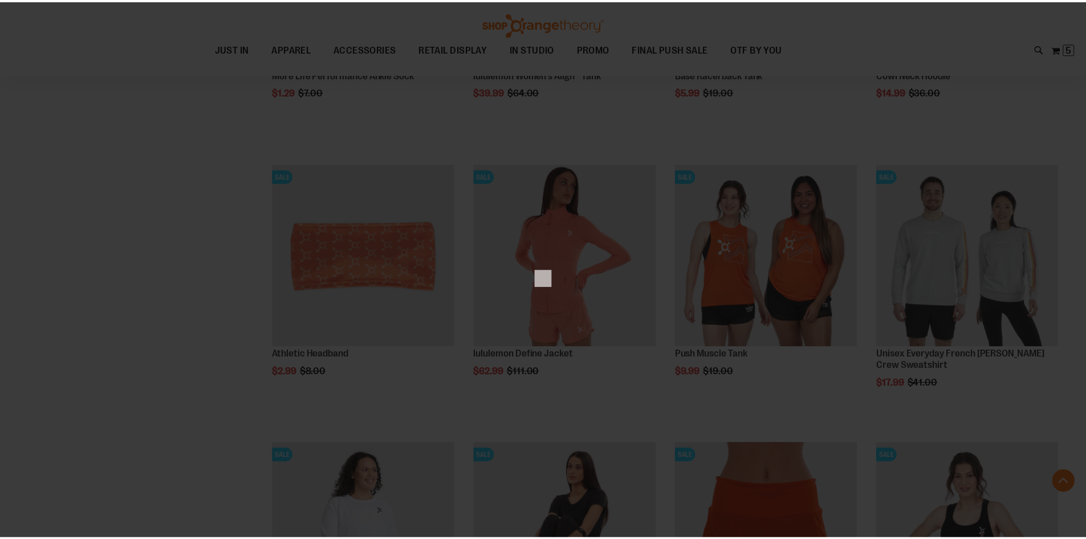
scroll to position [0, 0]
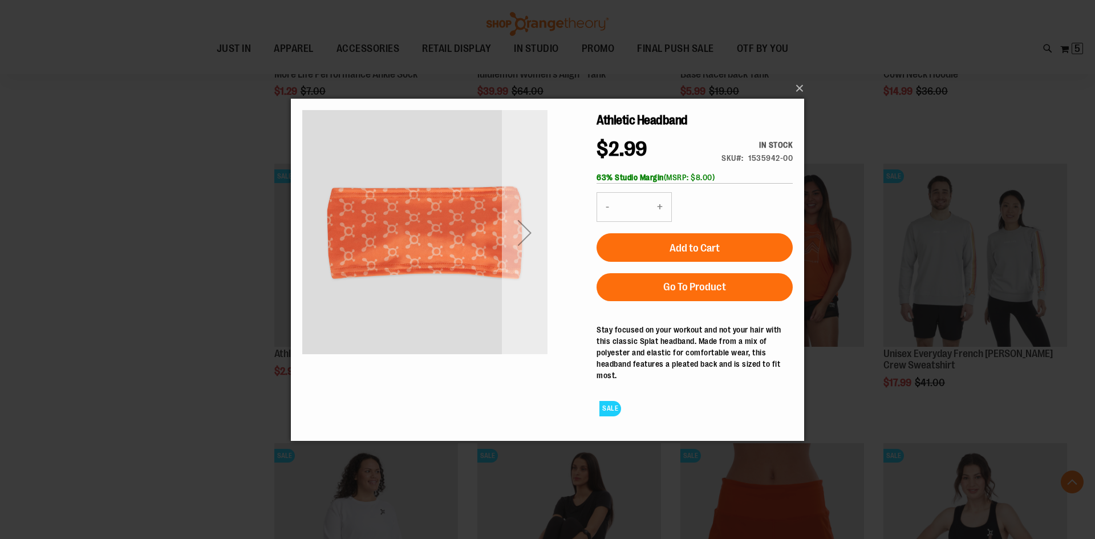
click at [528, 232] on div "Next" at bounding box center [525, 232] width 46 height 46
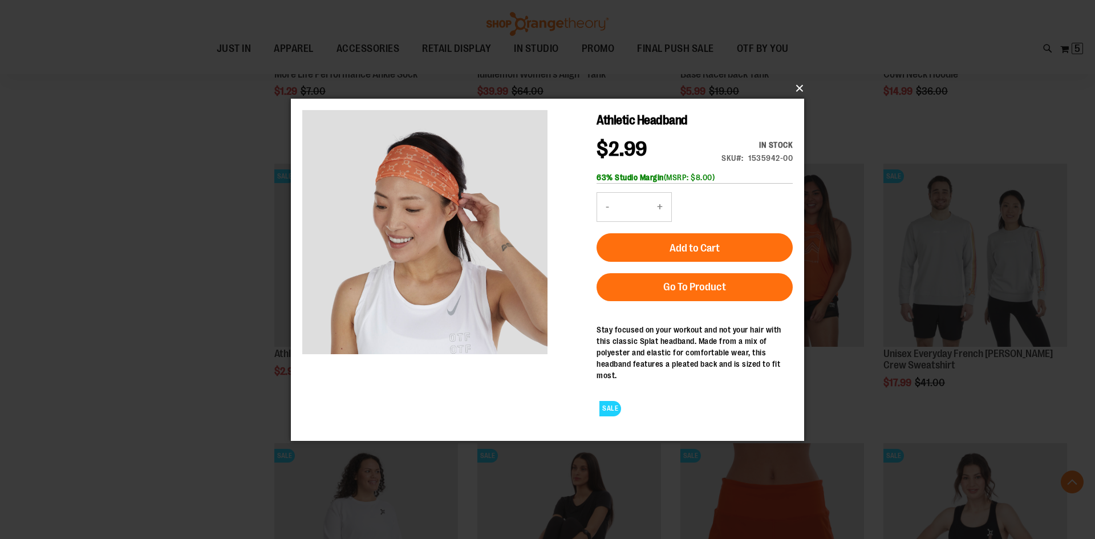
click at [798, 86] on button "×" at bounding box center [550, 88] width 513 height 25
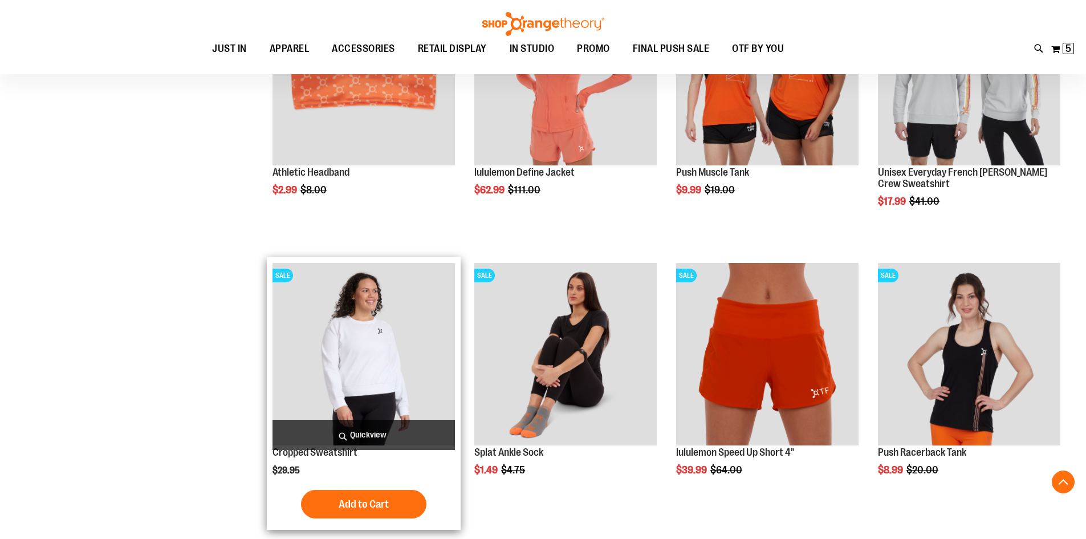
scroll to position [7295, 0]
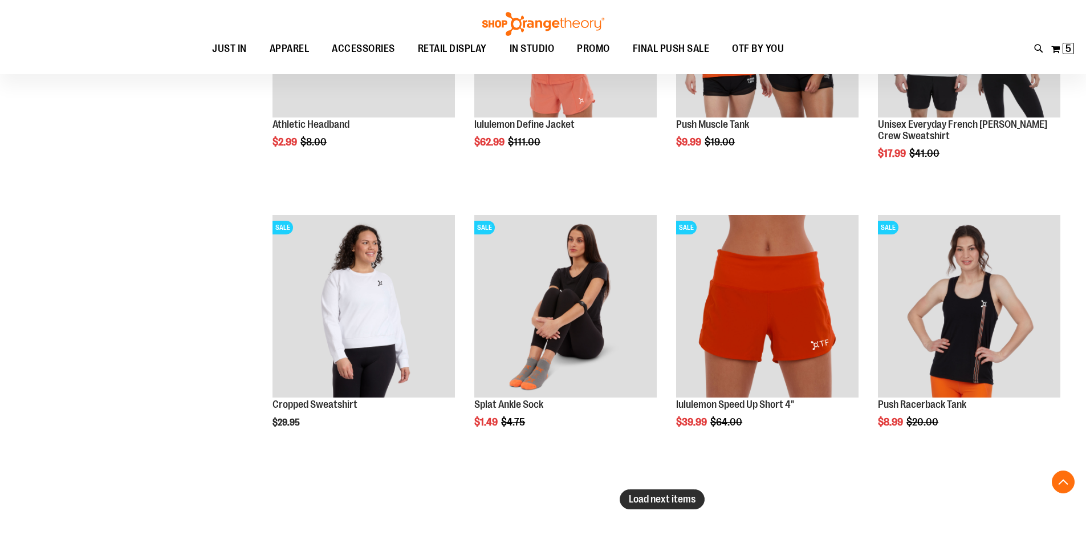
click at [673, 496] on span "Load next items" at bounding box center [662, 498] width 67 height 11
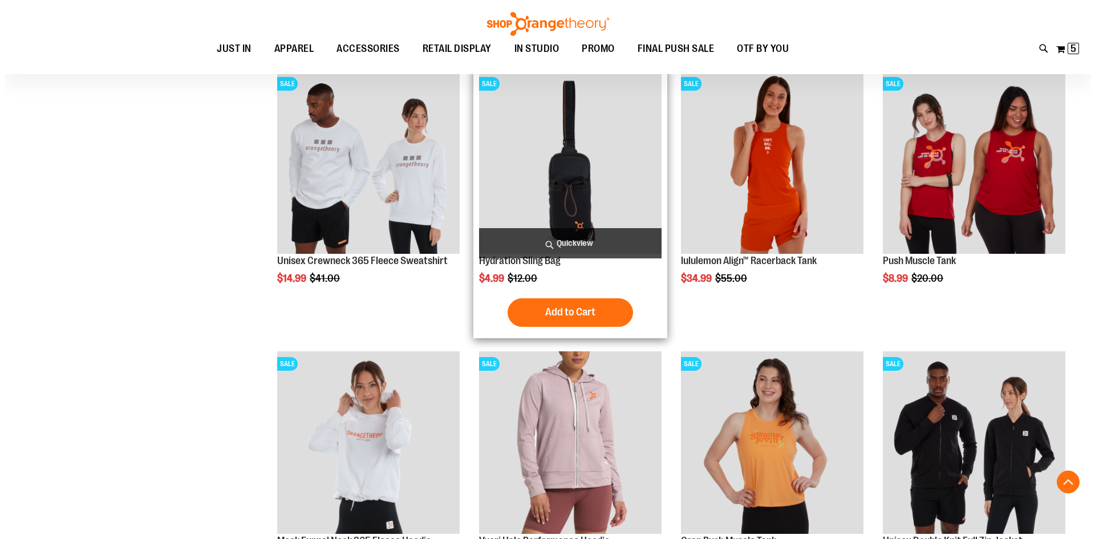
scroll to position [8037, 0]
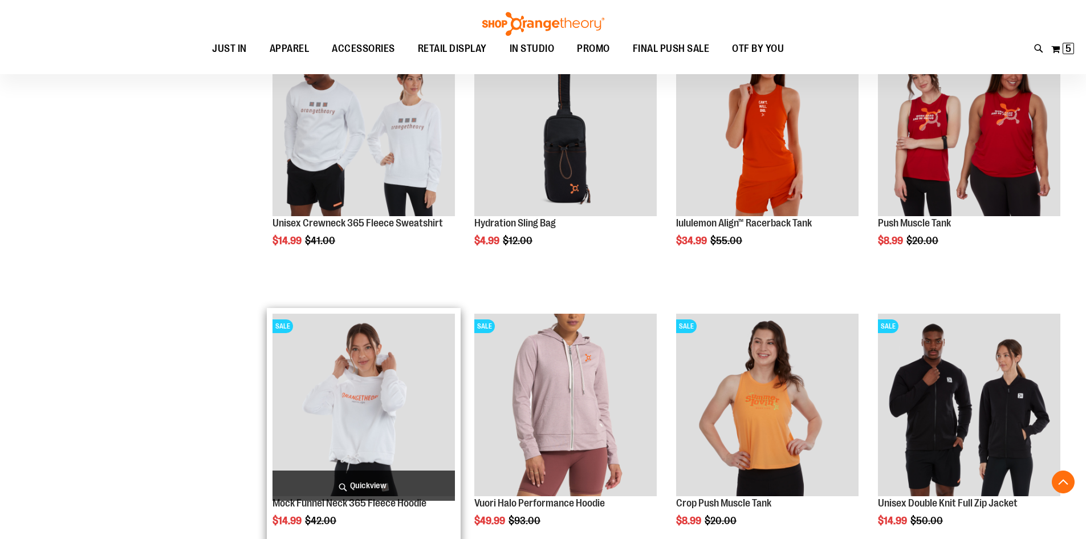
click at [355, 477] on span "Quickview" at bounding box center [364, 485] width 182 height 30
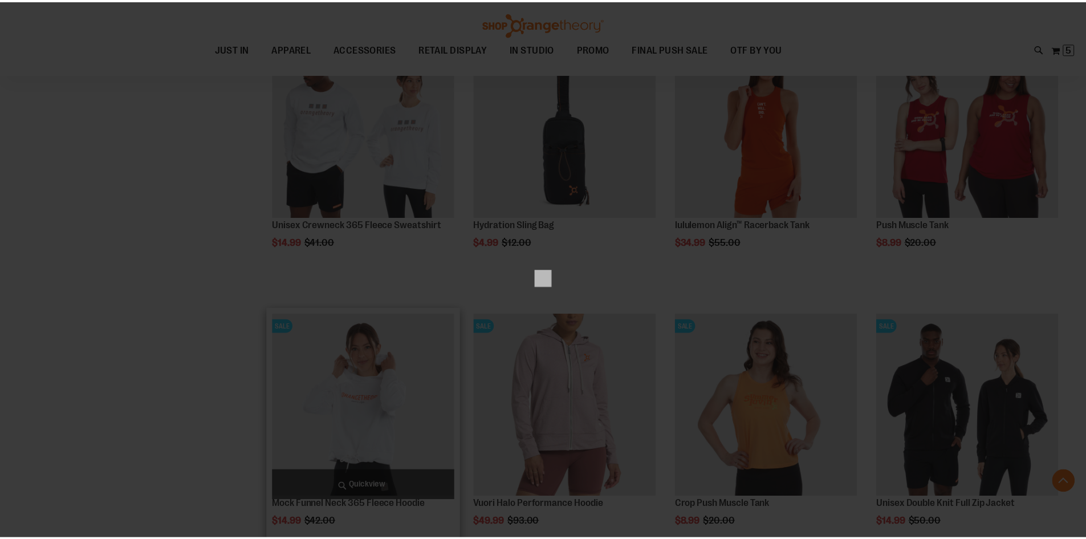
scroll to position [0, 0]
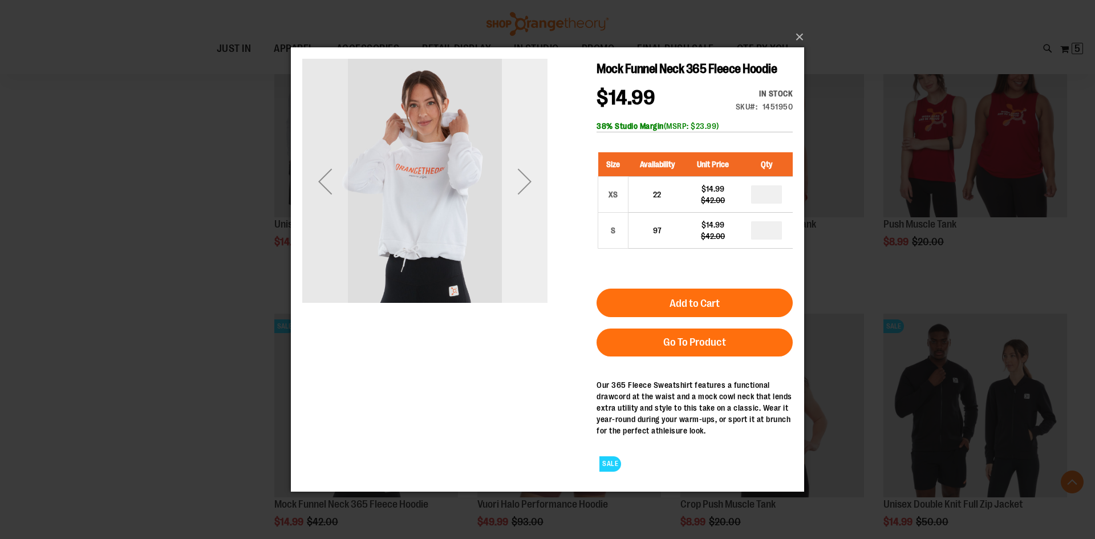
click at [538, 184] on div "Next" at bounding box center [525, 181] width 46 height 46
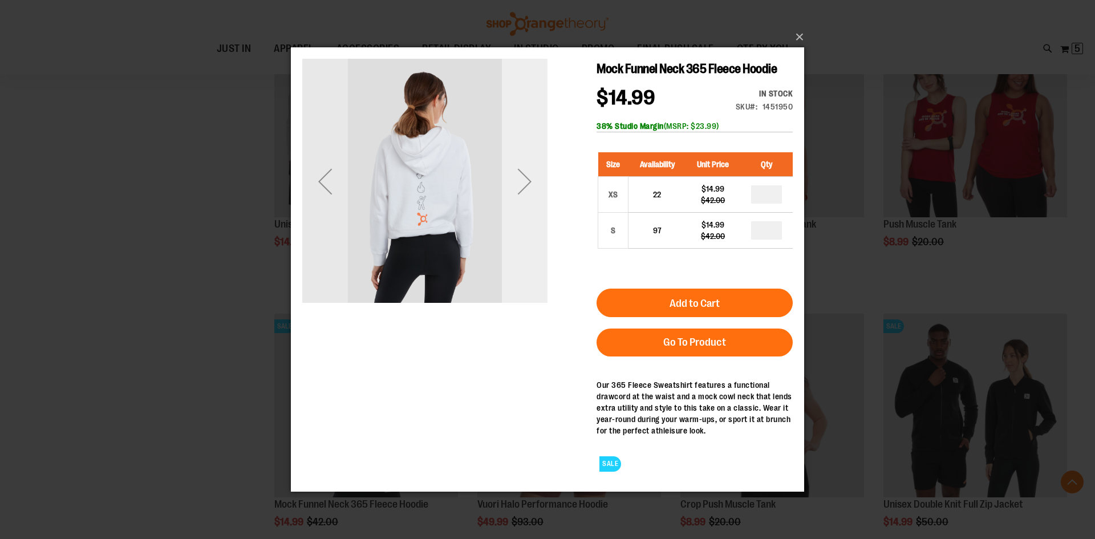
click at [523, 181] on div "Next" at bounding box center [525, 181] width 46 height 46
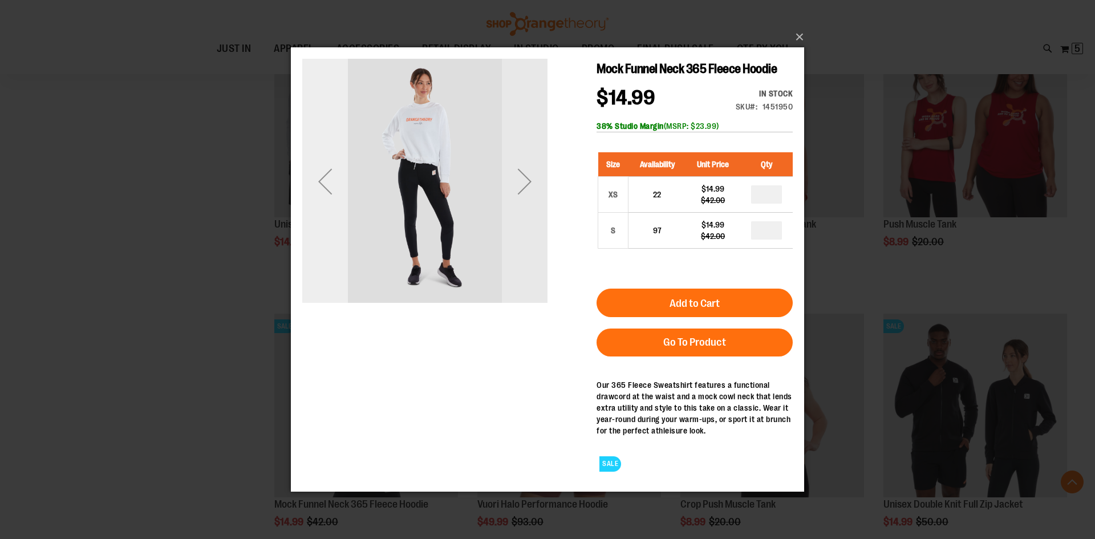
click at [331, 183] on div "Previous" at bounding box center [325, 181] width 46 height 46
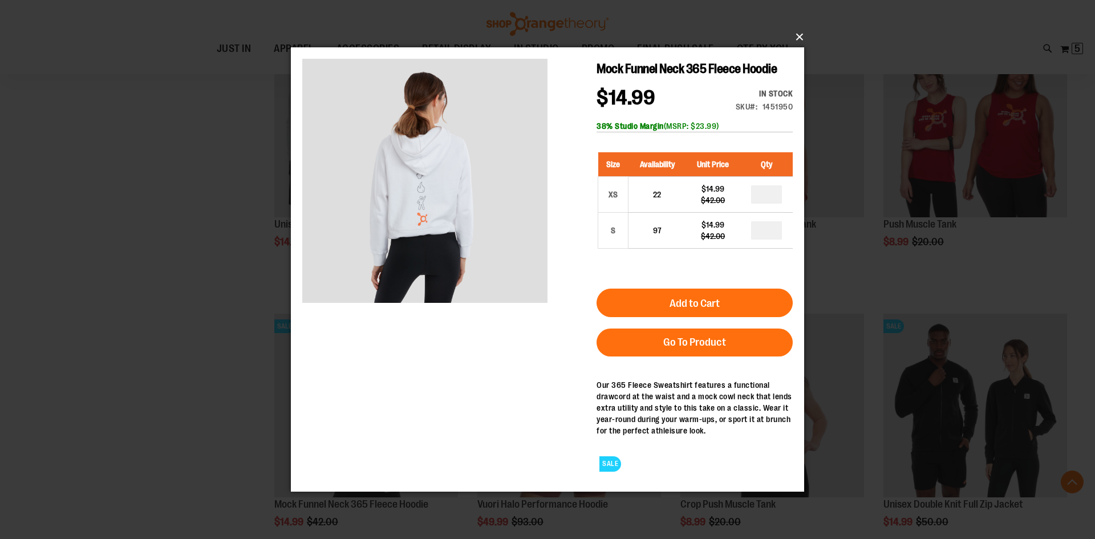
click at [797, 34] on button "×" at bounding box center [550, 37] width 513 height 25
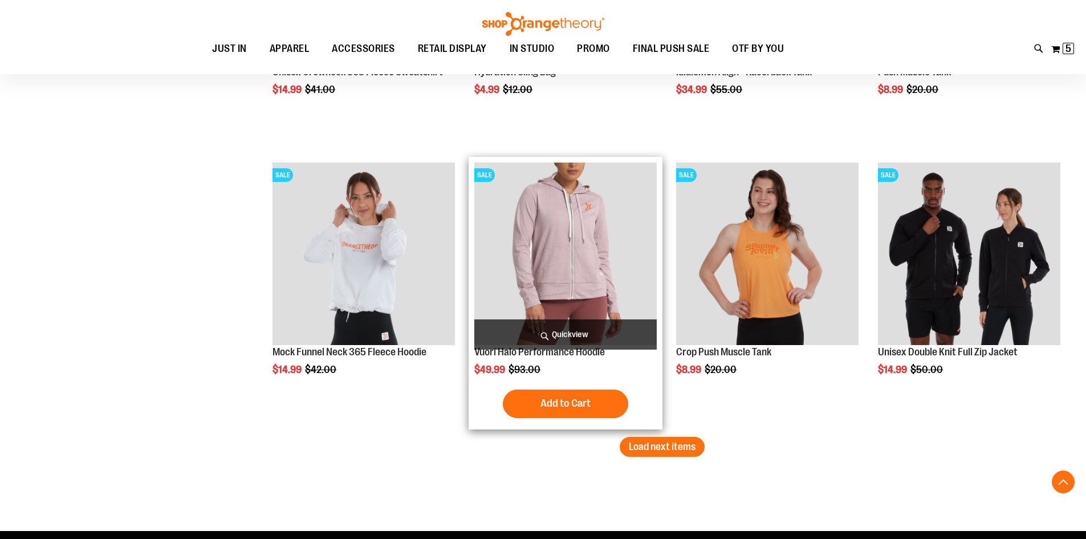
scroll to position [8265, 0]
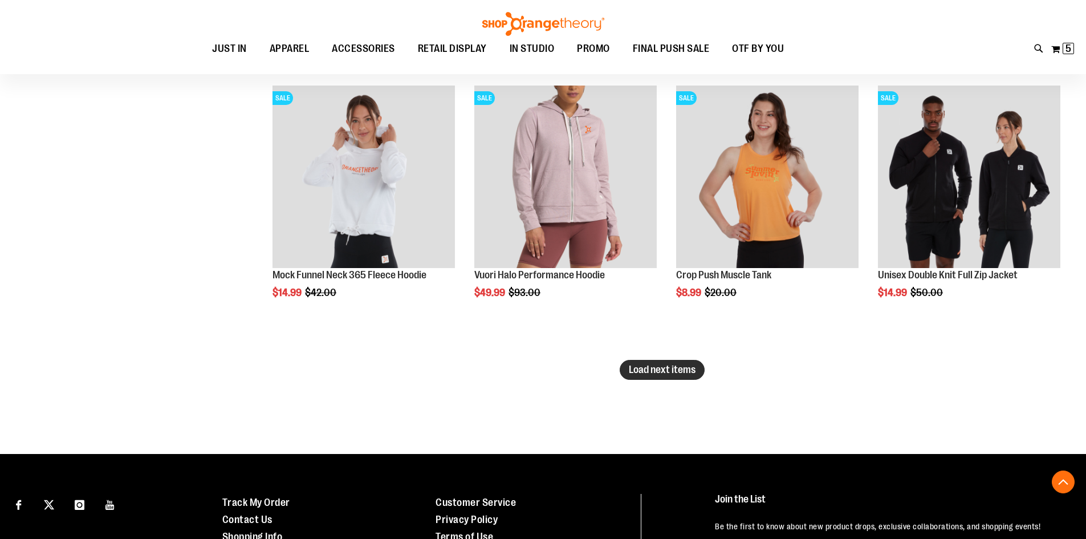
click at [665, 368] on span "Load next items" at bounding box center [662, 369] width 67 height 11
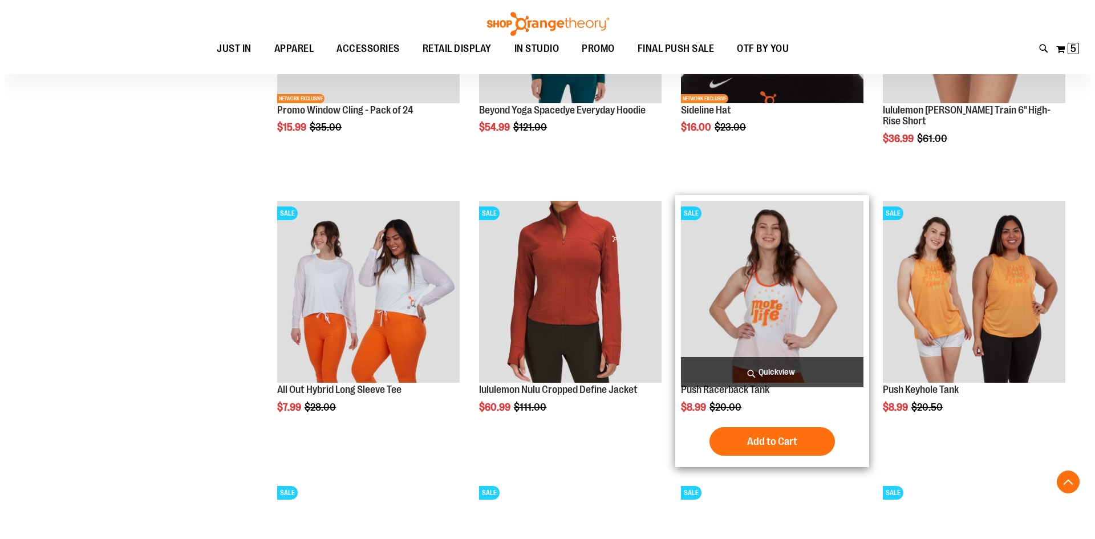
scroll to position [8721, 0]
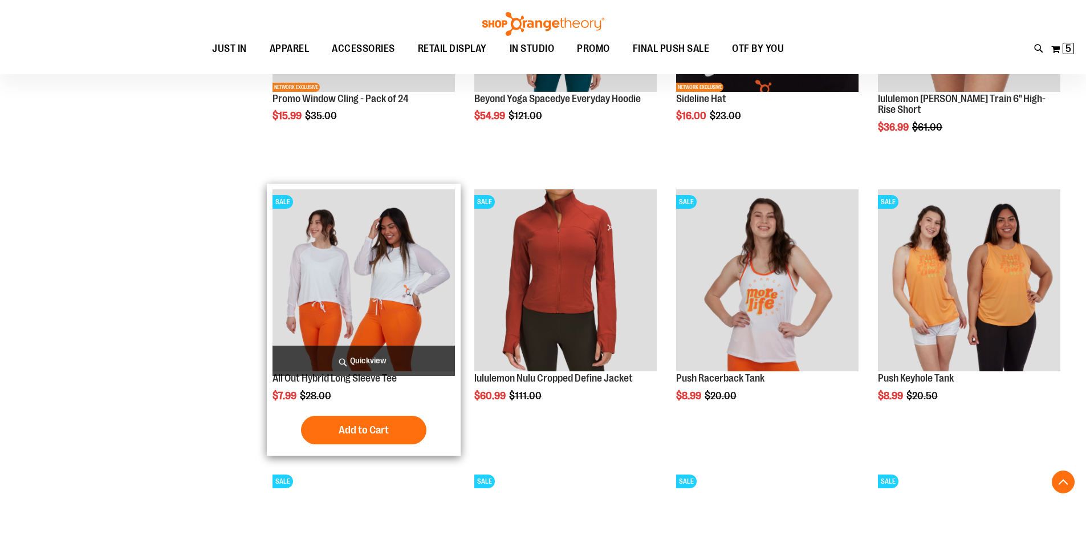
click at [365, 352] on span "Quickview" at bounding box center [364, 361] width 182 height 30
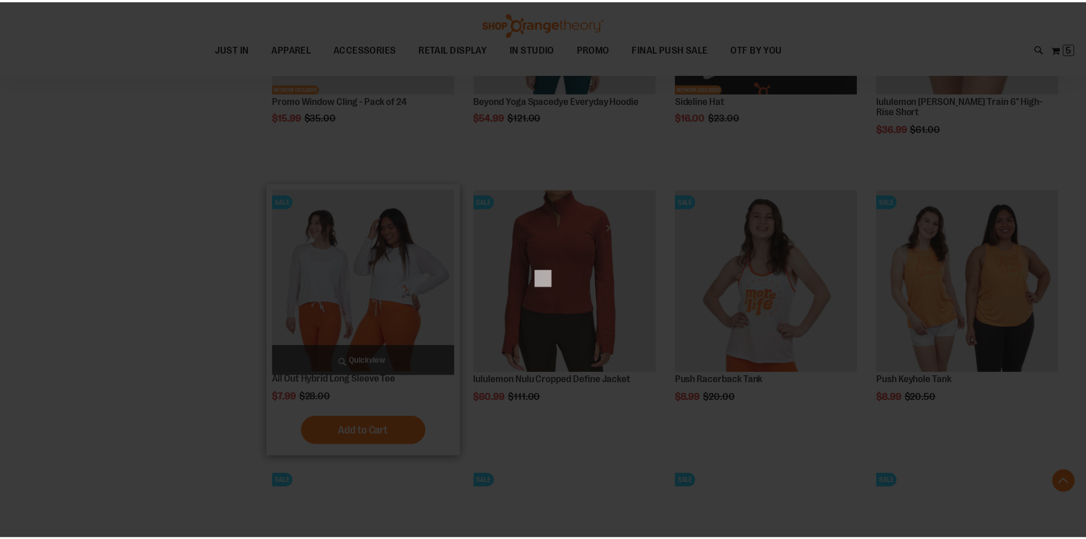
scroll to position [0, 0]
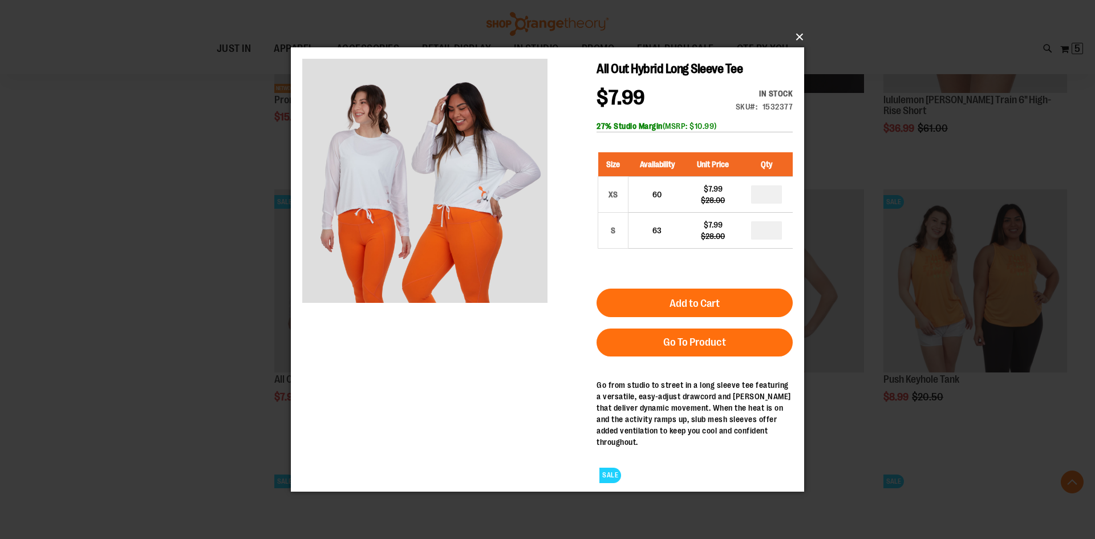
click at [800, 31] on button "×" at bounding box center [550, 37] width 513 height 25
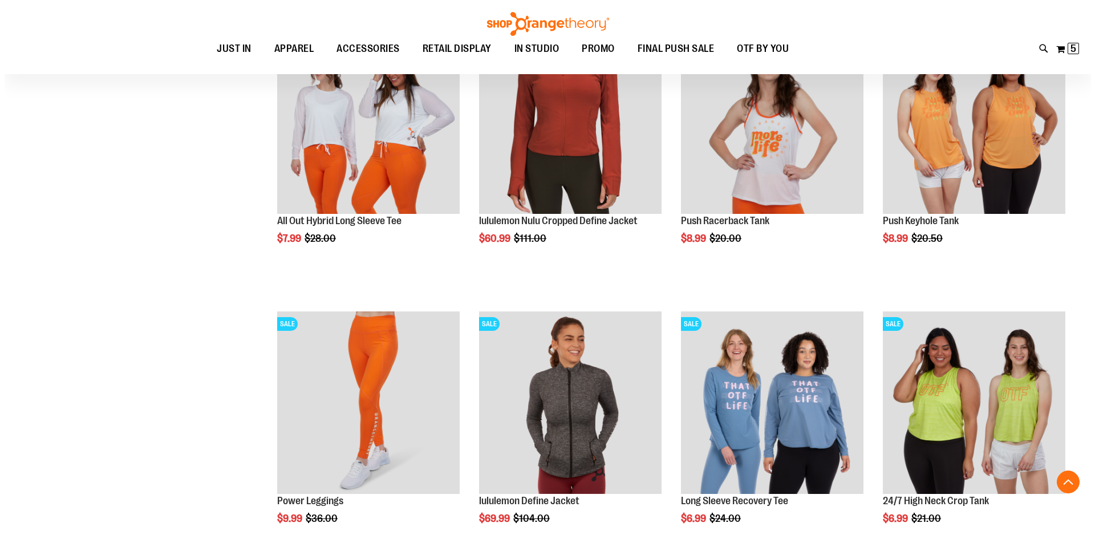
scroll to position [8949, 0]
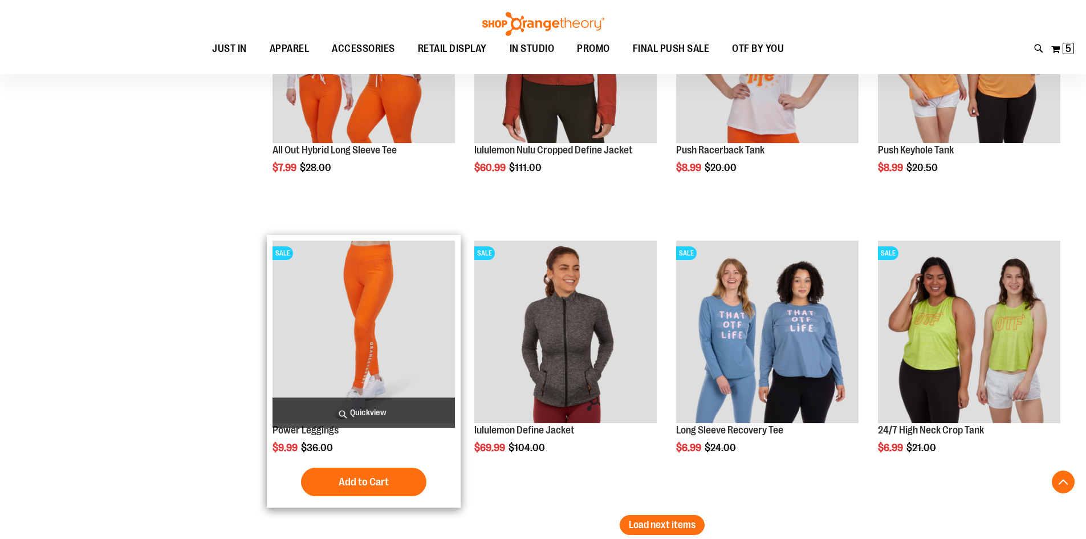
click at [357, 411] on span "Quickview" at bounding box center [364, 412] width 182 height 30
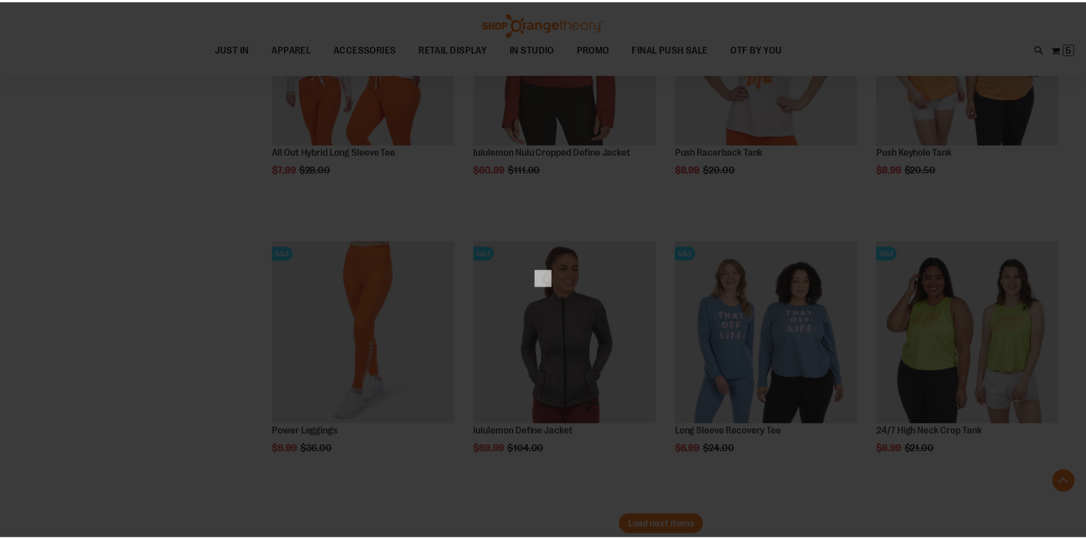
scroll to position [0, 0]
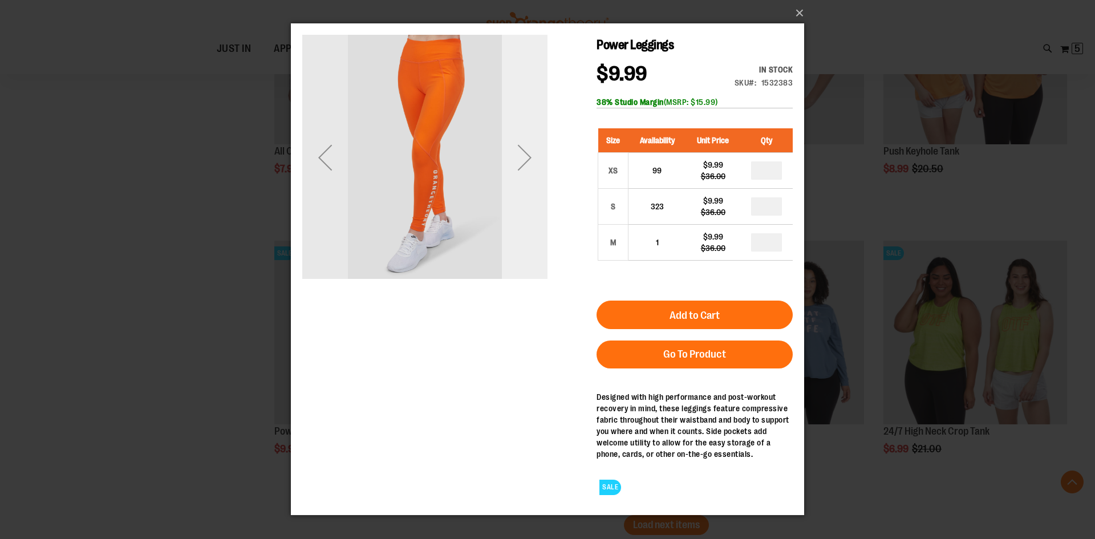
click at [518, 154] on div "Next" at bounding box center [525, 158] width 46 height 46
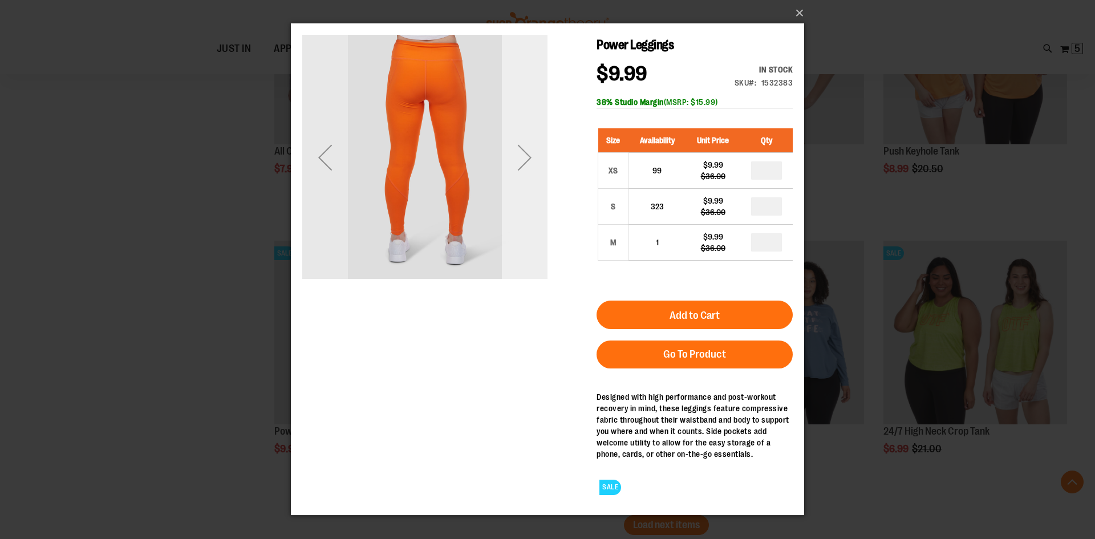
click at [536, 149] on div "Next" at bounding box center [525, 158] width 46 height 46
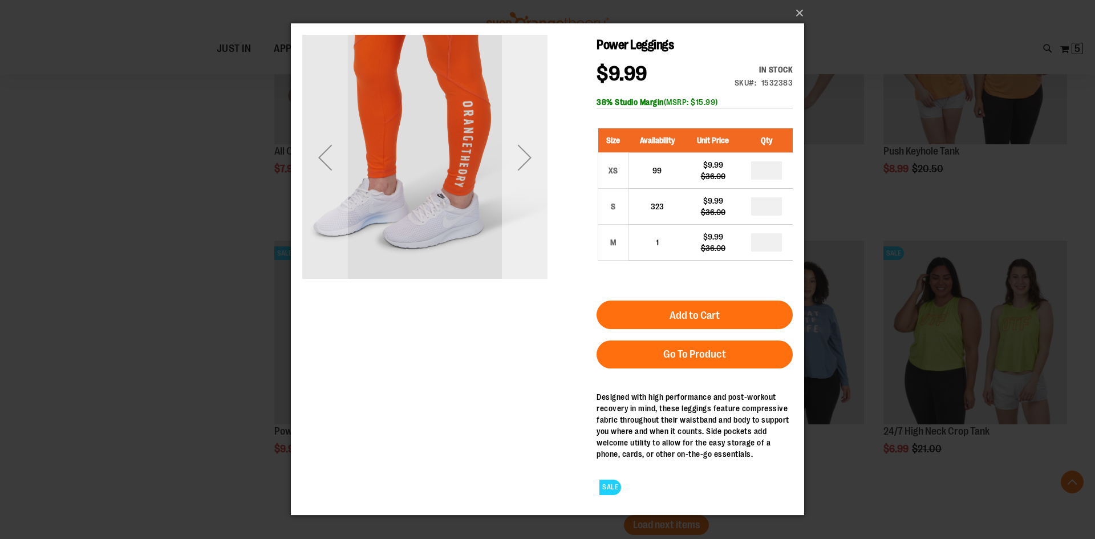
click at [536, 149] on div "Next" at bounding box center [525, 158] width 46 height 46
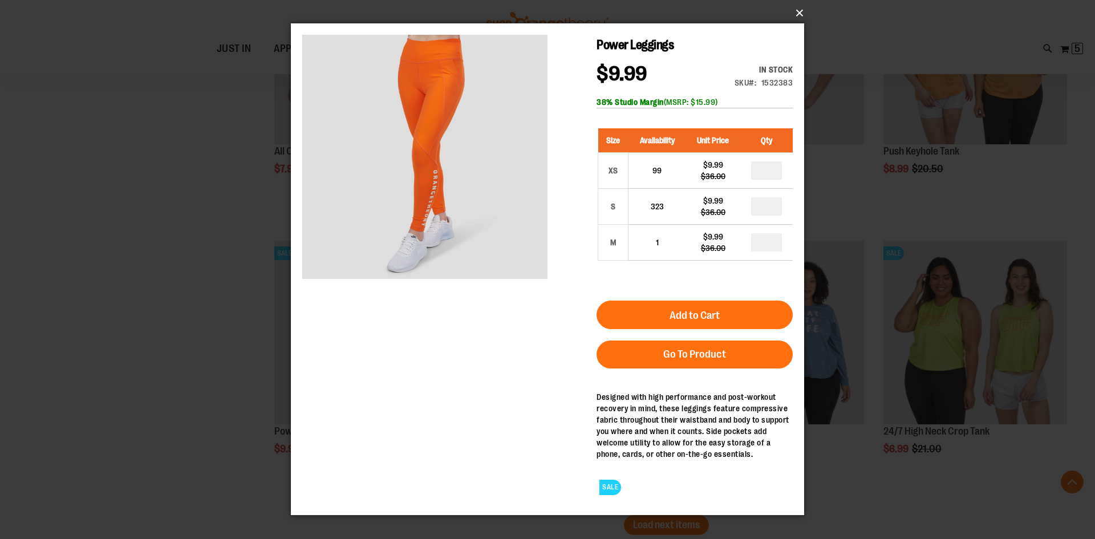
click at [796, 9] on button "×" at bounding box center [550, 13] width 513 height 25
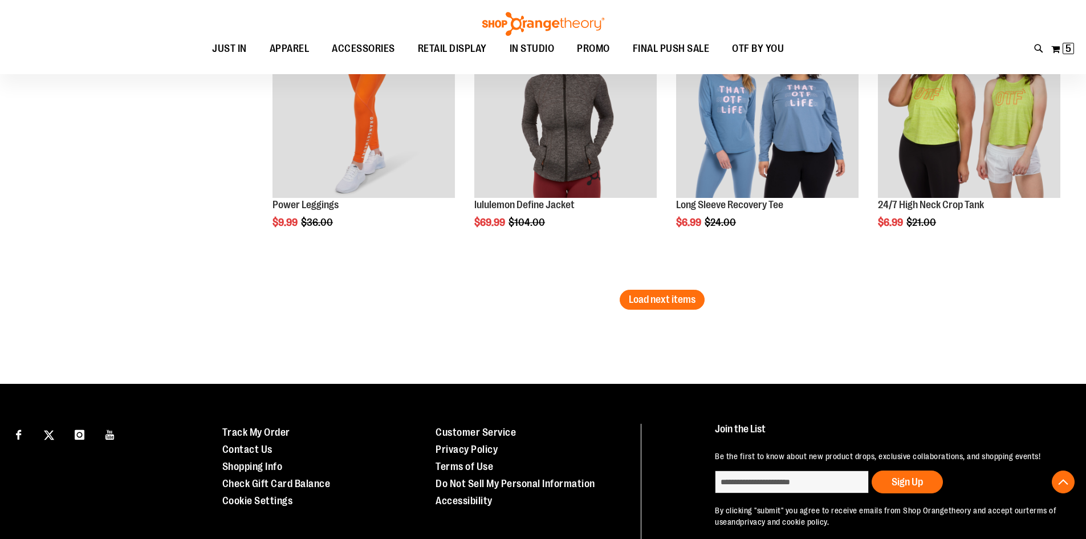
scroll to position [9177, 0]
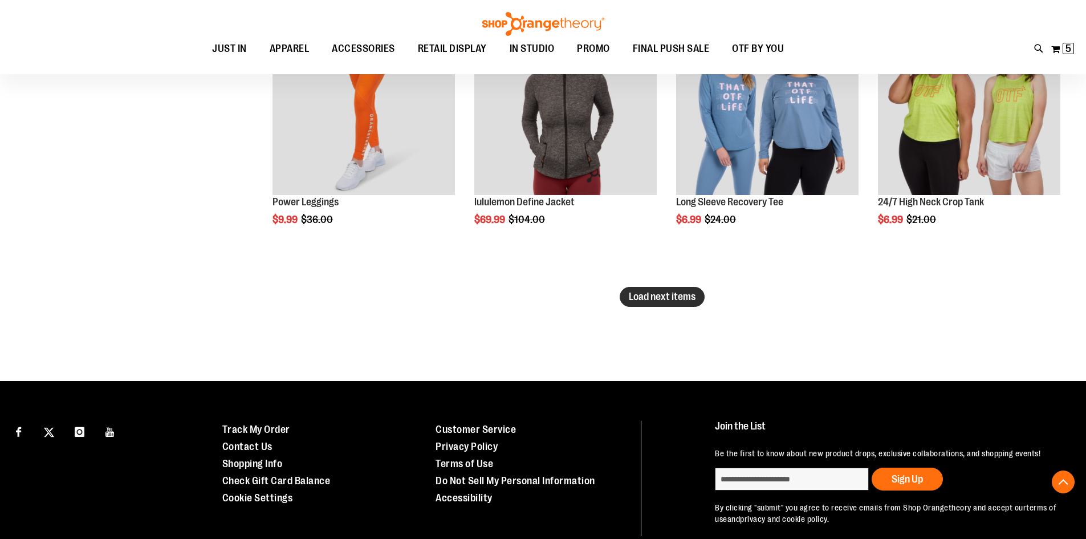
click at [654, 289] on button "Load next items" at bounding box center [662, 297] width 85 height 20
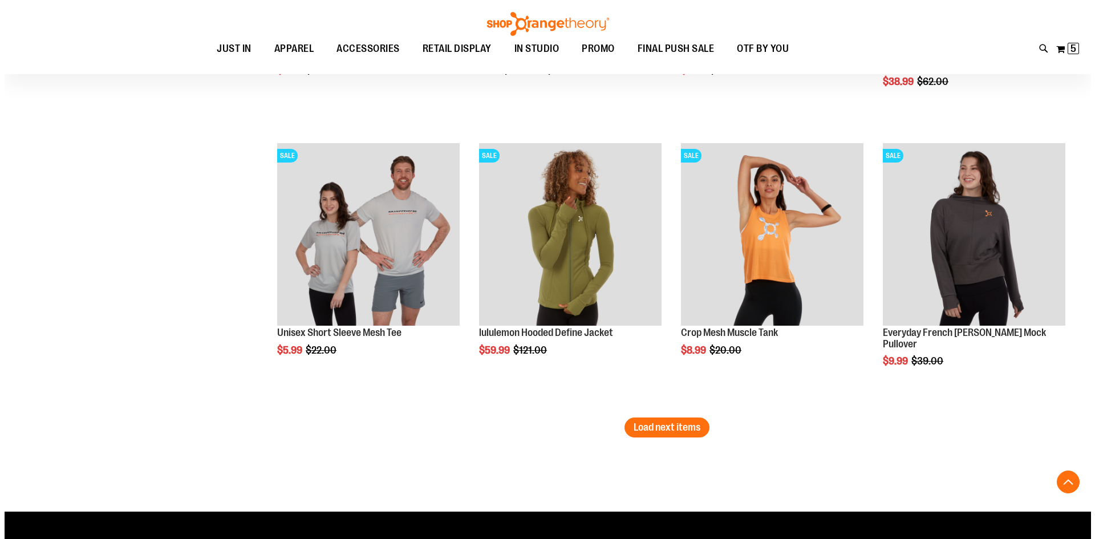
scroll to position [9919, 0]
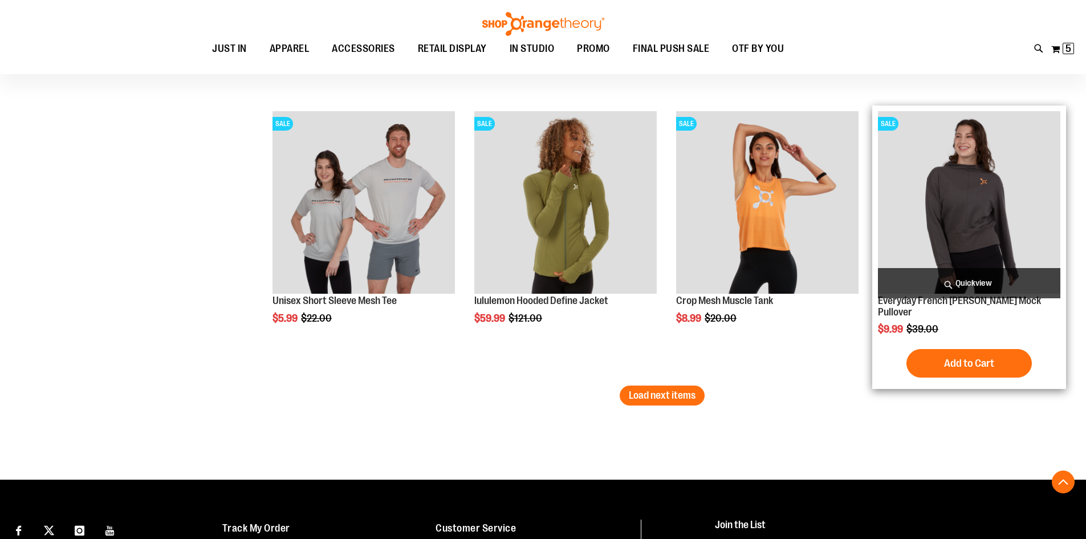
click at [988, 278] on span "Quickview" at bounding box center [969, 283] width 182 height 30
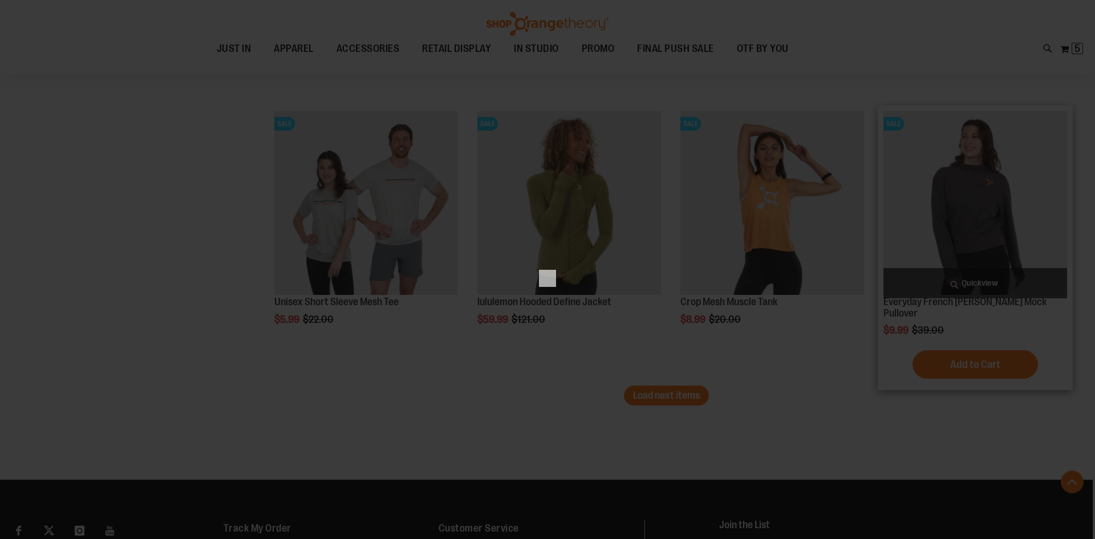
scroll to position [0, 0]
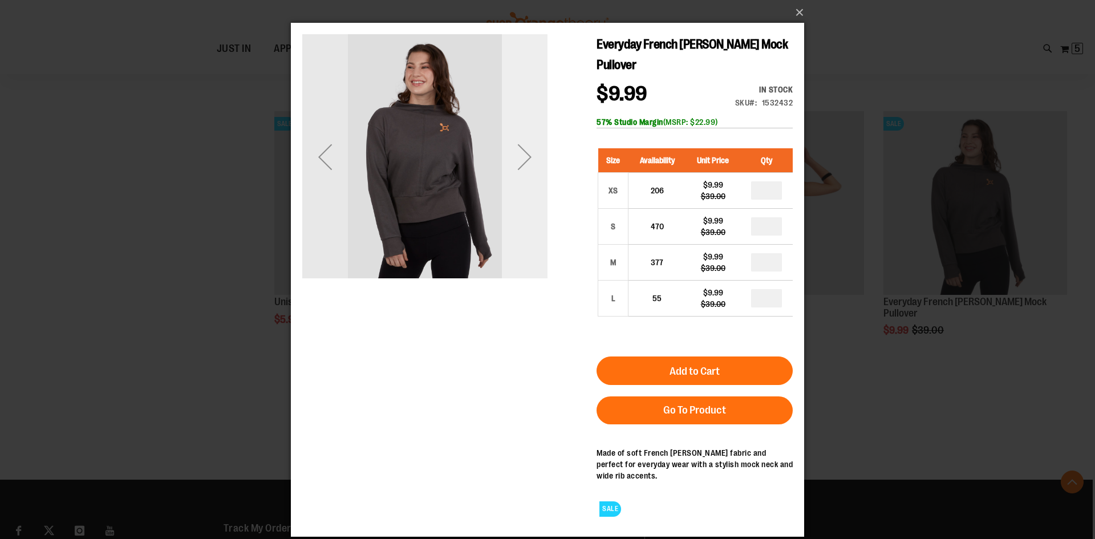
click at [526, 148] on div "Next" at bounding box center [525, 157] width 46 height 46
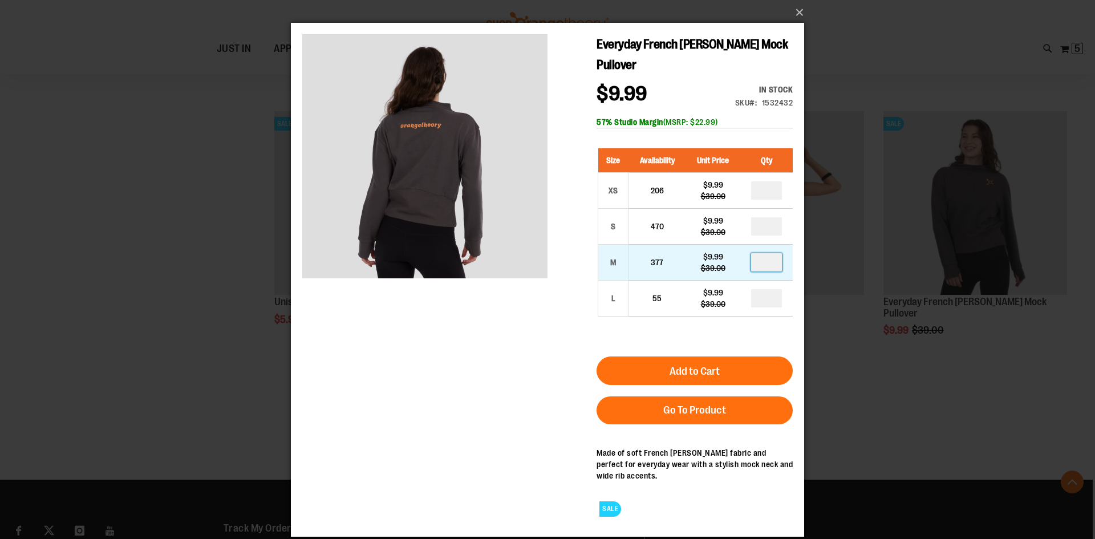
click at [769, 264] on input "number" at bounding box center [766, 262] width 31 height 18
type input "*"
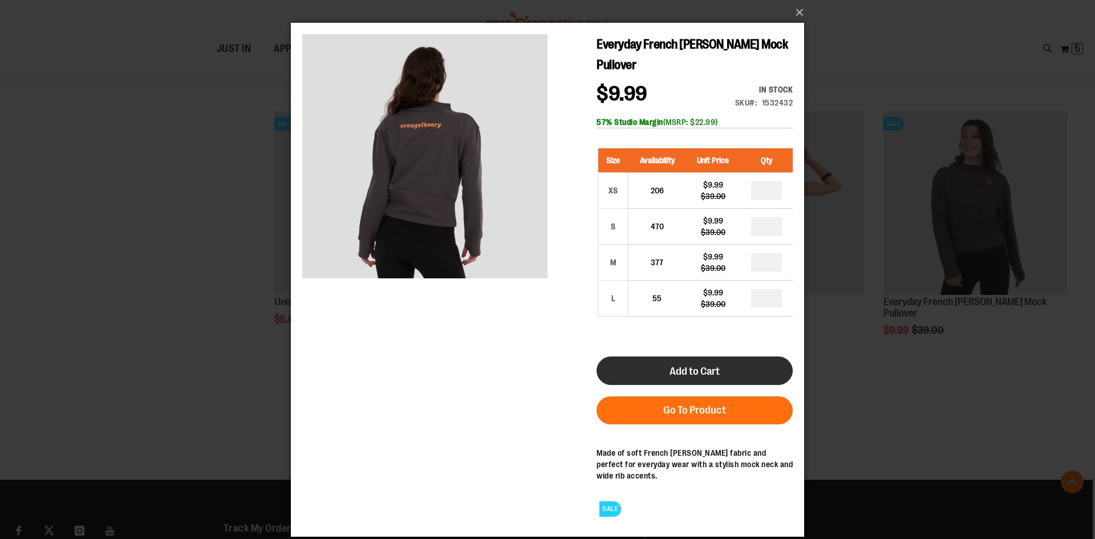
click at [710, 363] on button "Add to Cart" at bounding box center [695, 370] width 196 height 29
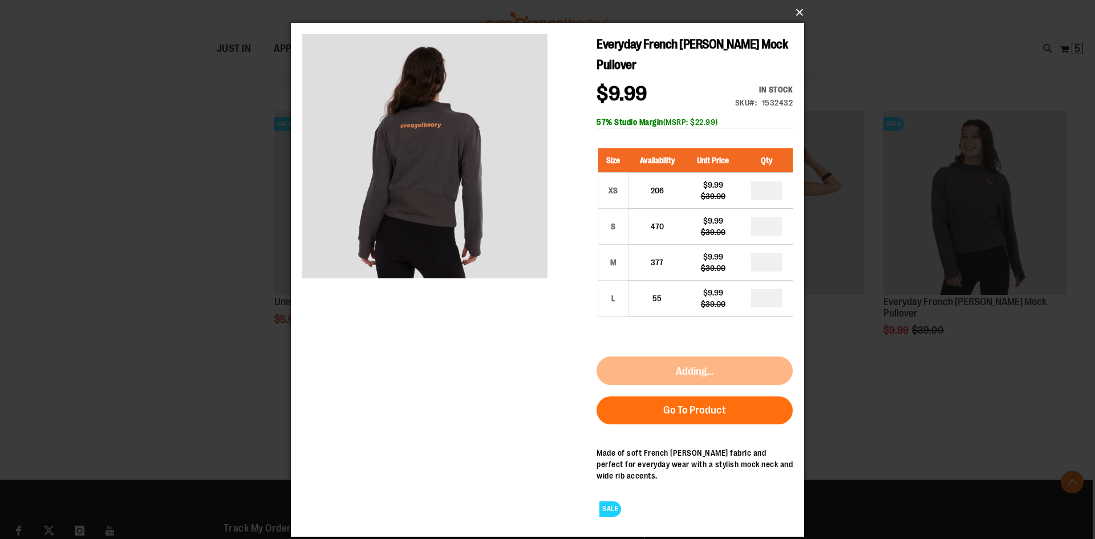
click at [801, 10] on button "×" at bounding box center [550, 12] width 513 height 25
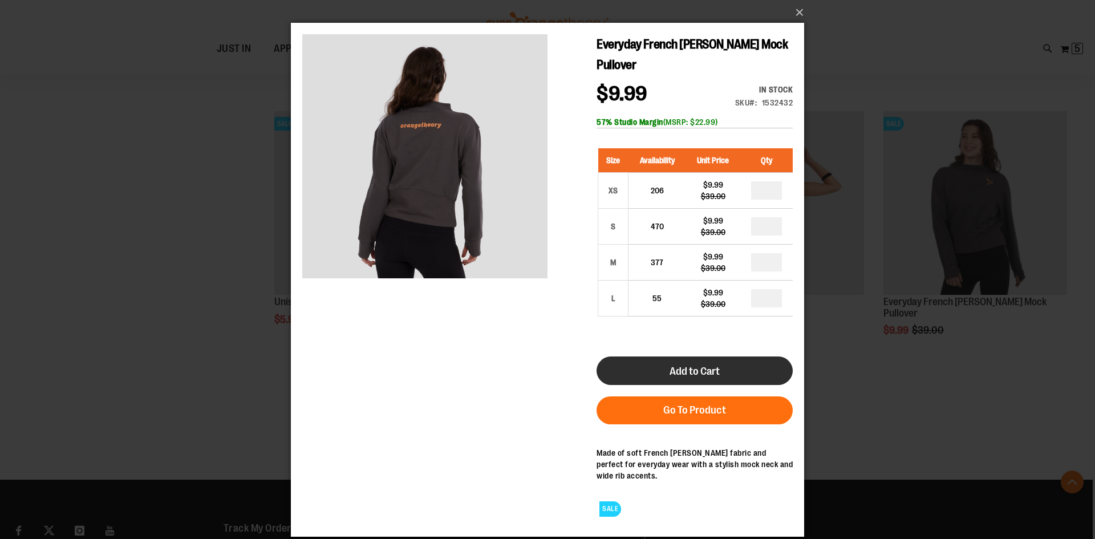
click at [712, 370] on span "Add to Cart" at bounding box center [695, 371] width 50 height 13
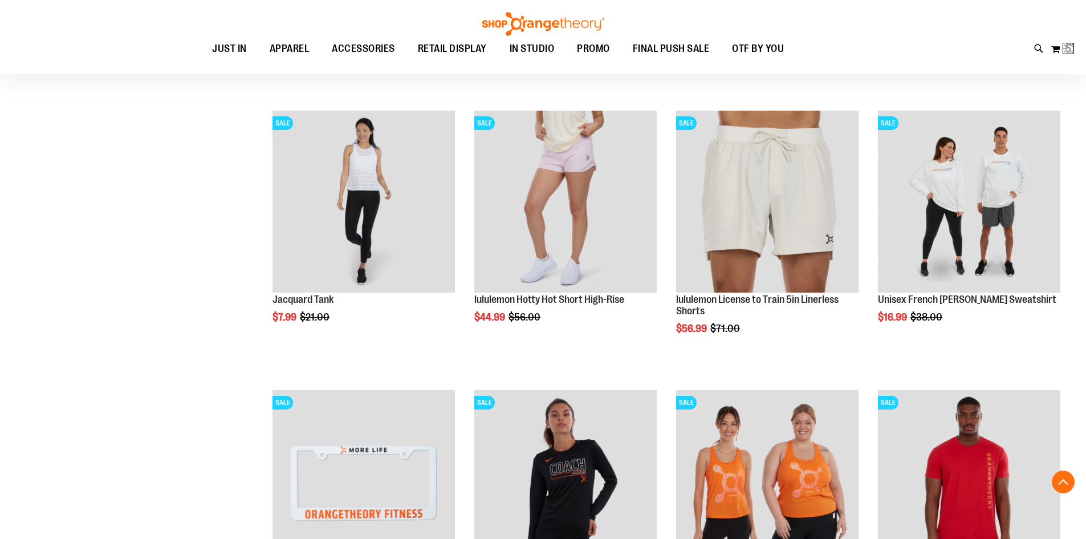
scroll to position [113, 0]
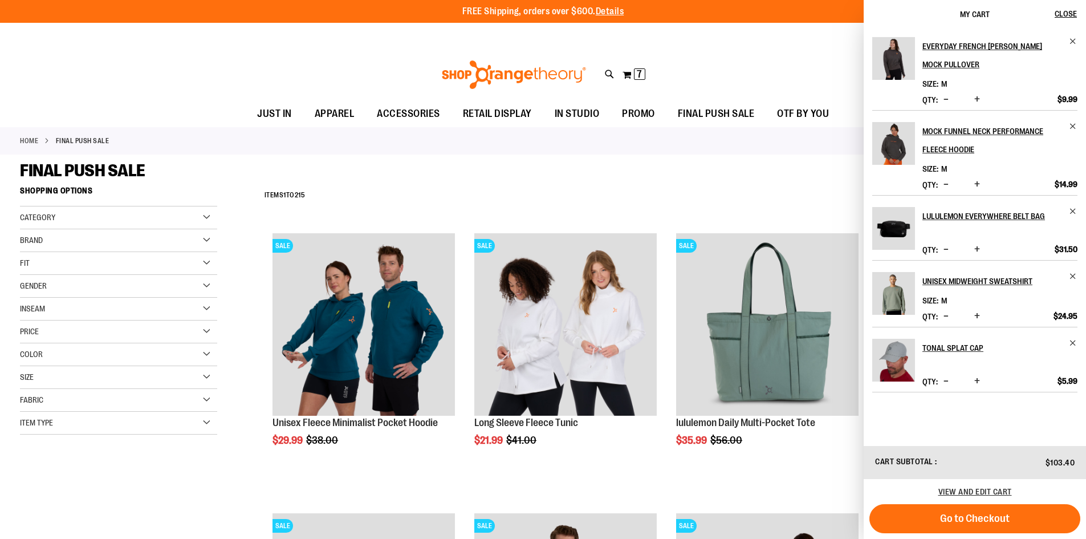
click at [206, 214] on div "Category" at bounding box center [118, 217] width 197 height 23
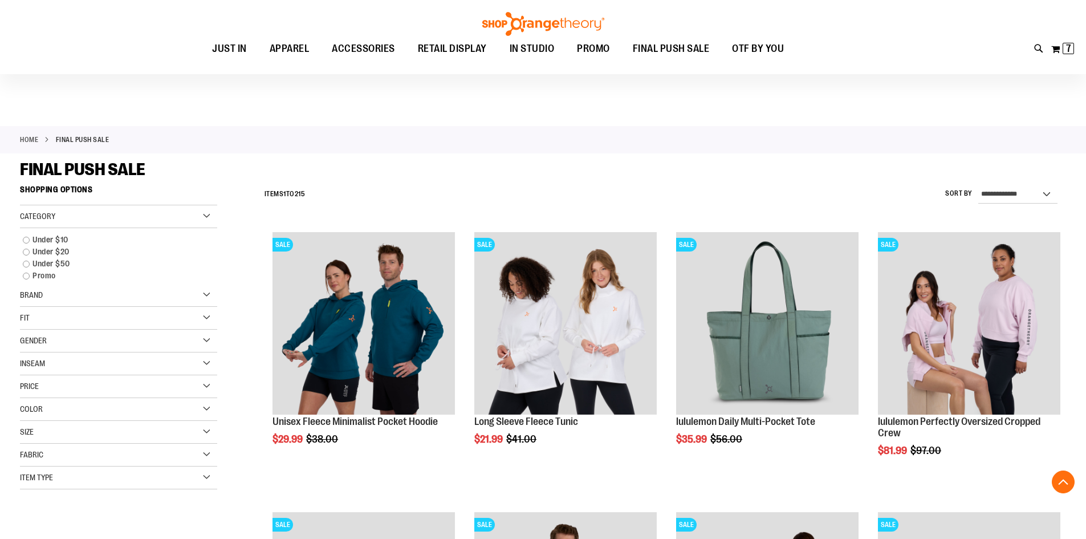
scroll to position [10084, 0]
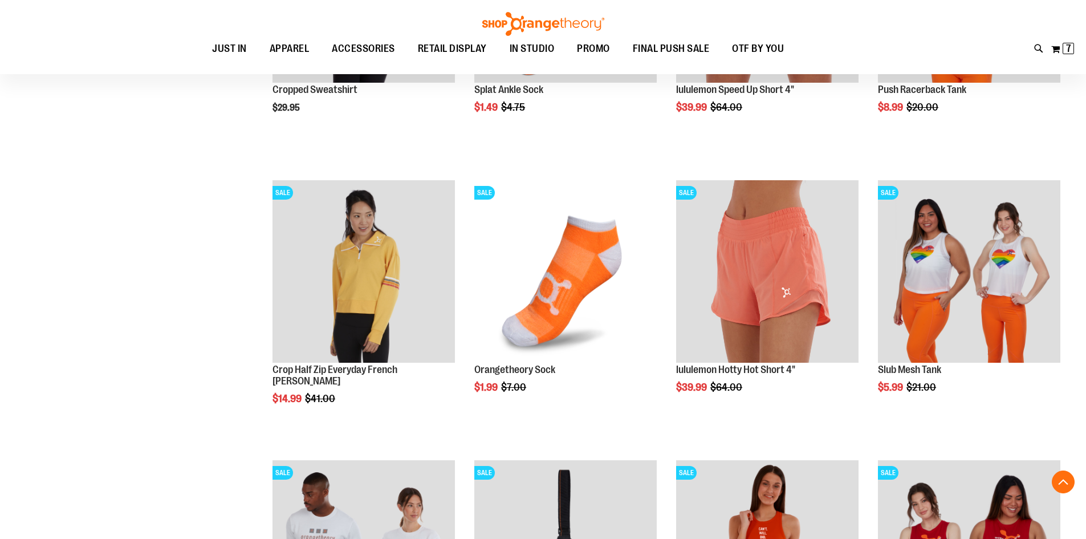
scroll to position [7404, 0]
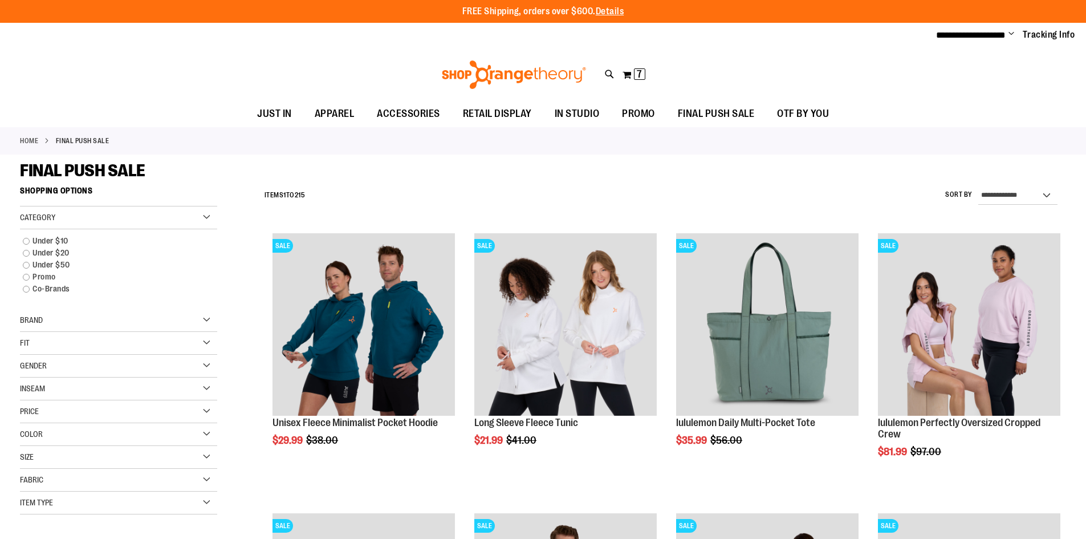
click at [108, 505] on div "Item Type" at bounding box center [118, 503] width 197 height 23
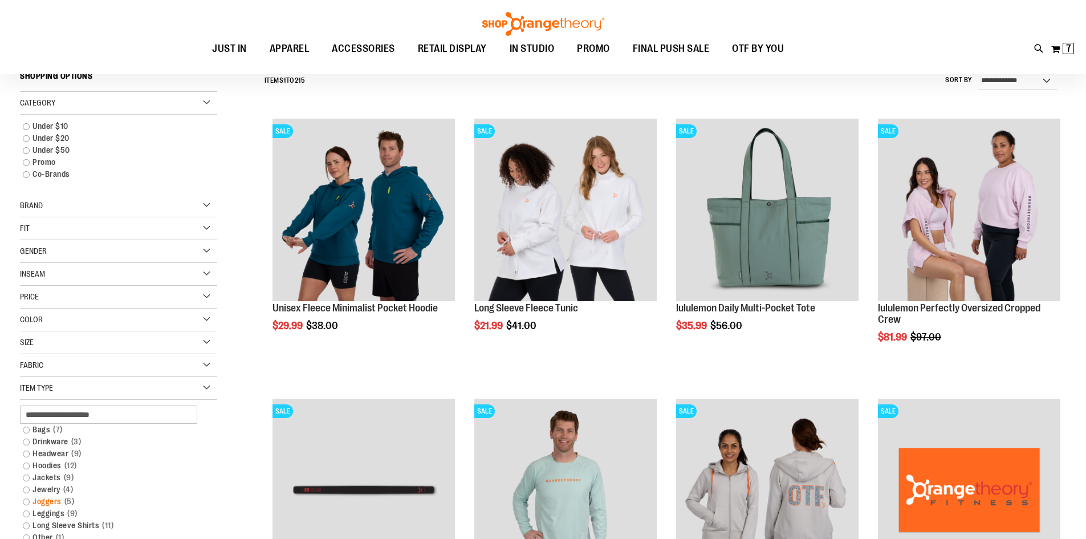
scroll to position [171, 0]
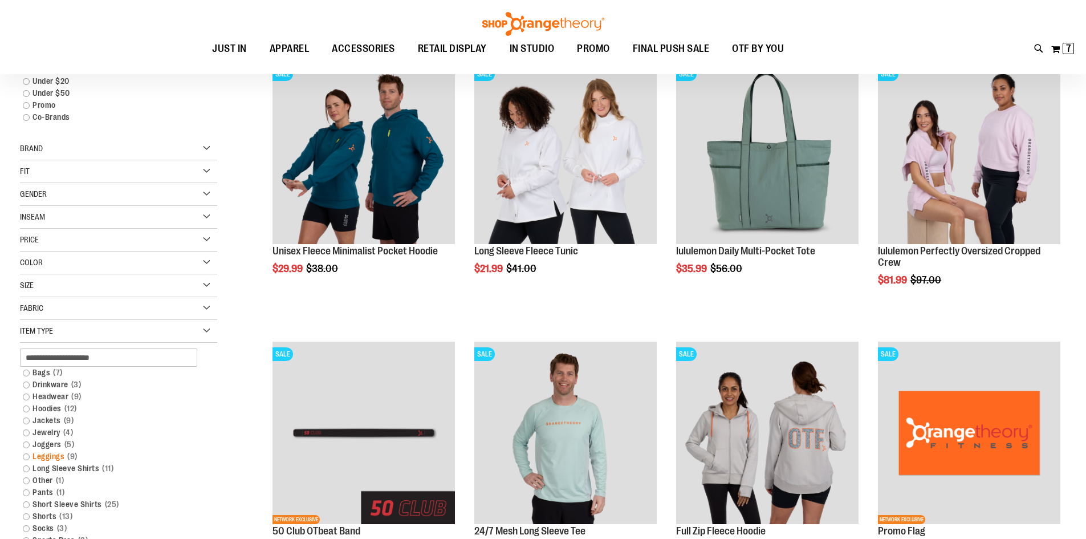
click at [27, 457] on link "Leggings 9 items" at bounding box center [111, 457] width 189 height 12
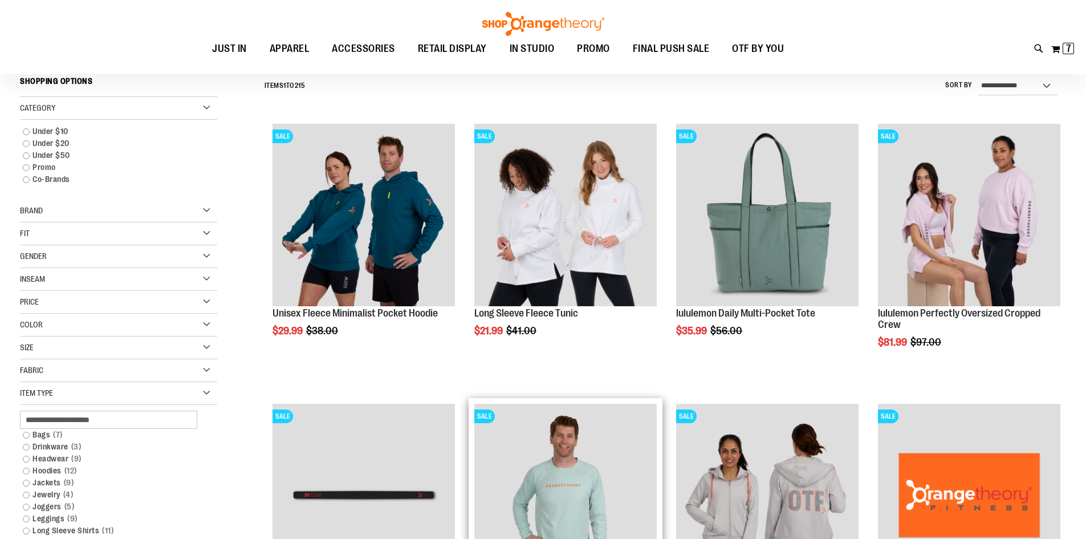
scroll to position [106, 0]
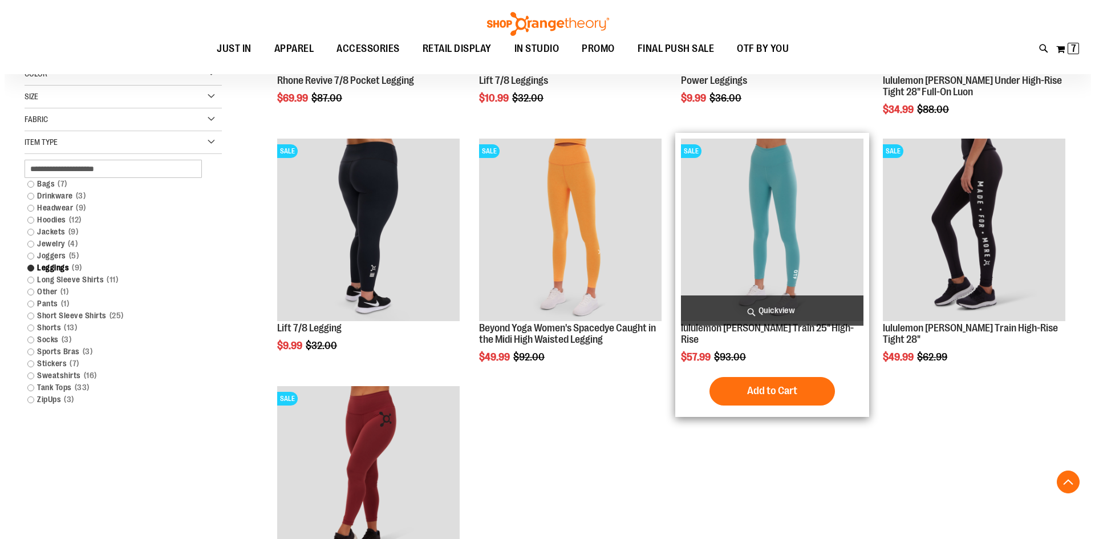
scroll to position [399, 0]
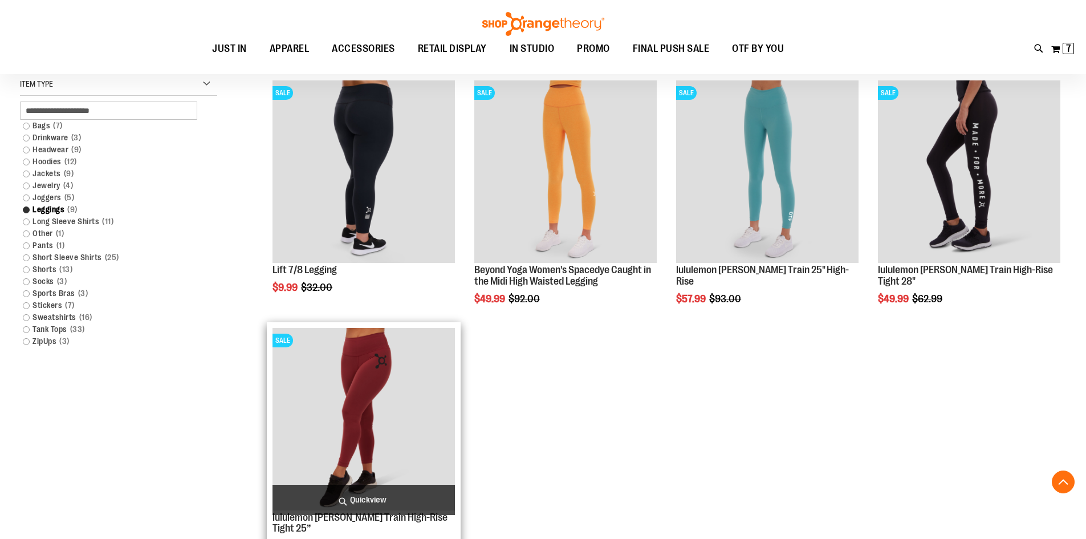
click at [361, 489] on span "Quickview" at bounding box center [364, 500] width 182 height 30
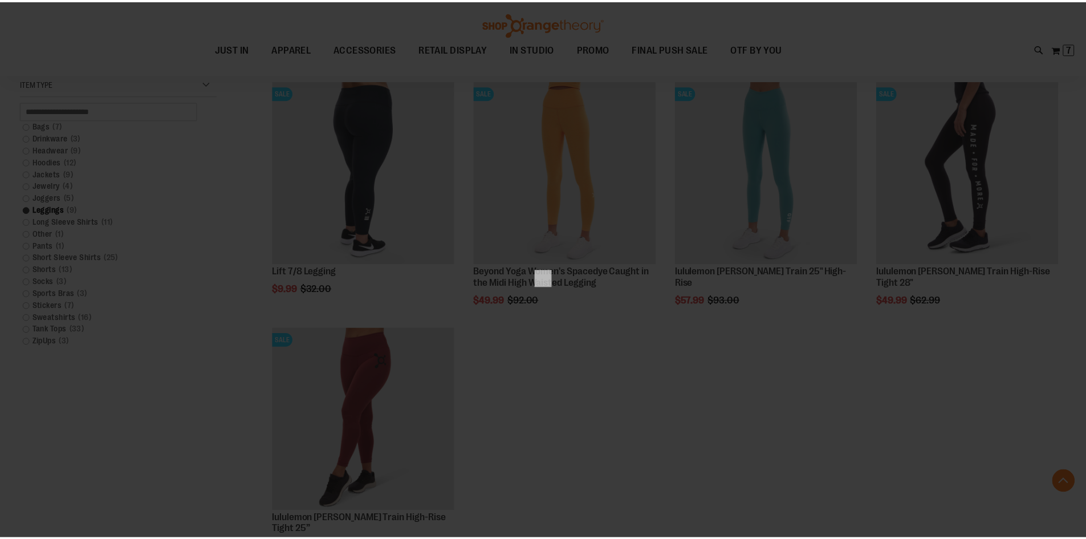
scroll to position [0, 0]
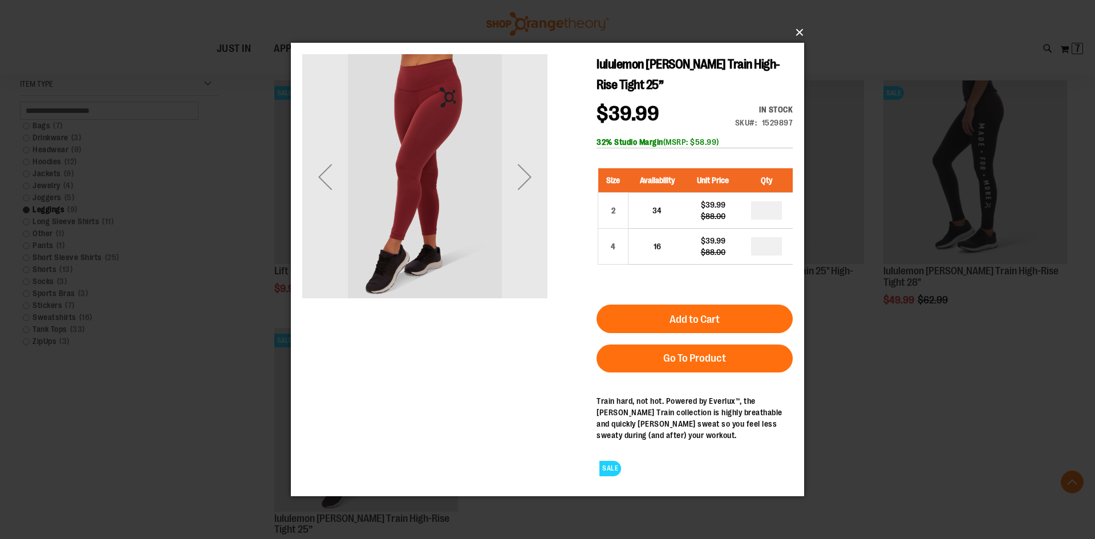
click at [801, 32] on button "×" at bounding box center [550, 32] width 513 height 25
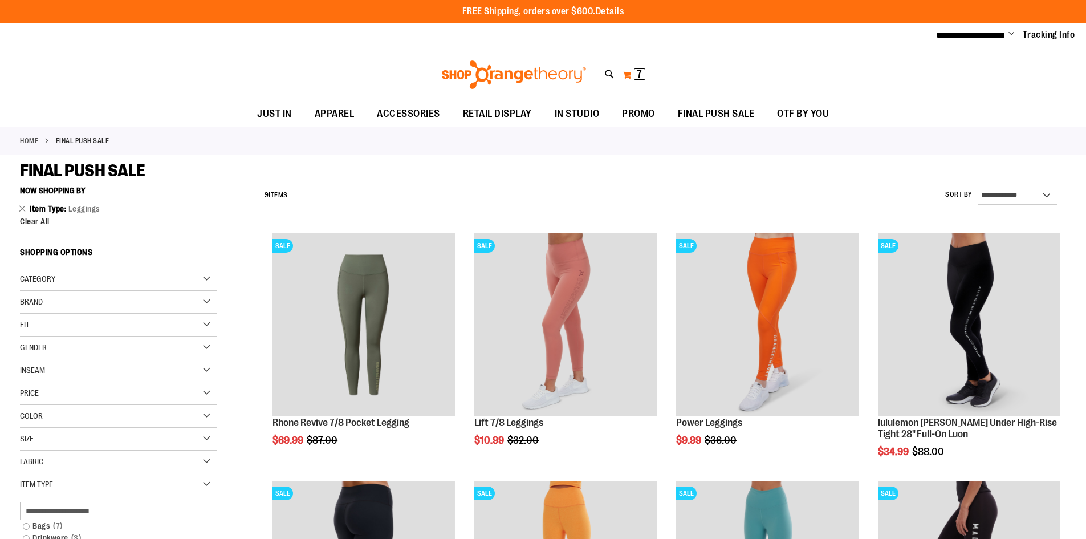
click at [636, 72] on span "7 7 items" at bounding box center [639, 73] width 11 height 11
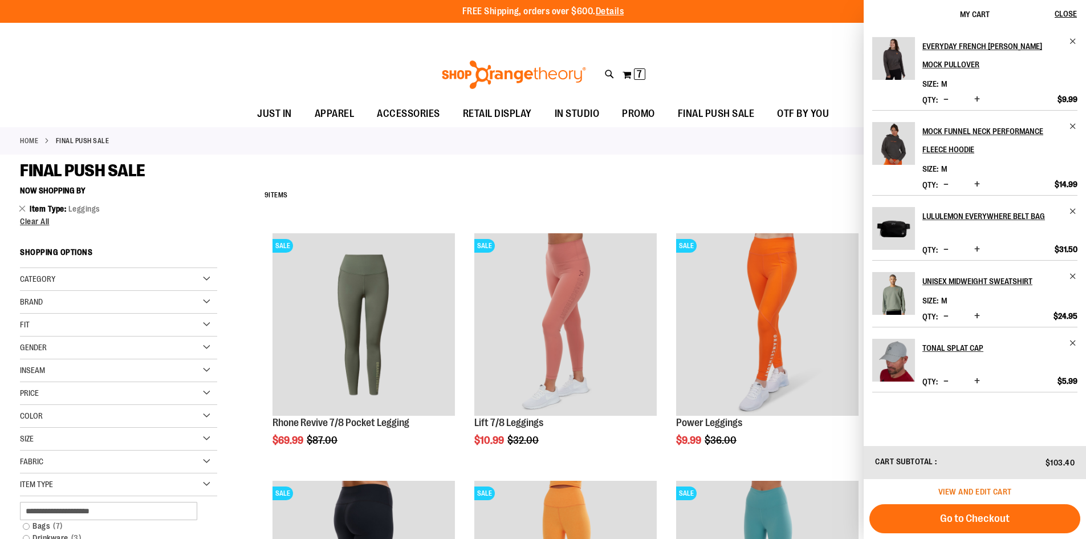
click at [979, 489] on span "View and edit cart" at bounding box center [976, 491] width 74 height 9
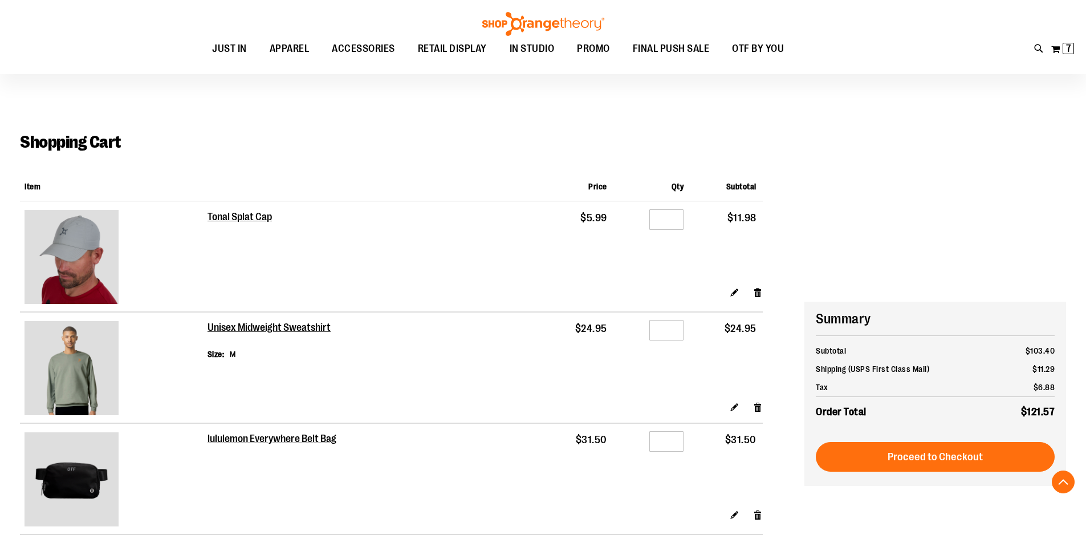
scroll to position [228, 0]
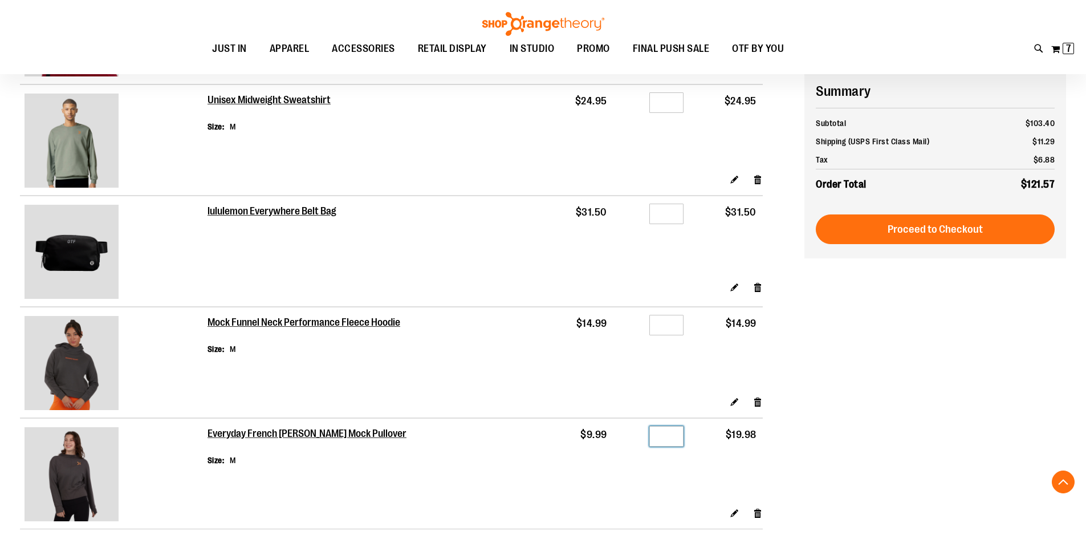
drag, startPoint x: 671, startPoint y: 438, endPoint x: 650, endPoint y: 440, distance: 21.8
click at [650, 440] on input "*" at bounding box center [667, 436] width 34 height 21
type input "*"
click at [803, 463] on form "Shopping Cart Items Item Price Qty Subtotal Tonal Splat Cap $5.99 Qty * $11.98" at bounding box center [412, 250] width 785 height 621
click at [735, 513] on link "Edit" at bounding box center [735, 513] width 10 height 12
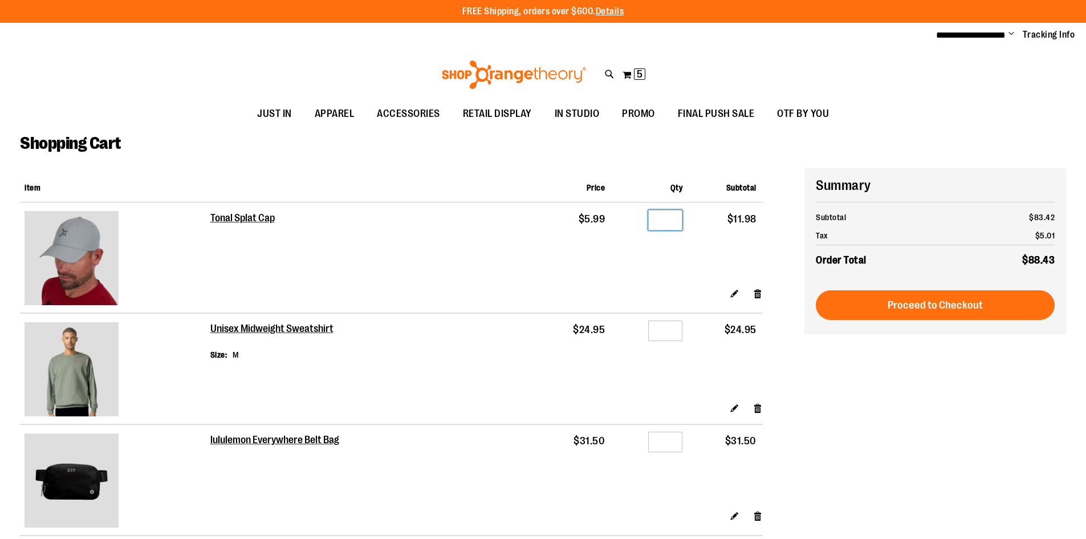
drag, startPoint x: 672, startPoint y: 219, endPoint x: 633, endPoint y: 222, distance: 39.5
click at [633, 222] on div "Qty *" at bounding box center [650, 222] width 65 height 17
type input "*"
click at [935, 412] on div "**********" at bounding box center [543, 440] width 1046 height 544
click at [733, 292] on link "Edit" at bounding box center [735, 293] width 10 height 12
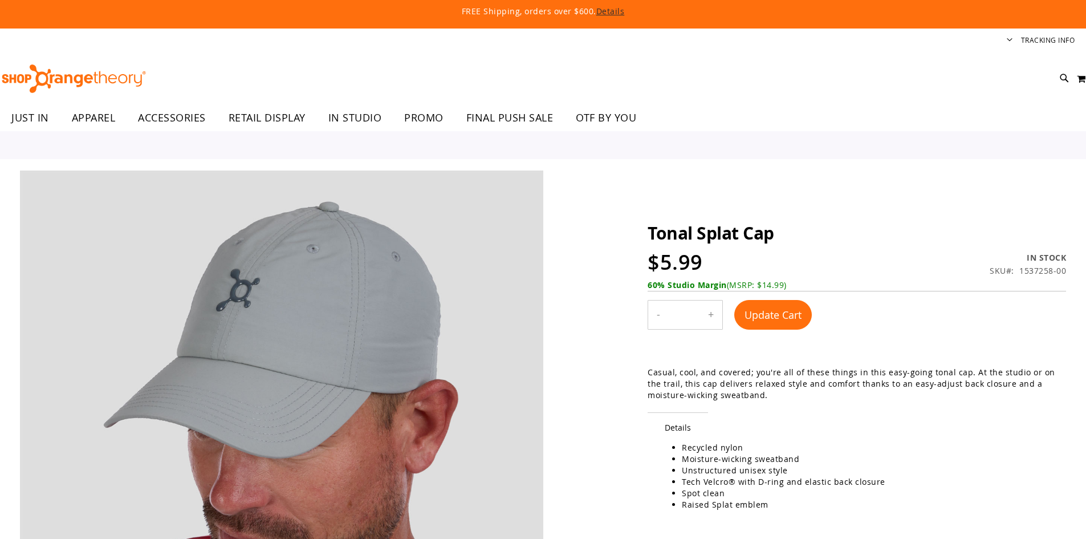
type input "*"
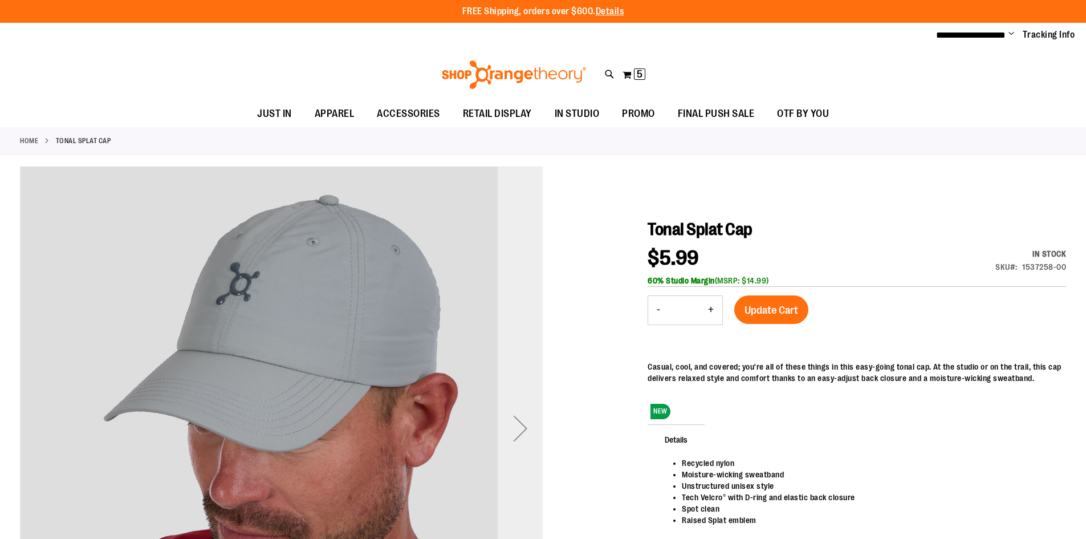
click at [517, 425] on div "Next" at bounding box center [521, 428] width 46 height 46
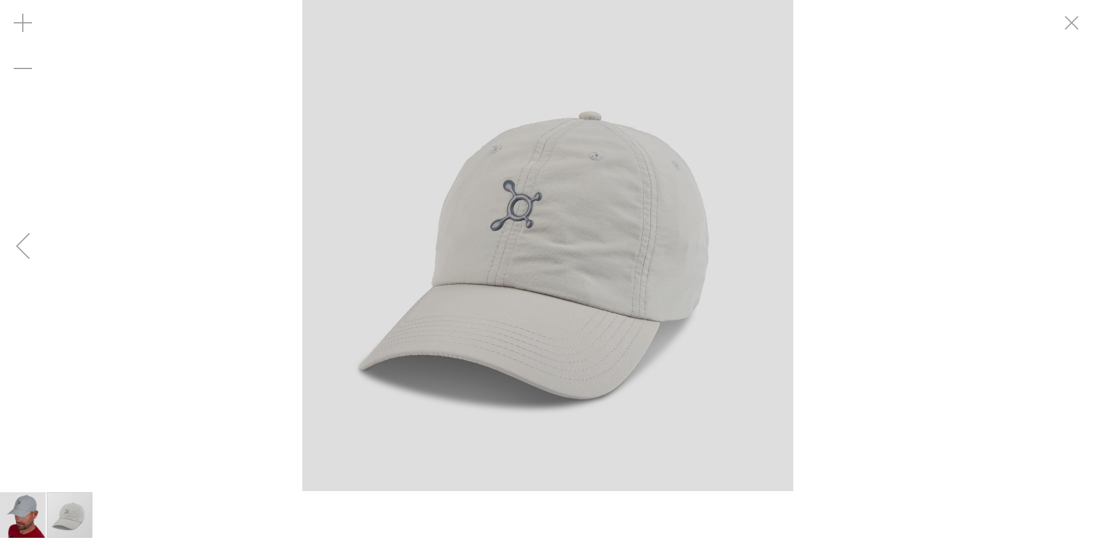
click at [21, 241] on div "Previous" at bounding box center [23, 246] width 46 height 46
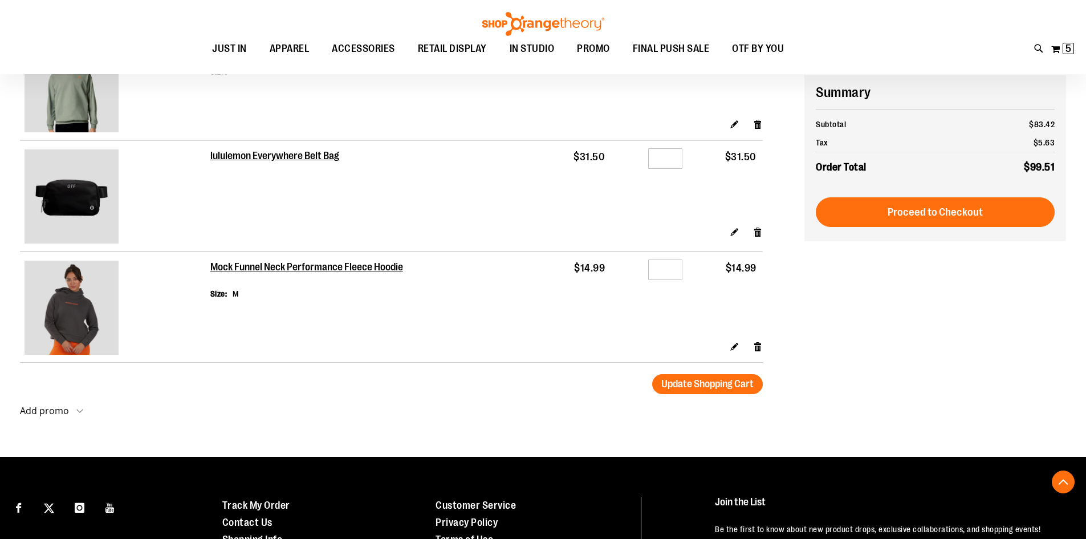
scroll to position [285, 0]
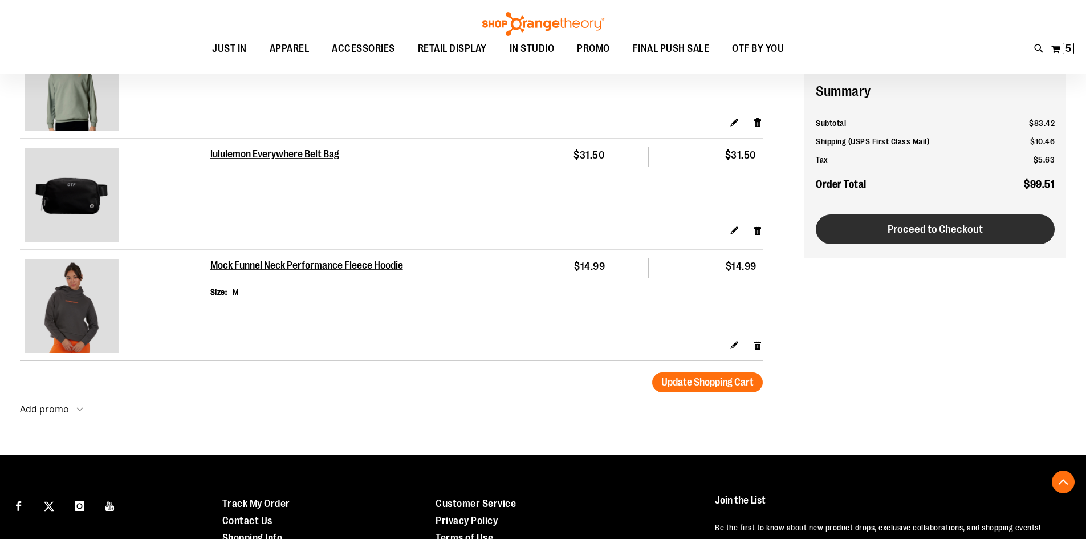
click at [952, 232] on span "Proceed to Checkout" at bounding box center [935, 229] width 95 height 13
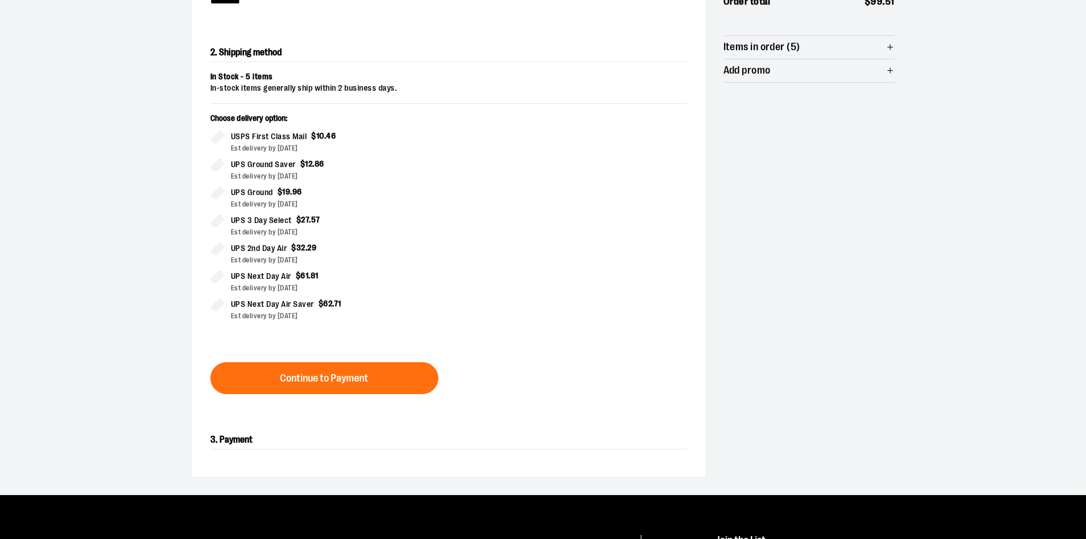
scroll to position [228, 0]
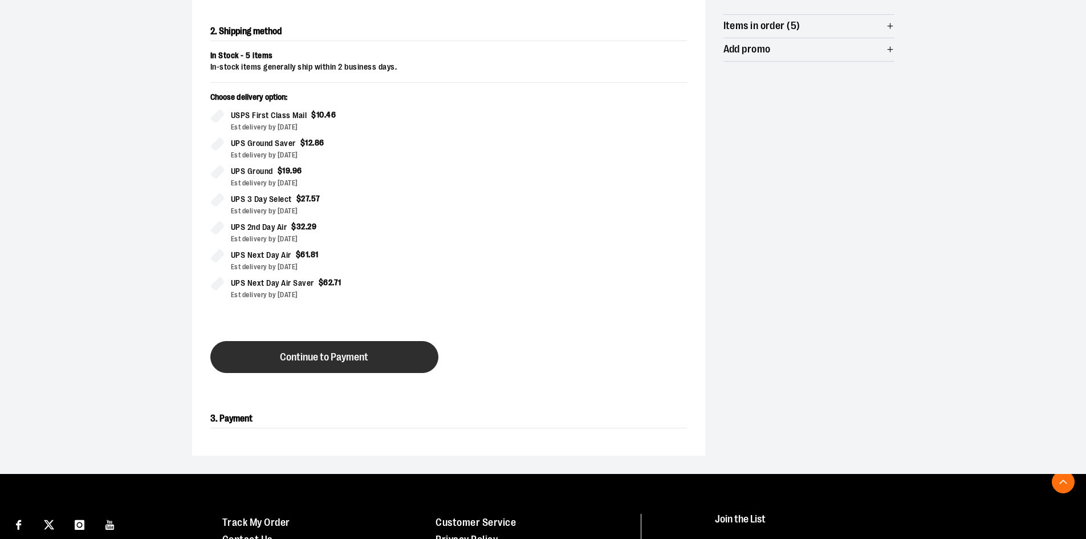
click at [336, 349] on button "Continue to Payment" at bounding box center [324, 357] width 228 height 32
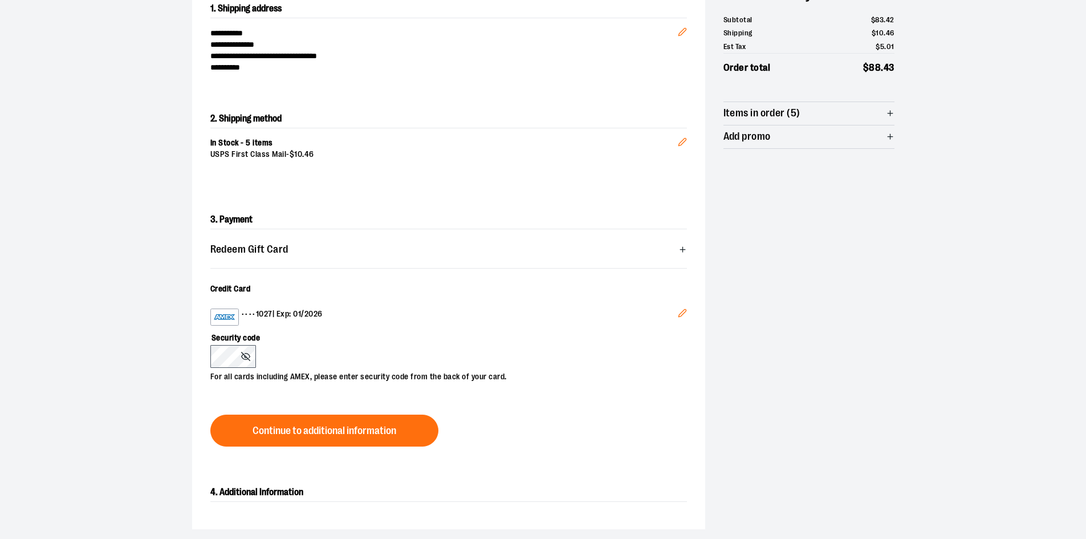
scroll to position [114, 0]
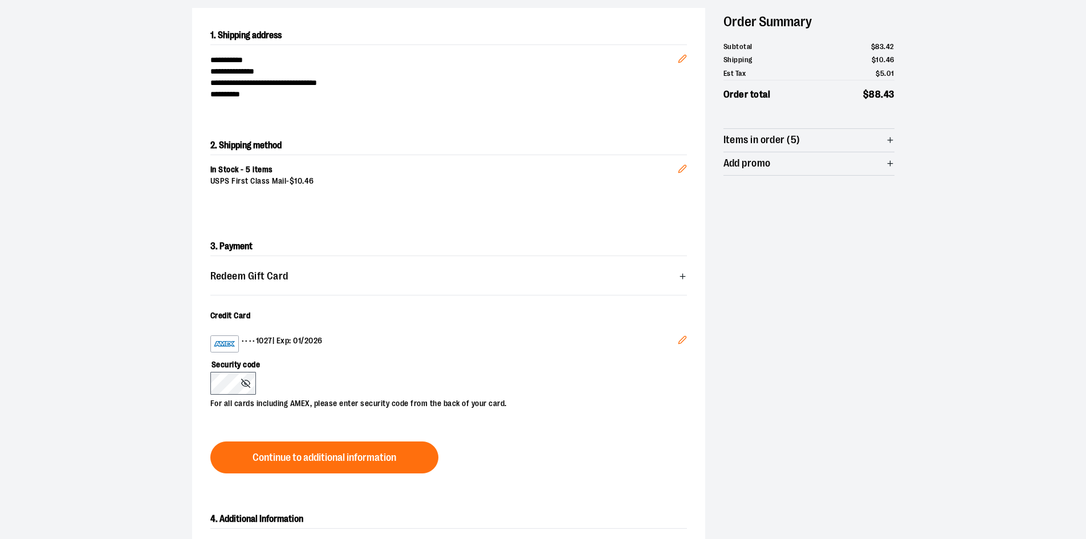
click at [682, 338] on icon "Edit" at bounding box center [682, 339] width 7 height 7
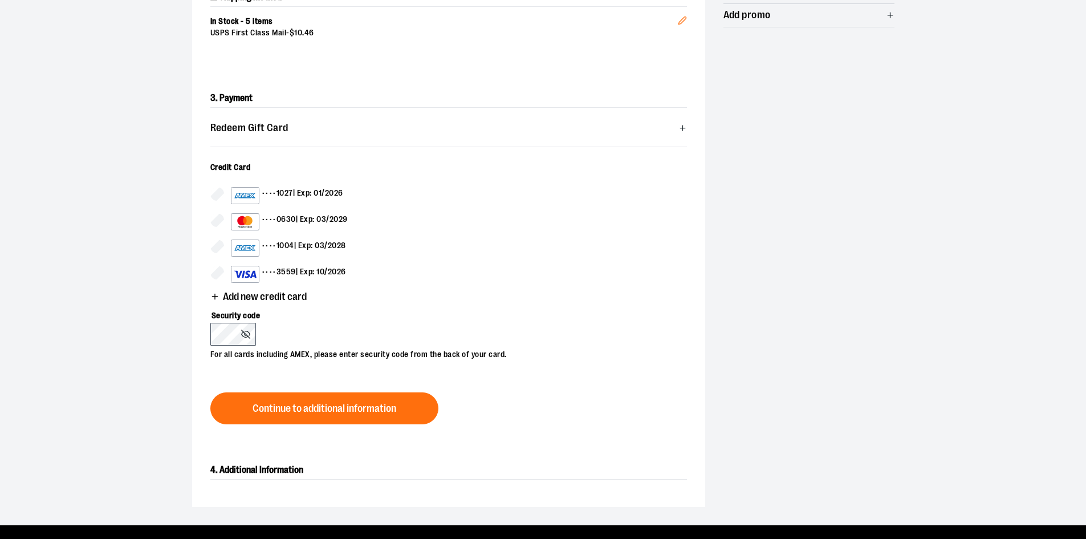
scroll to position [285, 0]
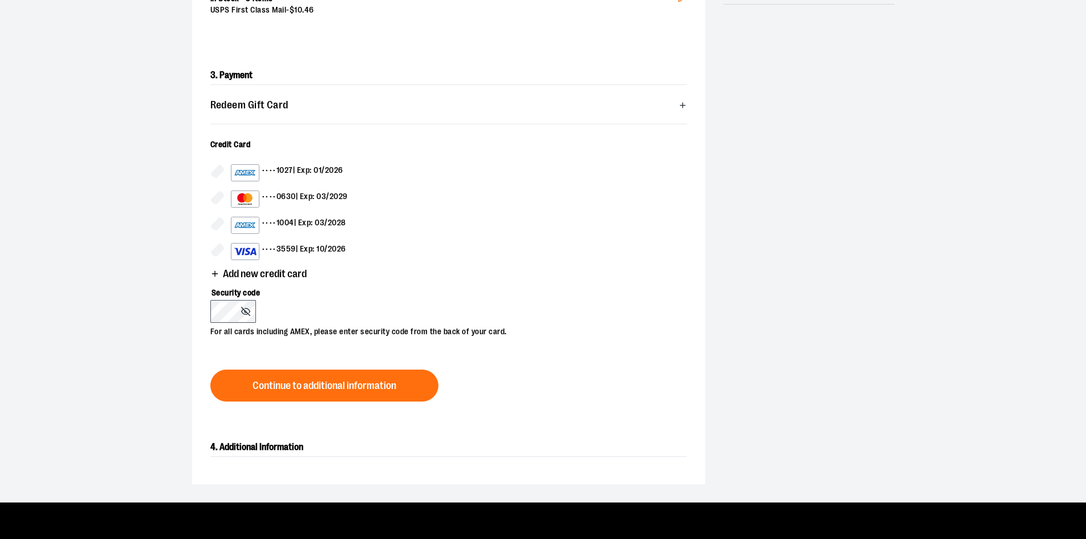
click at [261, 274] on span "Add new credit card" at bounding box center [265, 274] width 84 height 11
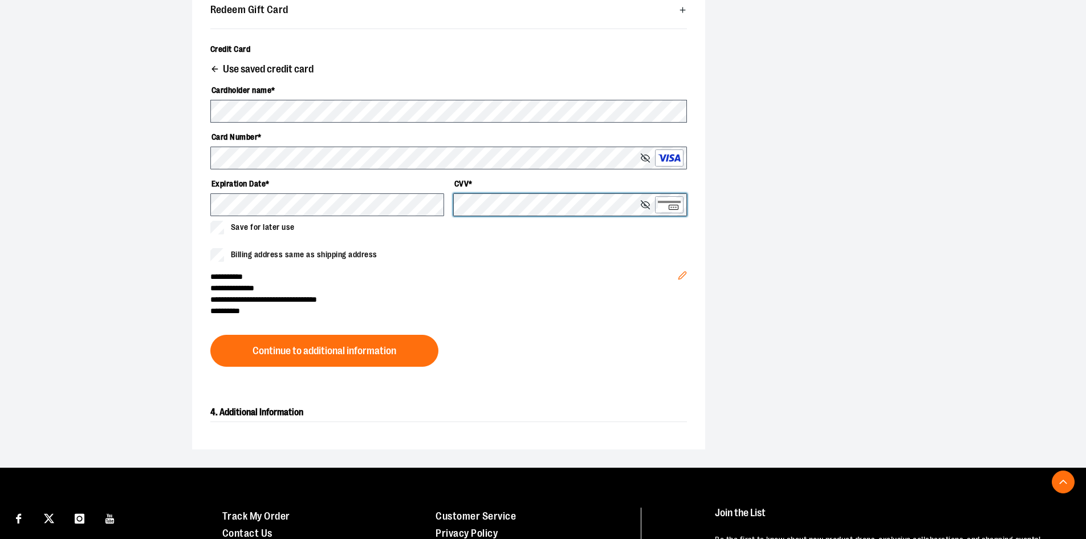
scroll to position [399, 0]
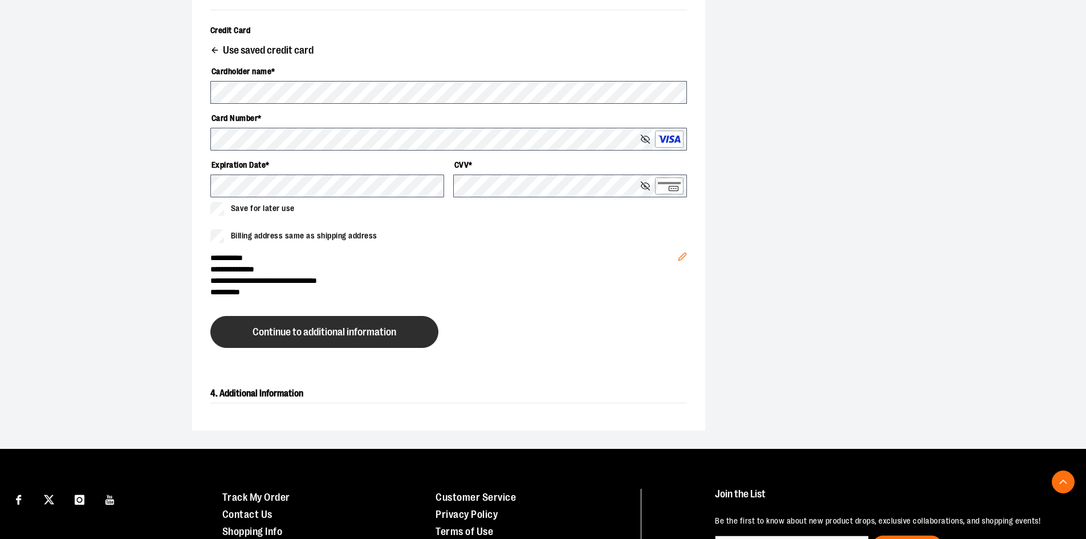
click at [343, 338] on button "Continue to additional information" at bounding box center [324, 332] width 228 height 32
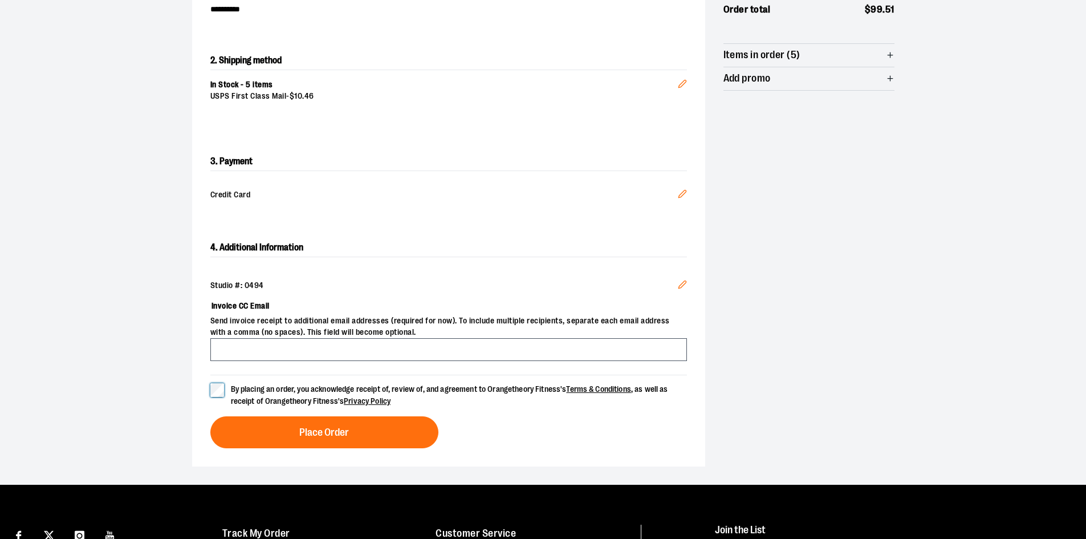
scroll to position [228, 0]
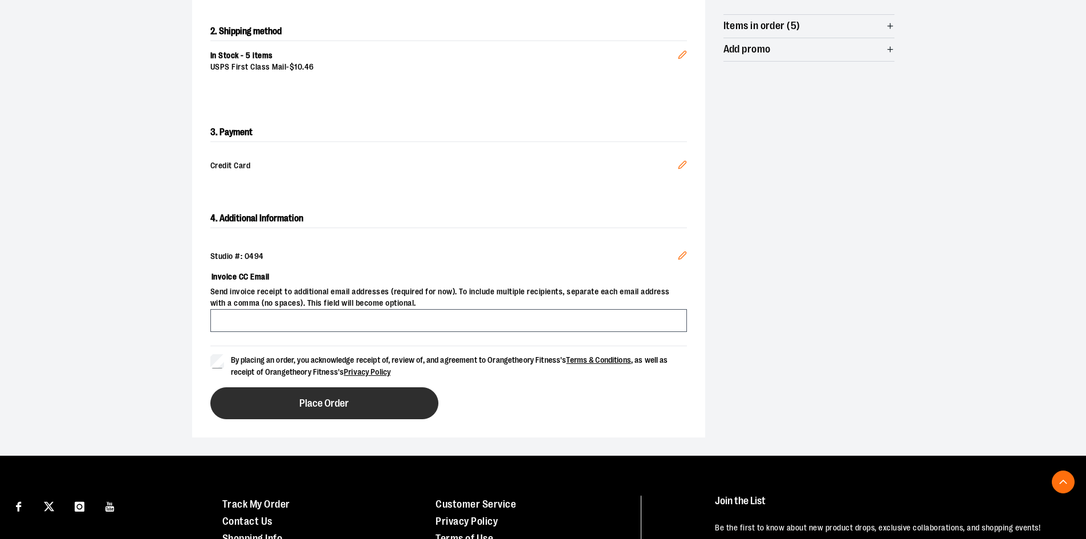
click at [338, 406] on span "Place Order" at bounding box center [324, 403] width 50 height 11
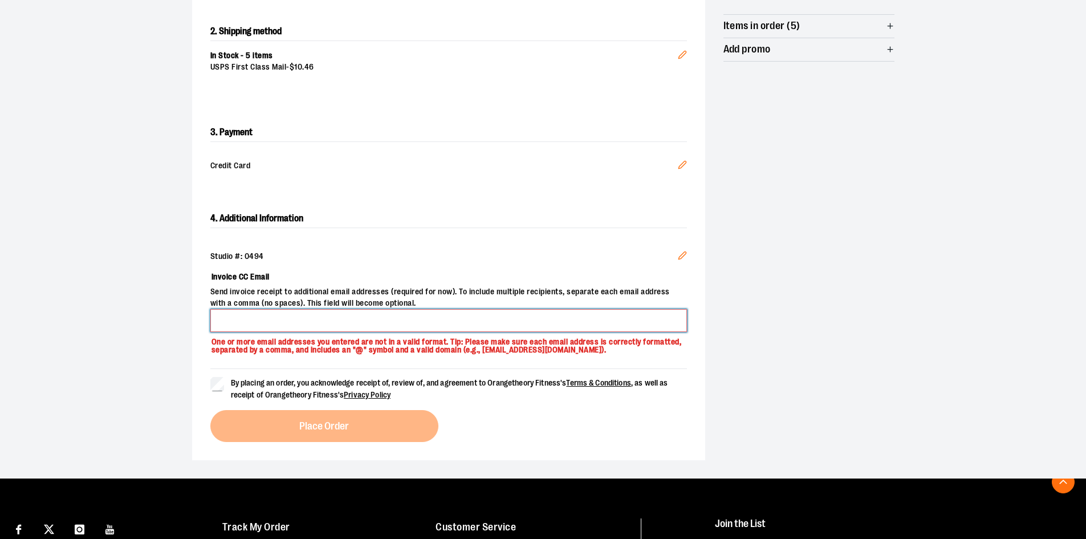
click at [299, 314] on input "Invoice CC Email" at bounding box center [448, 320] width 477 height 23
type input "**********"
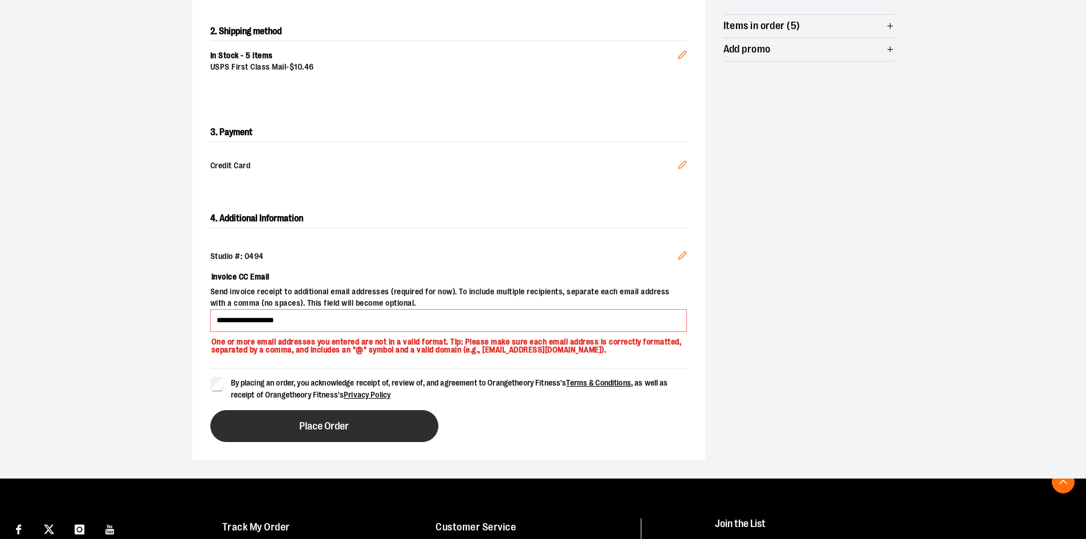
click at [326, 422] on span "Place Order" at bounding box center [324, 426] width 50 height 11
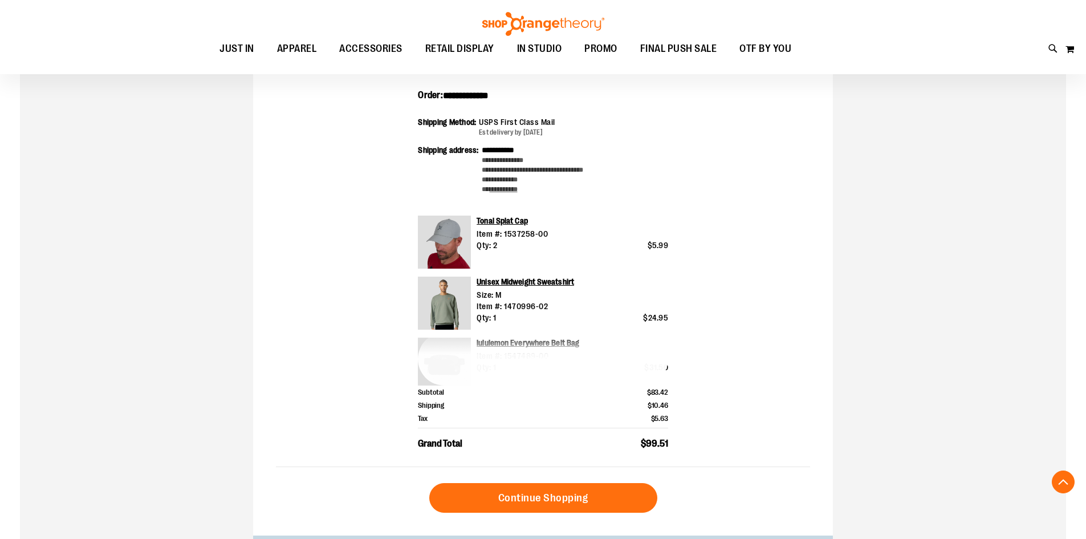
scroll to position [285, 0]
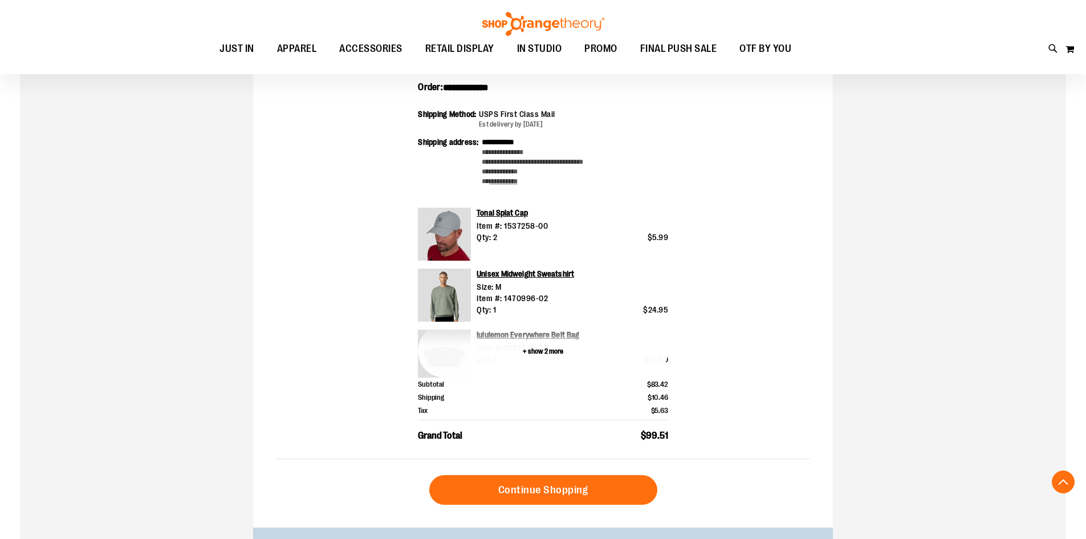
click at [547, 350] on button "+ show 2 more" at bounding box center [543, 350] width 250 height 53
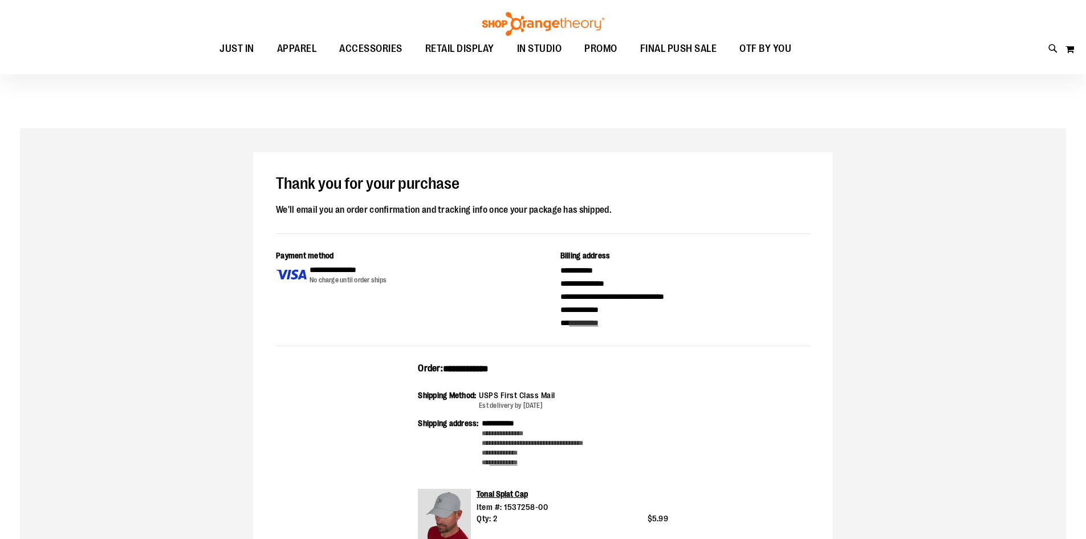
scroll to position [0, 0]
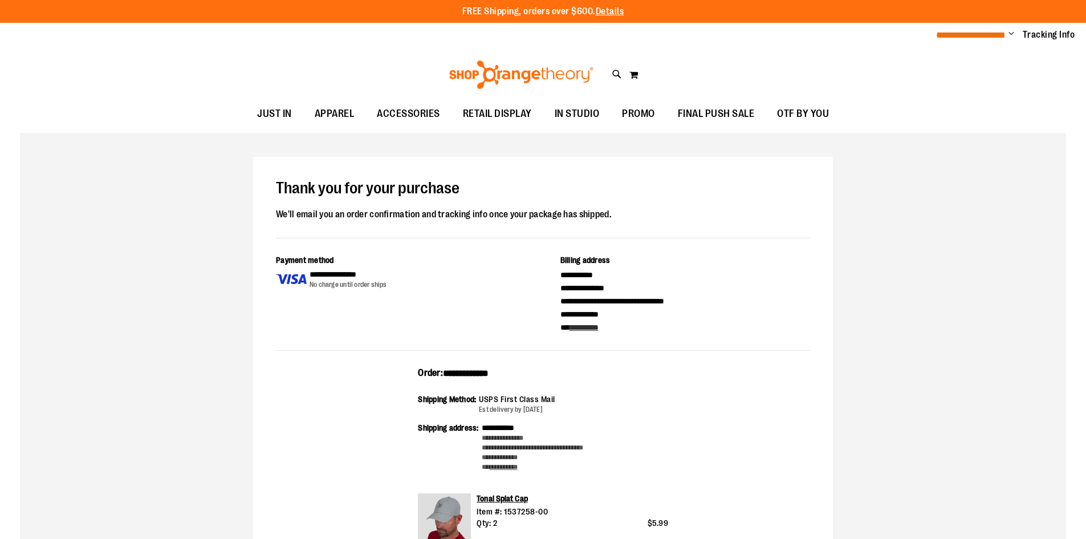
click at [986, 31] on span "**********" at bounding box center [971, 35] width 70 height 9
click at [1012, 29] on span "Change" at bounding box center [1012, 34] width 6 height 11
click at [940, 80] on link "Sign Out" at bounding box center [971, 77] width 100 height 22
